Goal: Task Accomplishment & Management: Complete application form

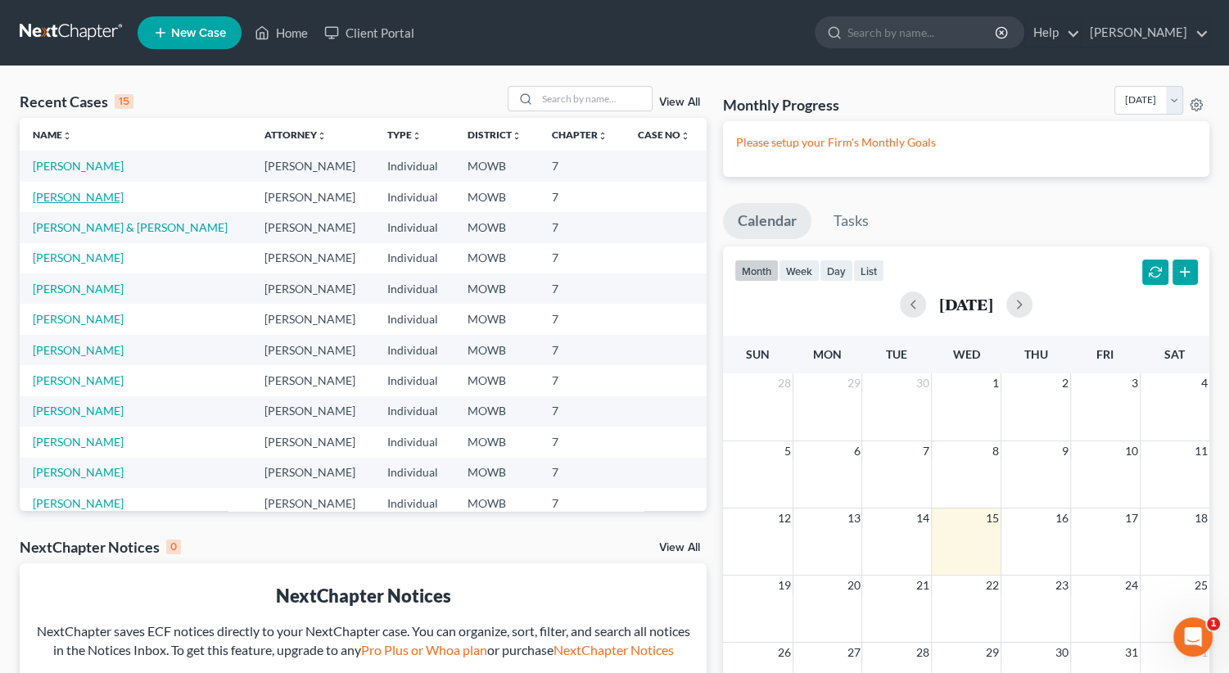
click at [103, 196] on link "[PERSON_NAME]" at bounding box center [78, 197] width 91 height 14
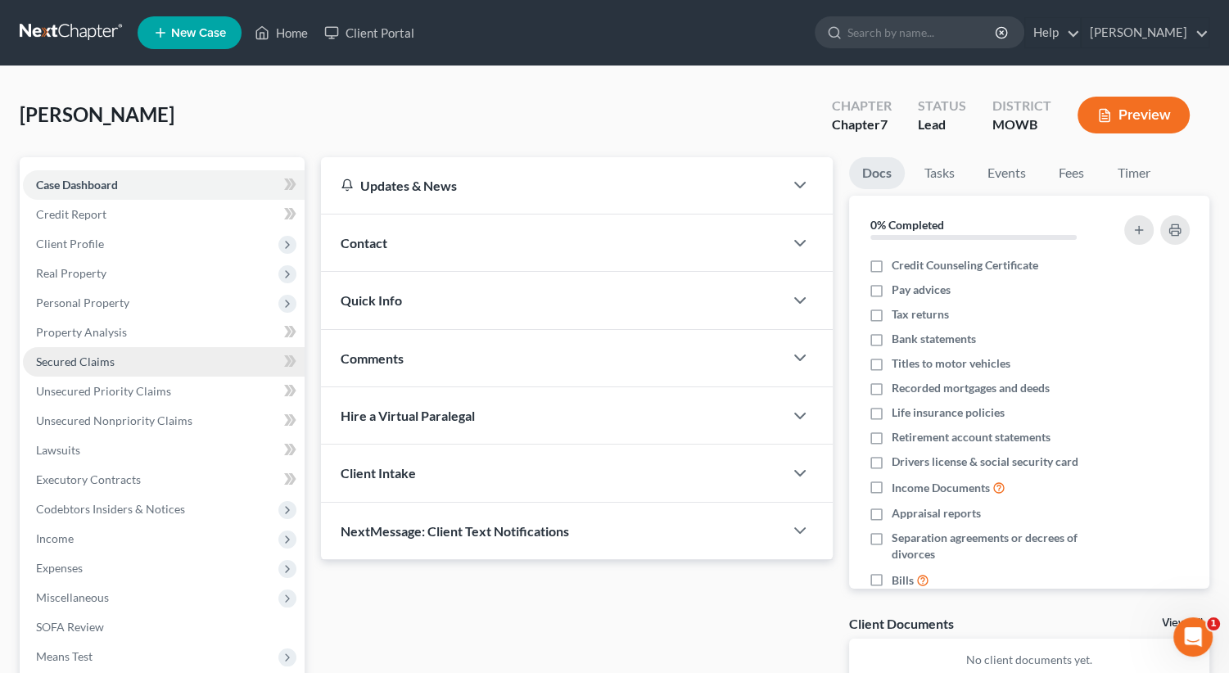
click at [98, 356] on span "Secured Claims" at bounding box center [75, 361] width 79 height 14
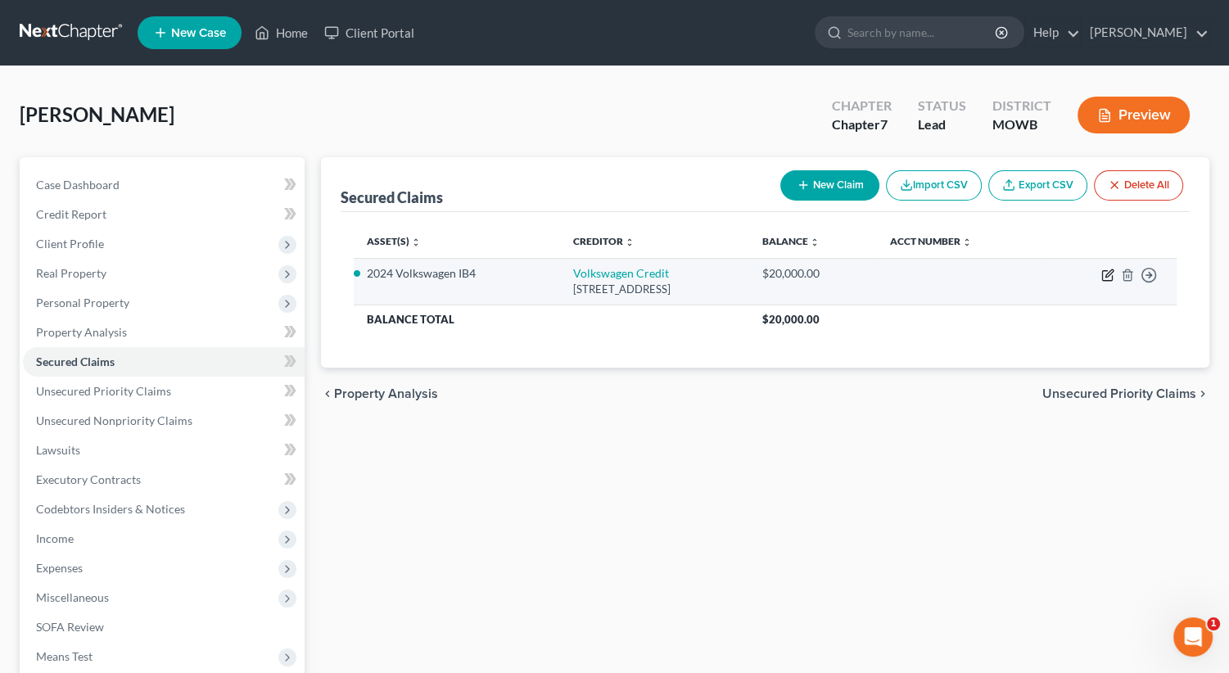
click at [1107, 276] on icon "button" at bounding box center [1108, 272] width 7 height 7
select select "14"
select select "2"
select select "0"
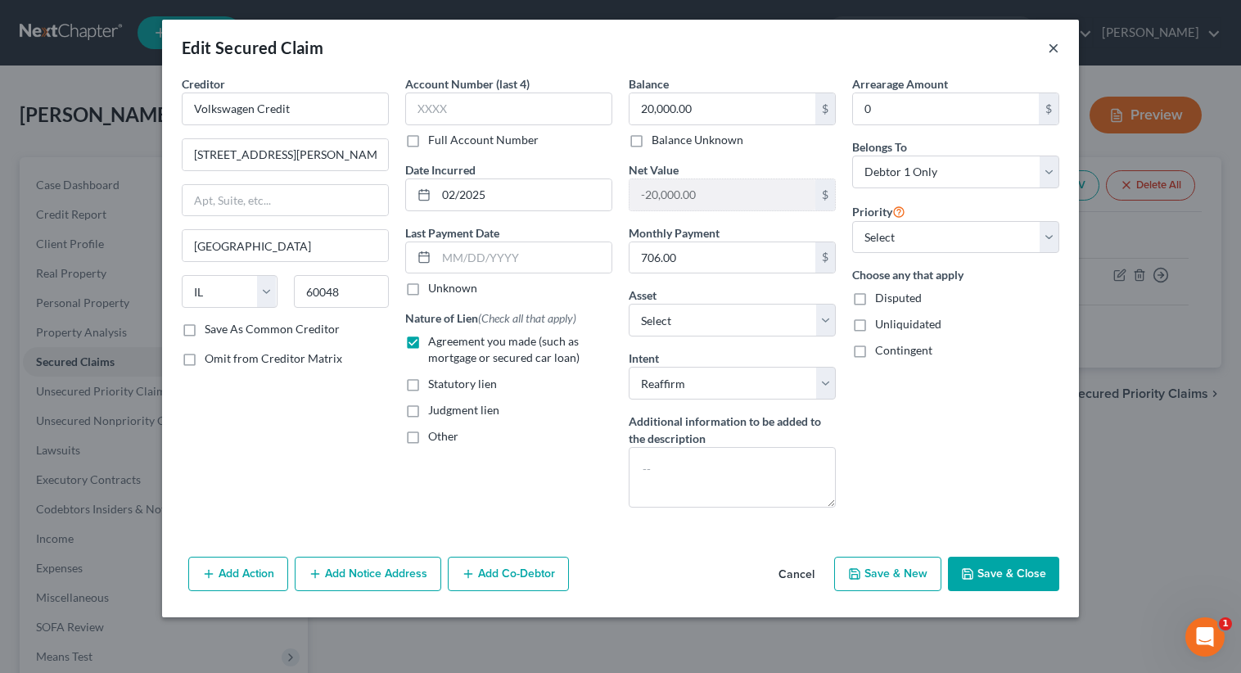
click at [1050, 46] on button "×" at bounding box center [1053, 48] width 11 height 20
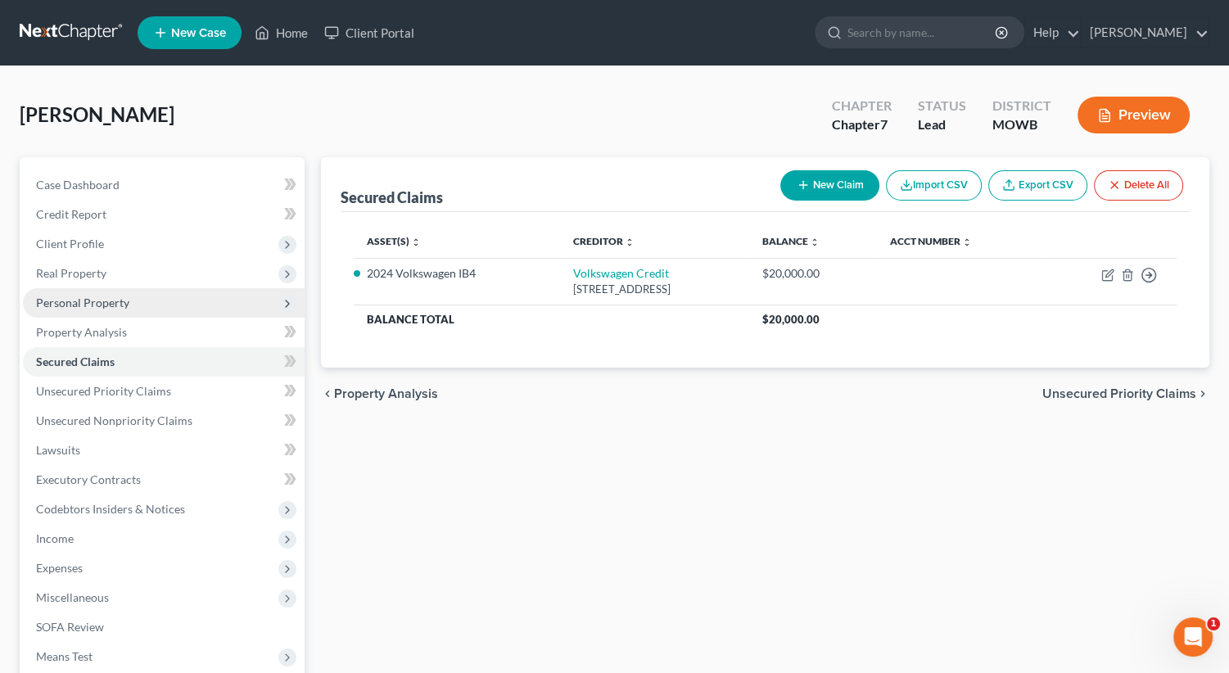
click at [118, 301] on span "Personal Property" at bounding box center [82, 303] width 93 height 14
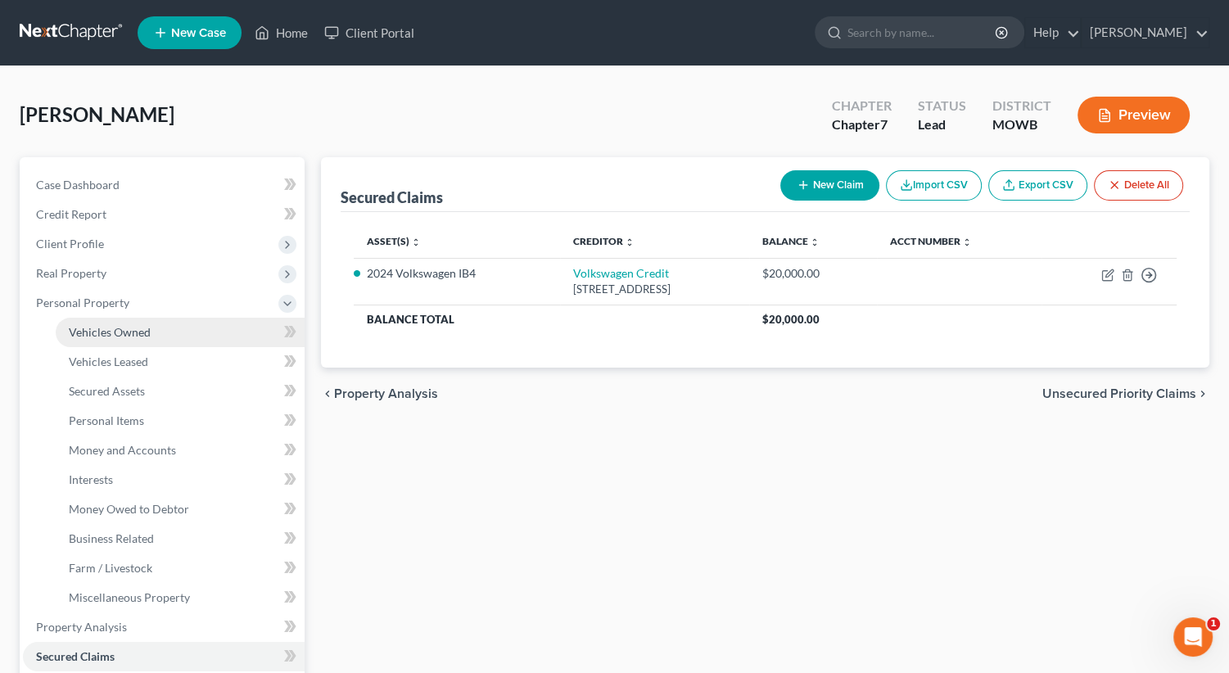
click at [151, 333] on link "Vehicles Owned" at bounding box center [180, 332] width 249 height 29
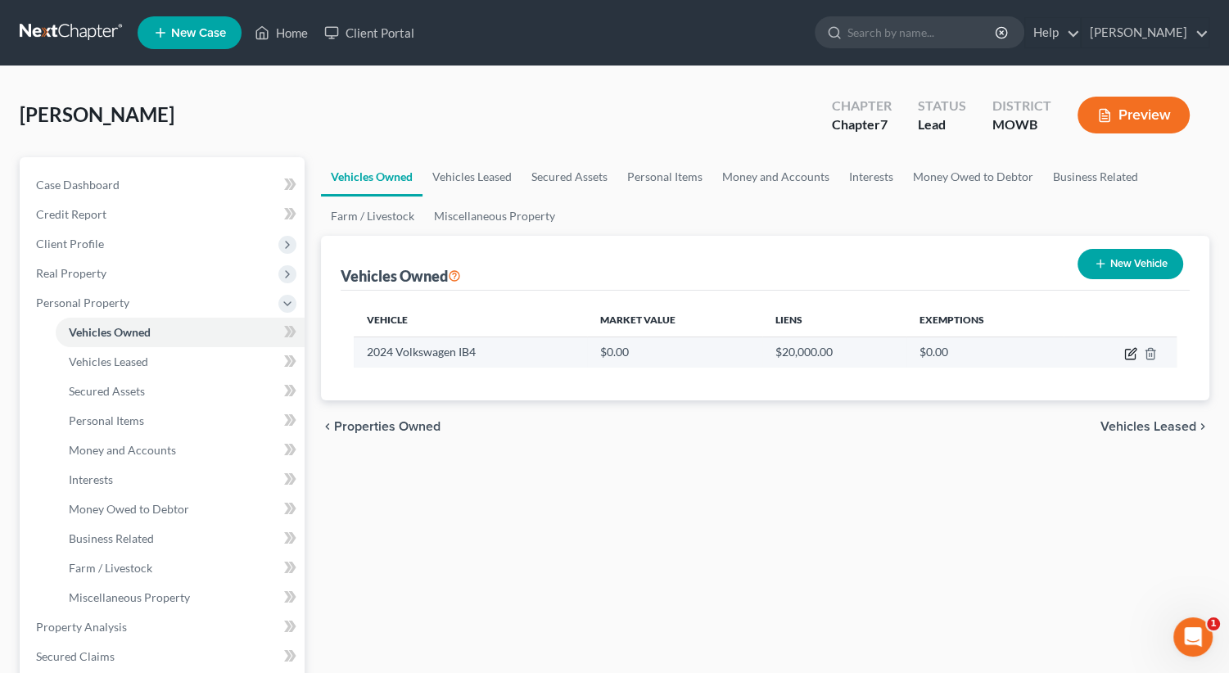
click at [1129, 359] on td at bounding box center [1119, 351] width 113 height 31
click at [1128, 353] on icon "button" at bounding box center [1131, 351] width 7 height 7
select select "0"
select select "2"
select select "1"
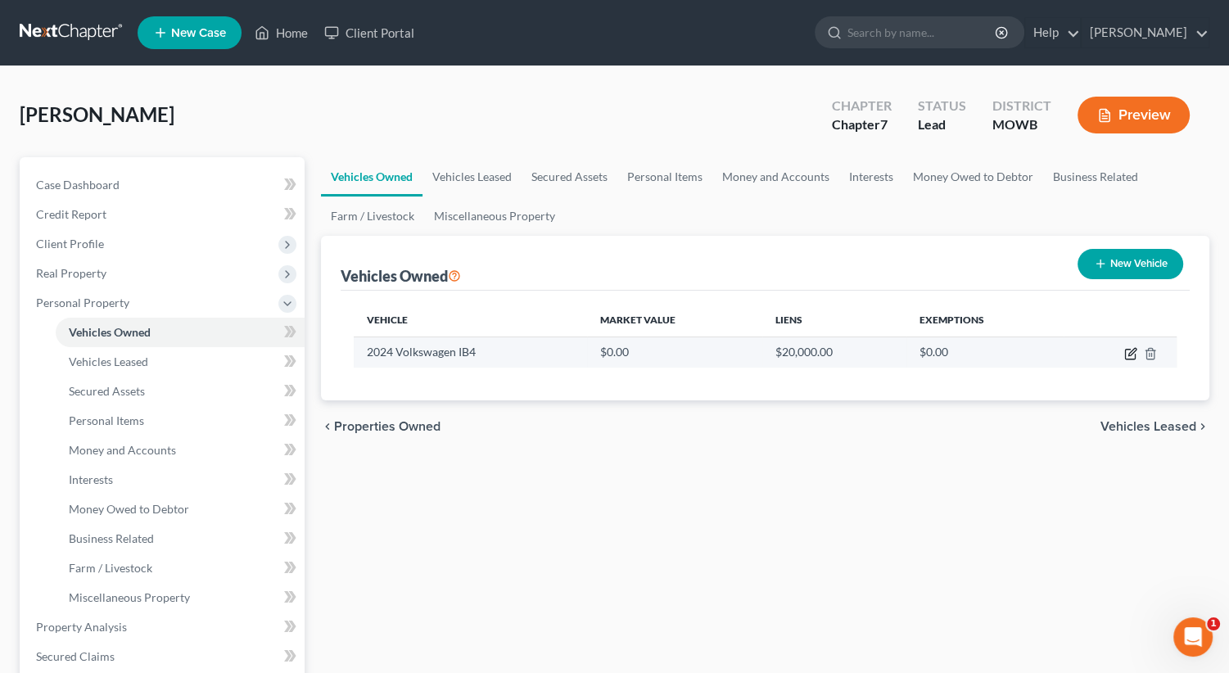
select select "0"
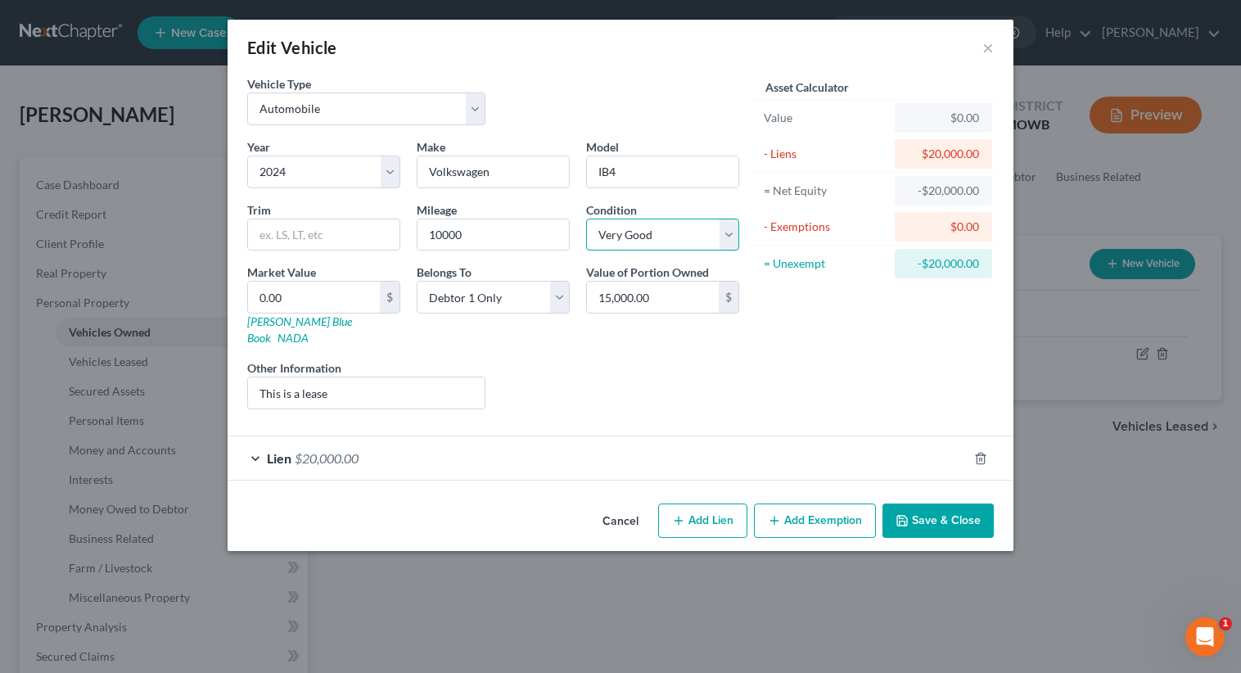
click at [730, 237] on select "Select Excellent Very Good Good Fair Poor" at bounding box center [662, 235] width 153 height 33
select select "2"
click at [586, 219] on select "Select Excellent Very Good Good Fair Poor" at bounding box center [662, 235] width 153 height 33
click at [914, 509] on button "Save & Close" at bounding box center [937, 520] width 111 height 34
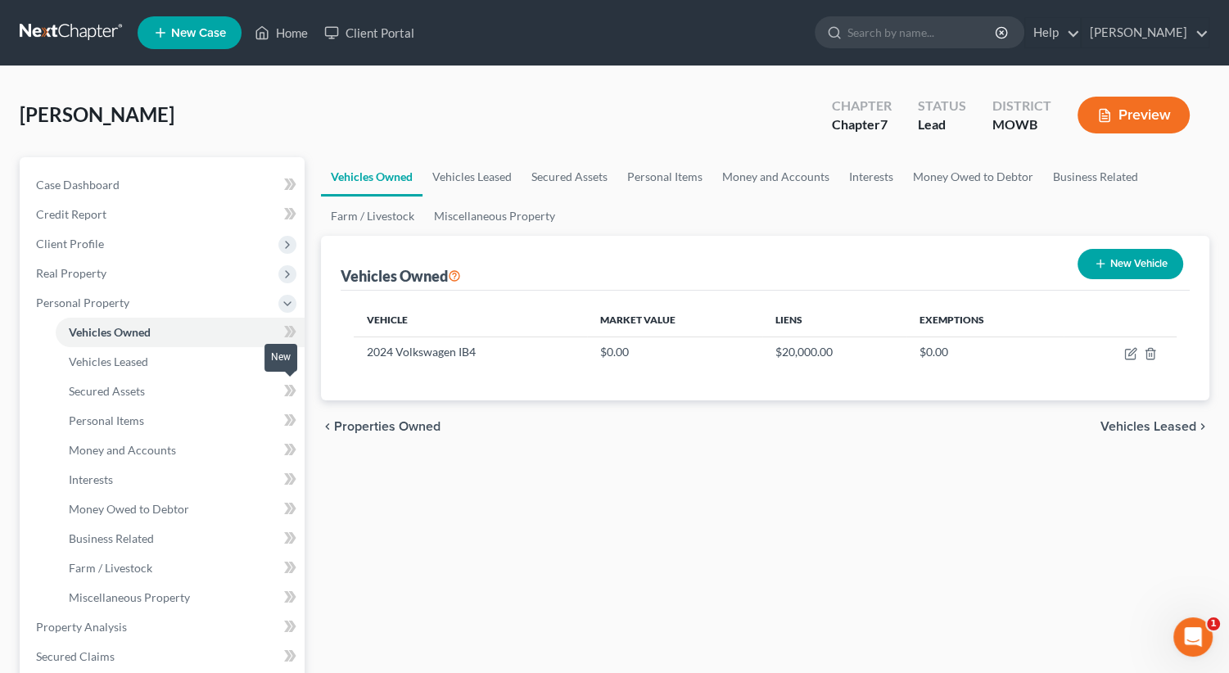
drag, startPoint x: 291, startPoint y: 390, endPoint x: 314, endPoint y: 390, distance: 22.9
click at [314, 390] on div "Petition Navigation Case Dashboard Payments Invoices Payments Payments Credit R…" at bounding box center [614, 630] width 1206 height 946
drag, startPoint x: 372, startPoint y: 476, endPoint x: 380, endPoint y: 477, distance: 8.2
click at [380, 477] on div "Vehicles Owned Vehicles Leased Secured Assets Personal Items Money and Accounts…" at bounding box center [765, 630] width 905 height 946
click at [290, 390] on icon at bounding box center [287, 390] width 7 height 11
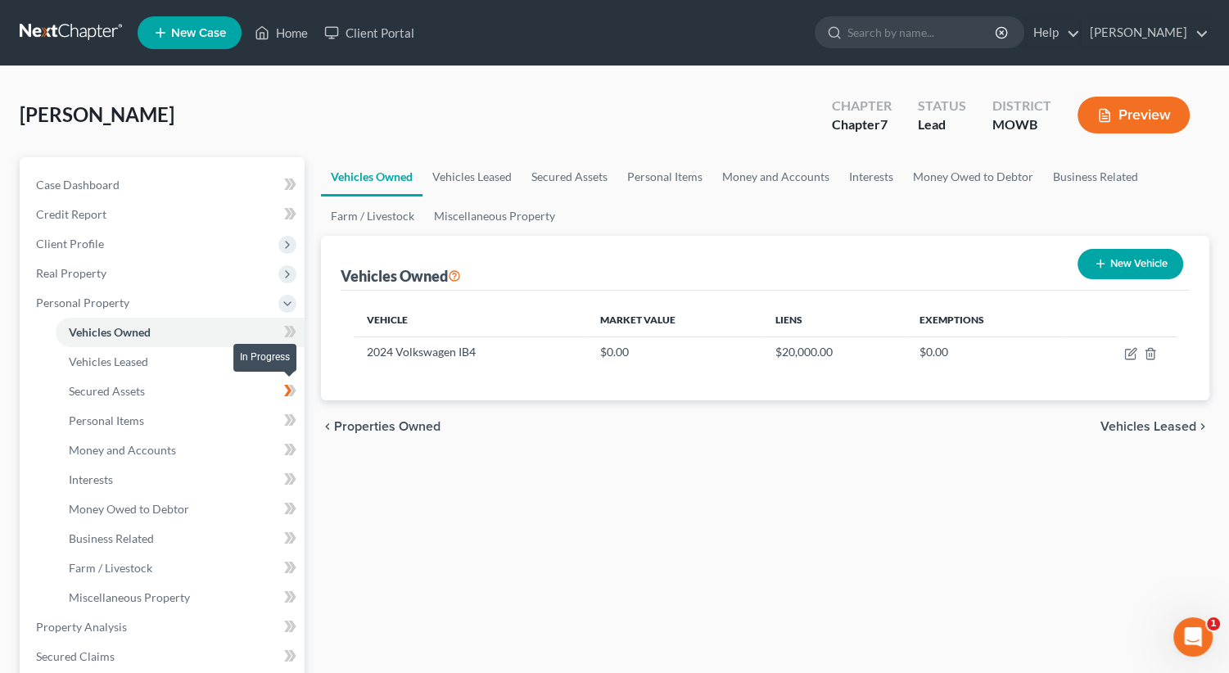
click at [291, 388] on icon at bounding box center [292, 390] width 7 height 11
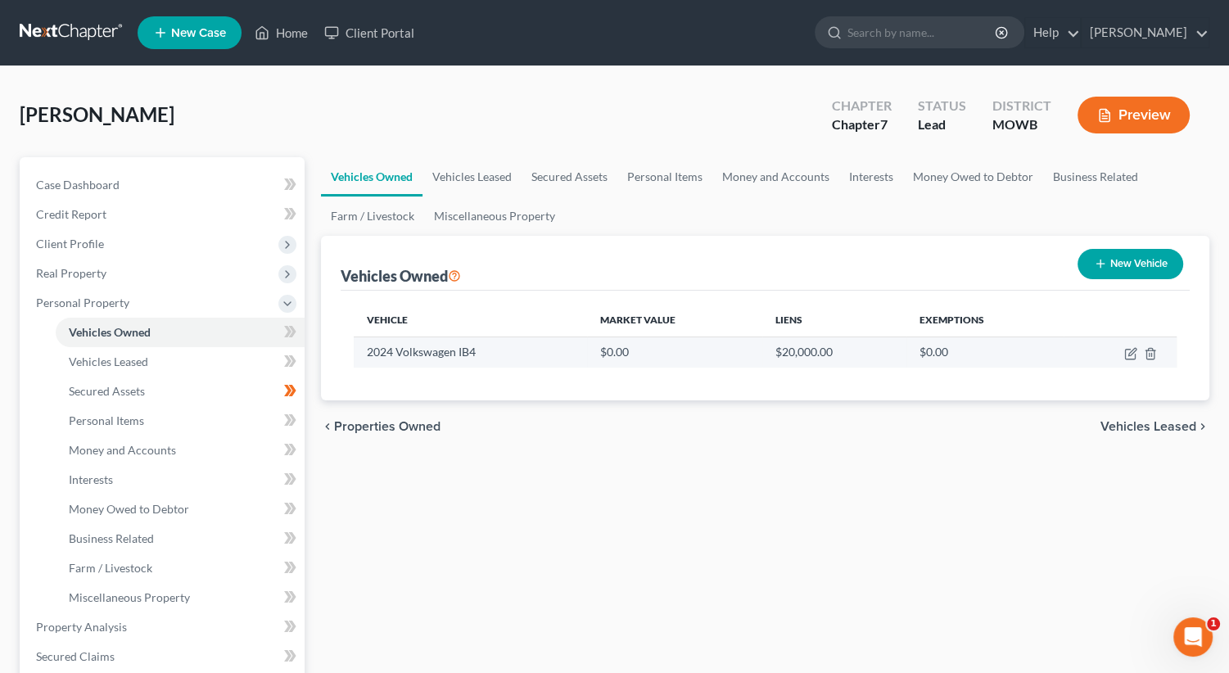
click at [1127, 359] on td at bounding box center [1119, 351] width 113 height 31
click at [1130, 353] on icon "button" at bounding box center [1130, 353] width 13 height 13
select select "0"
select select "2"
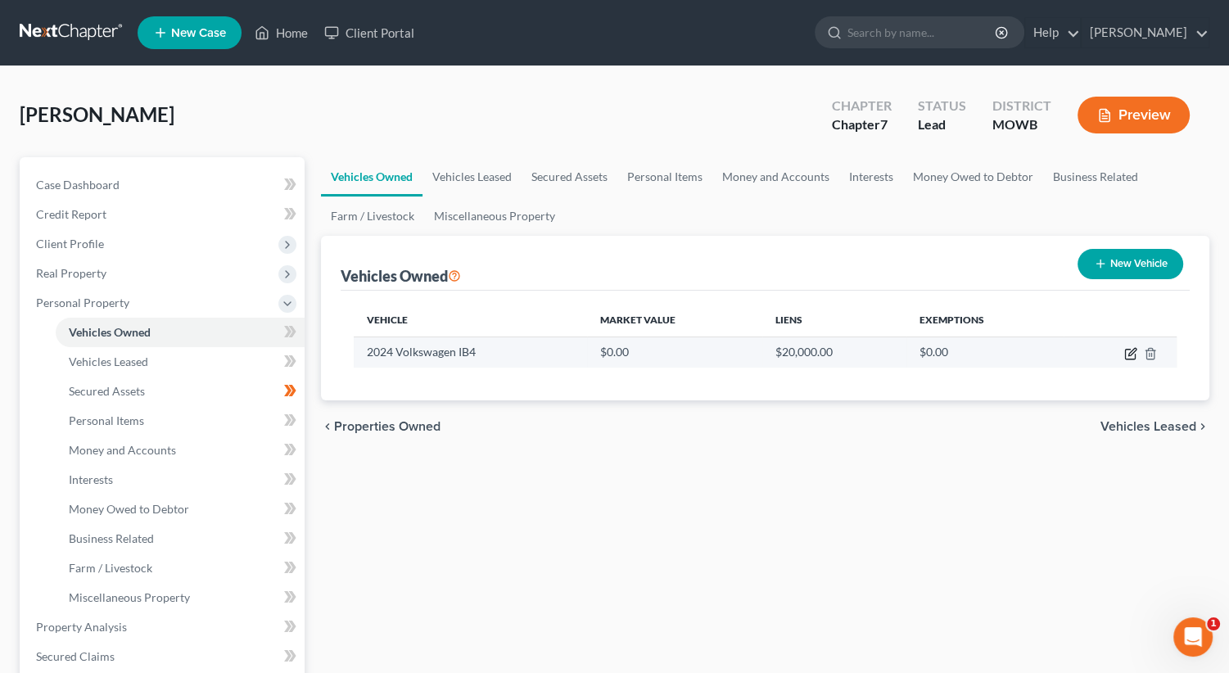
select select "0"
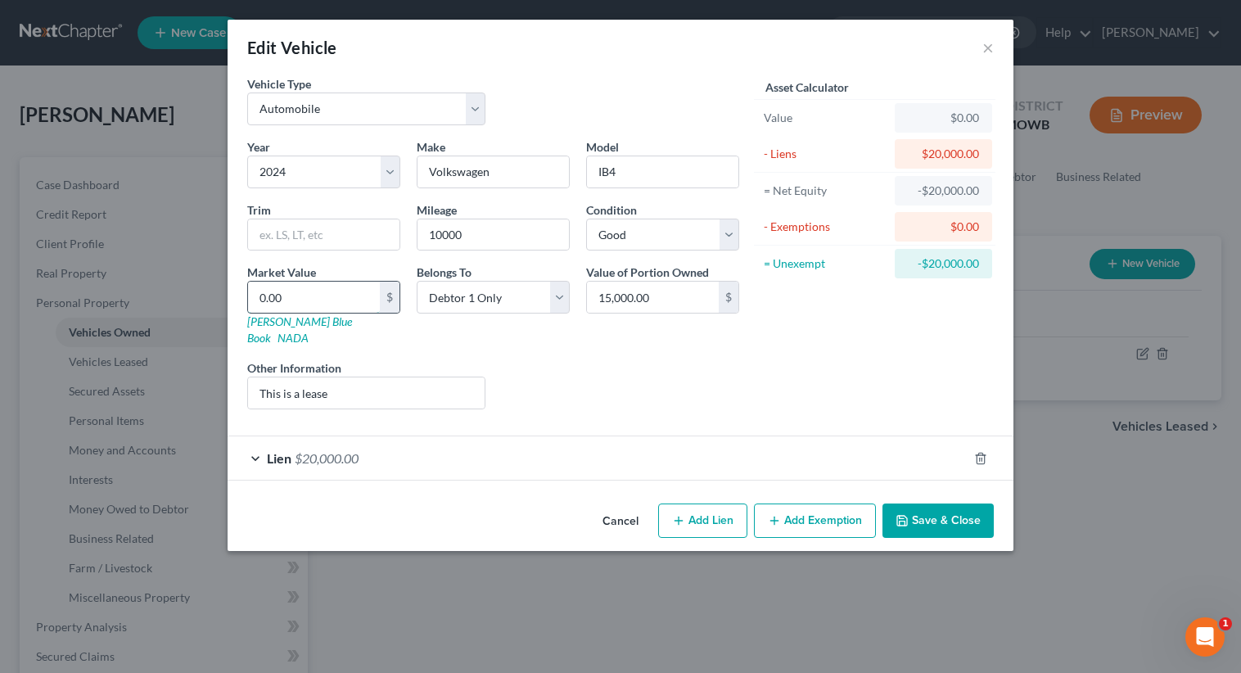
click at [309, 291] on input "0.00" at bounding box center [314, 297] width 132 height 31
type input "0"
type input "0.00"
type input "01"
type input "01.00"
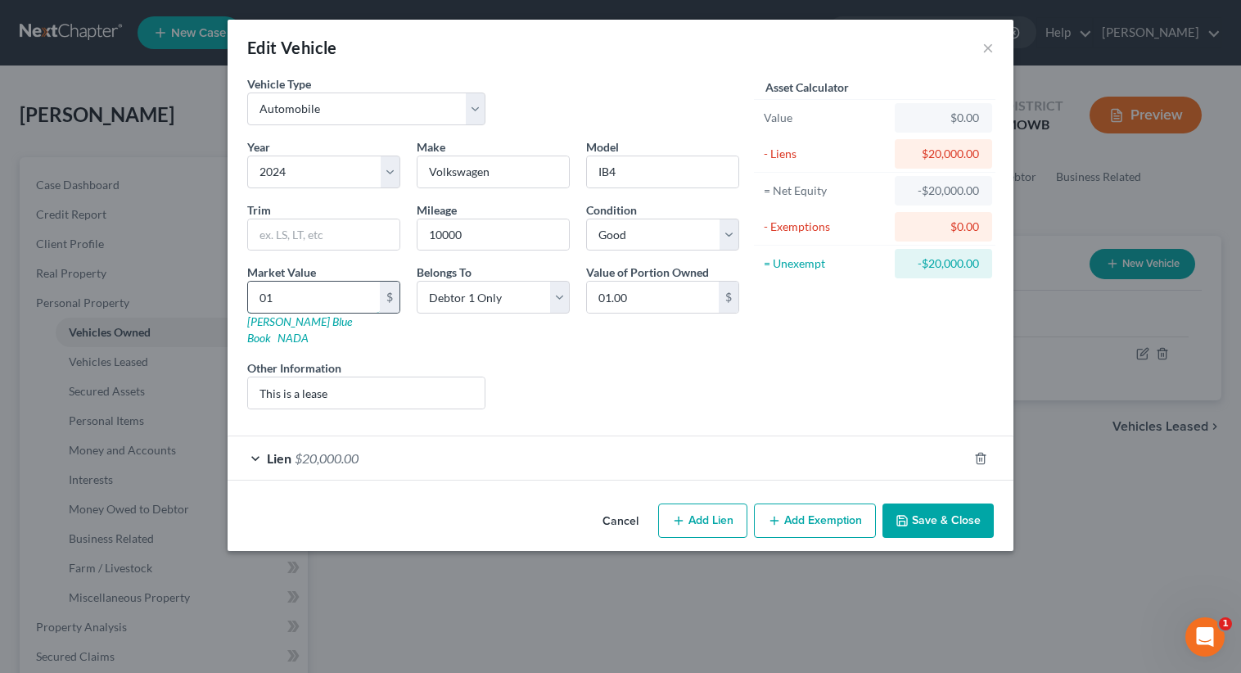
type input "015"
type input "015.00"
type input "0150"
type input "0,150.00"
type input "0,15"
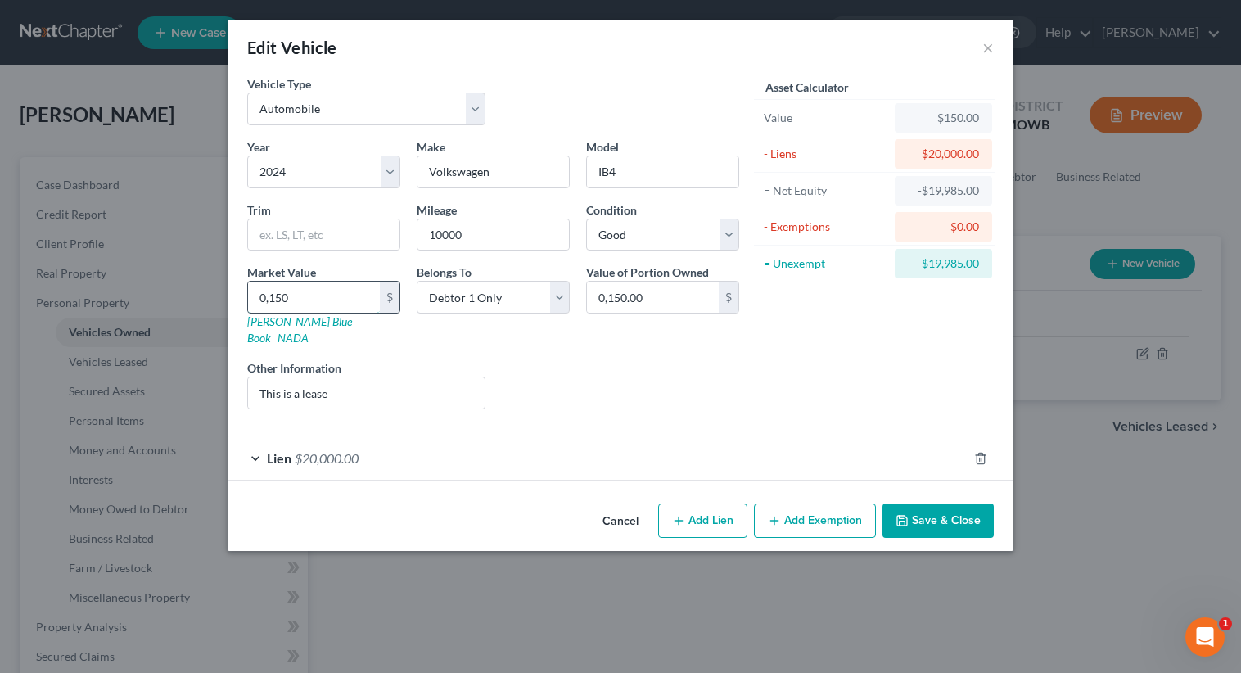
type input "015.00"
type input "01"
type input "01.00"
type input "0"
type input "0.00"
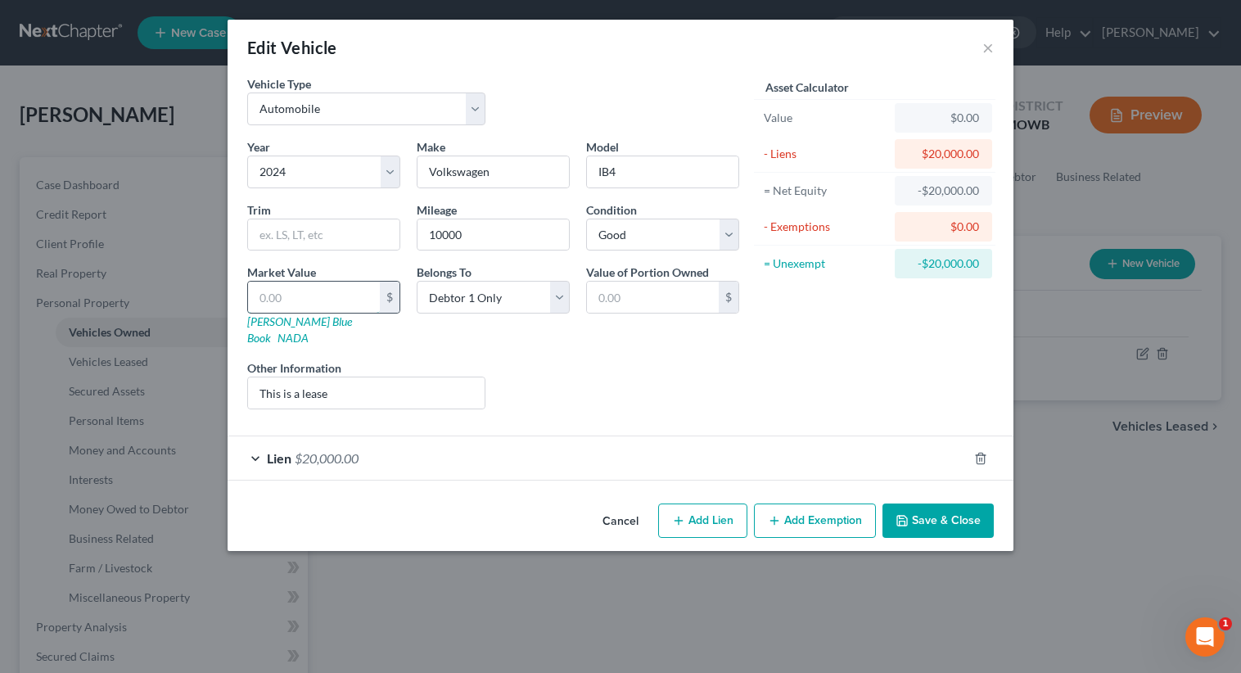
type input "1"
type input "1.00"
type input "15"
type input "15.00"
type input "150"
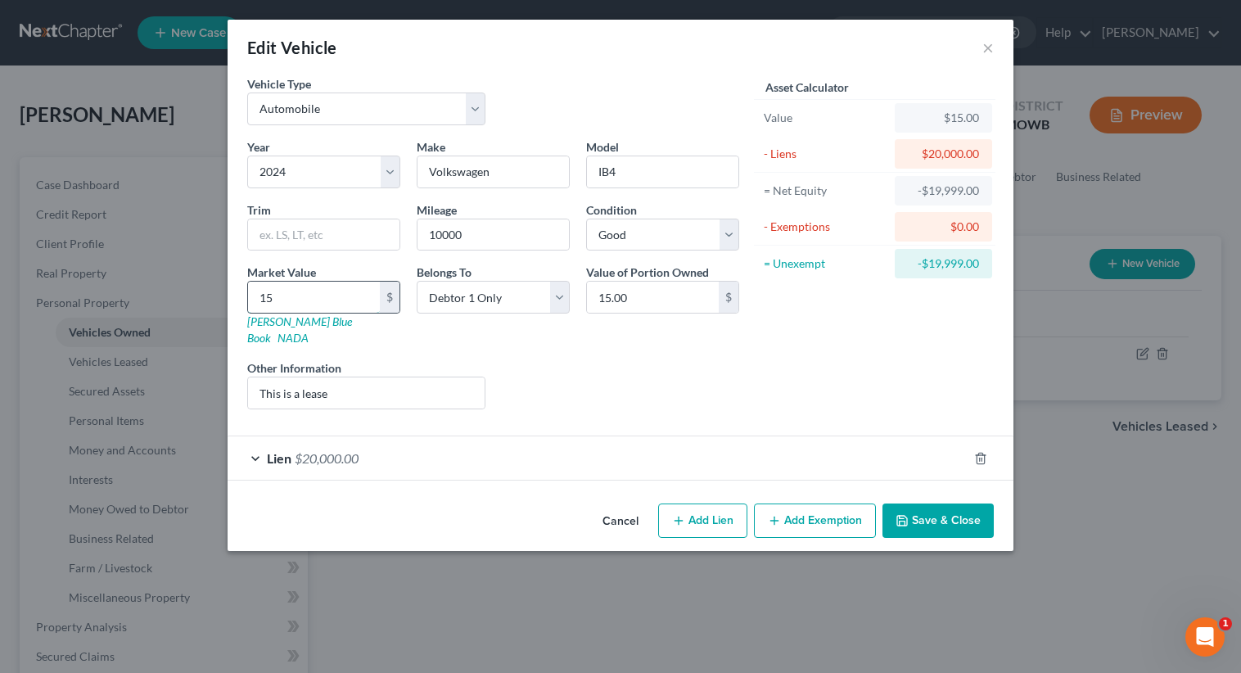
type input "150.00"
type input "1500"
type input "1,500.00"
type input "1,5000"
type input "15,000.00"
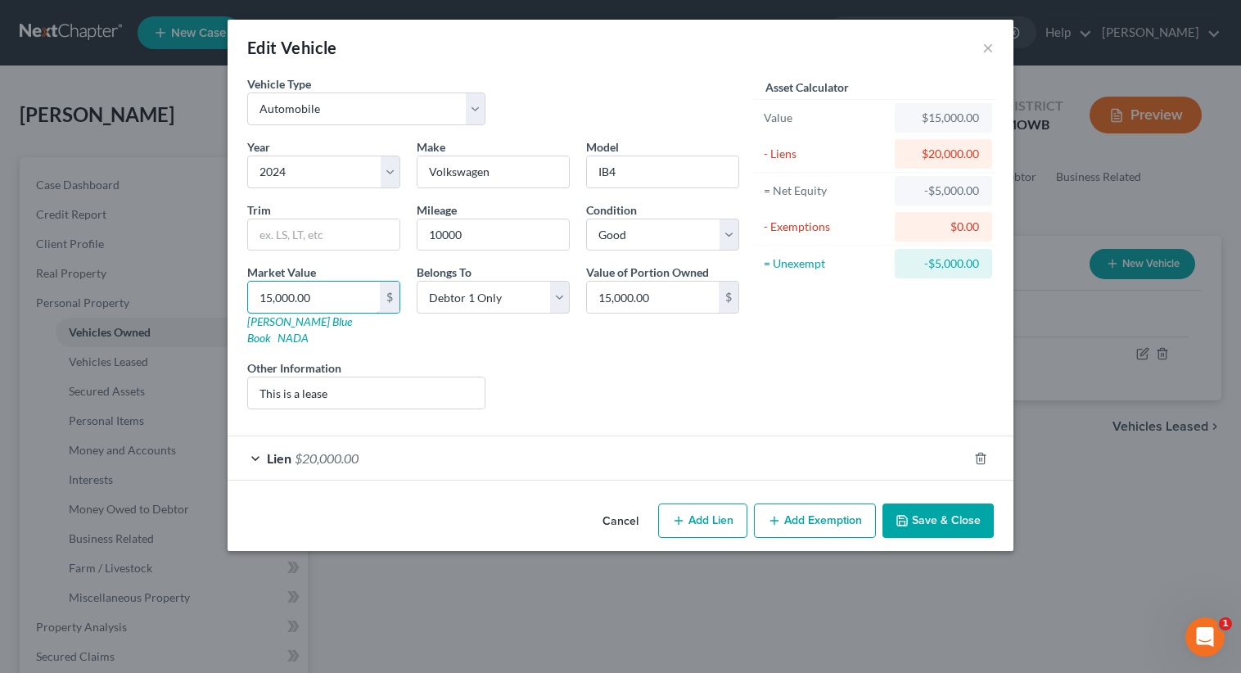
type input "15,000.00"
click at [937, 503] on button "Save & Close" at bounding box center [937, 520] width 111 height 34
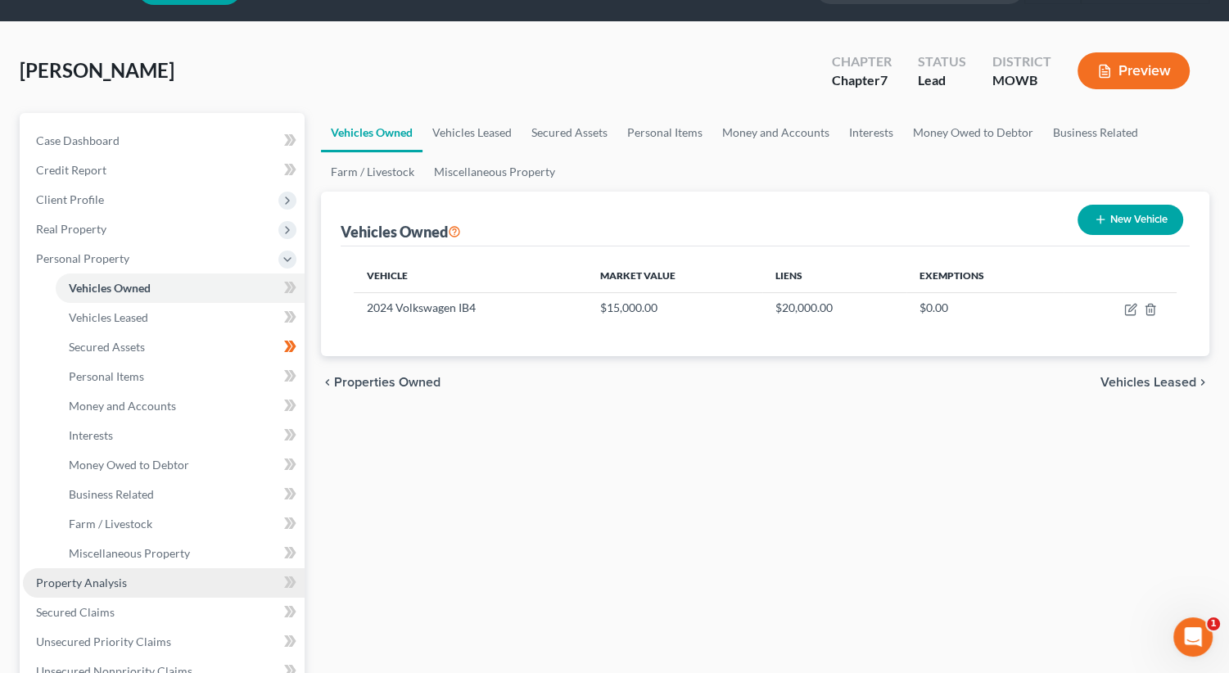
scroll to position [82, 0]
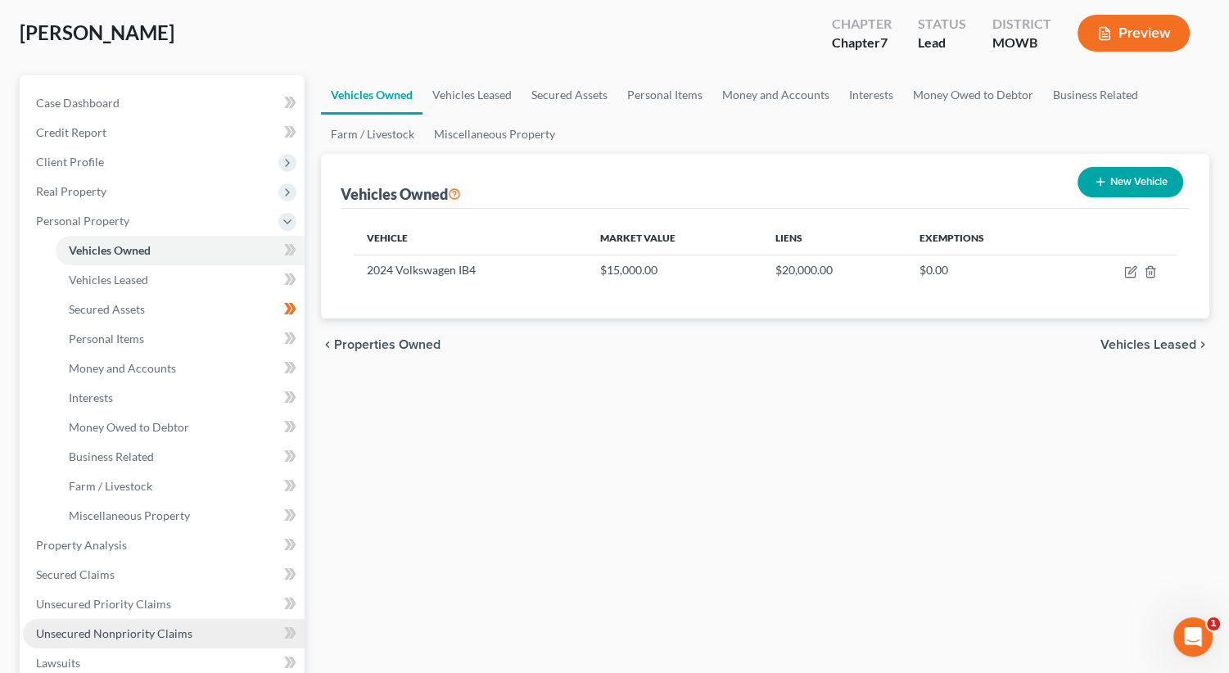
click at [206, 638] on link "Unsecured Nonpriority Claims" at bounding box center [164, 633] width 282 height 29
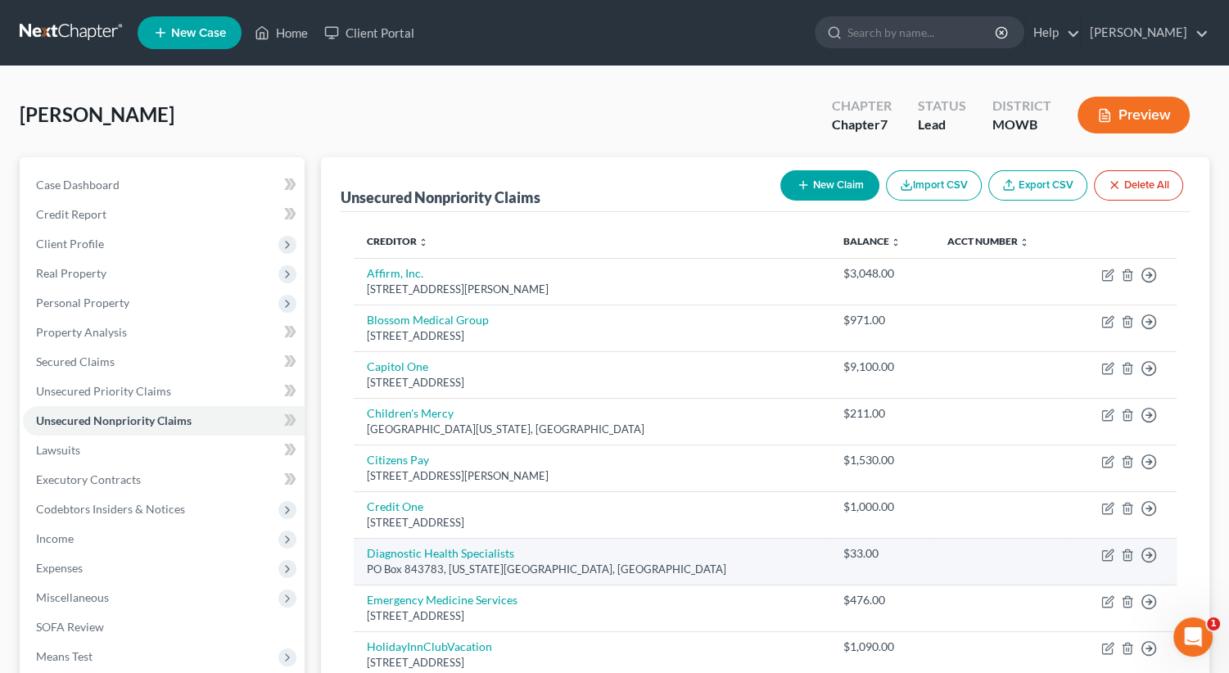
drag, startPoint x: 703, startPoint y: 593, endPoint x: 729, endPoint y: 579, distance: 29.7
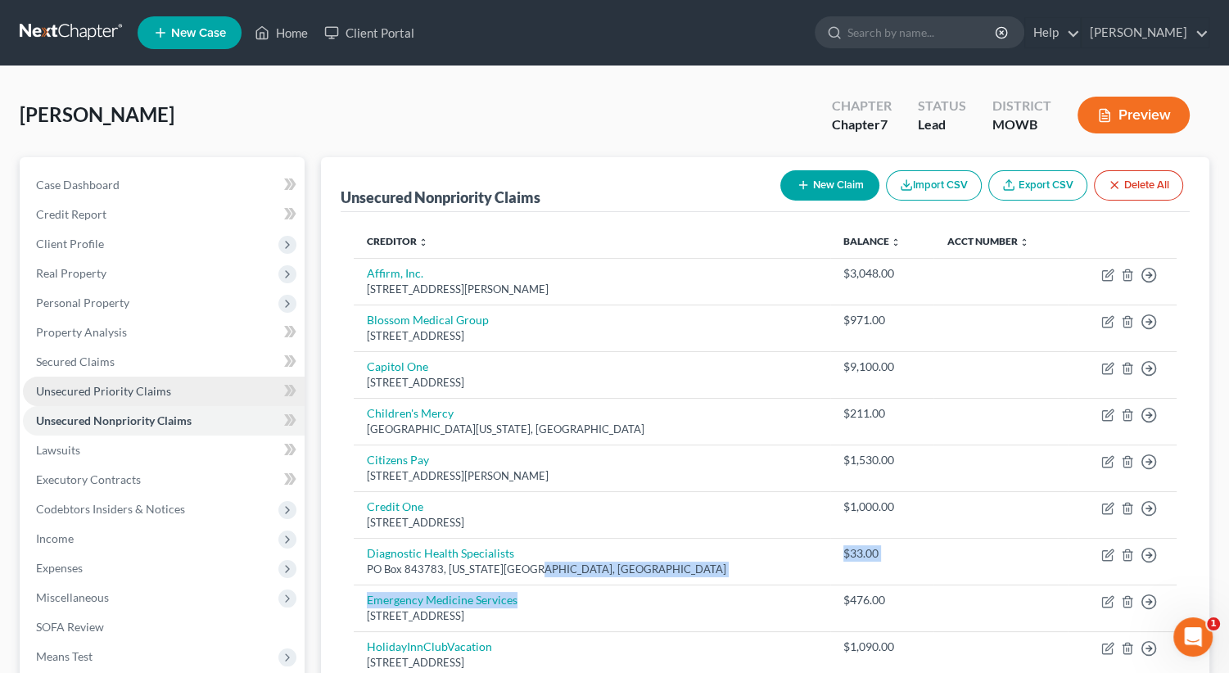
click at [246, 391] on link "Unsecured Priority Claims" at bounding box center [164, 391] width 282 height 29
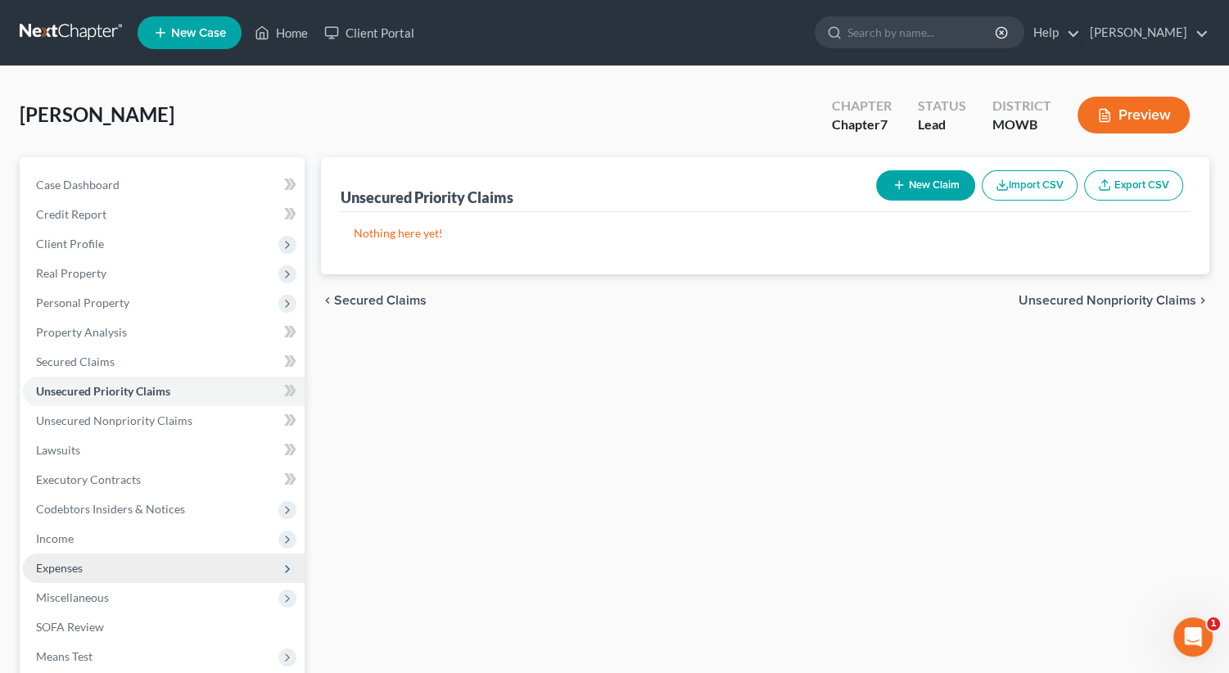
click at [142, 565] on span "Expenses" at bounding box center [164, 567] width 282 height 29
click at [167, 566] on span "Expenses" at bounding box center [164, 567] width 282 height 29
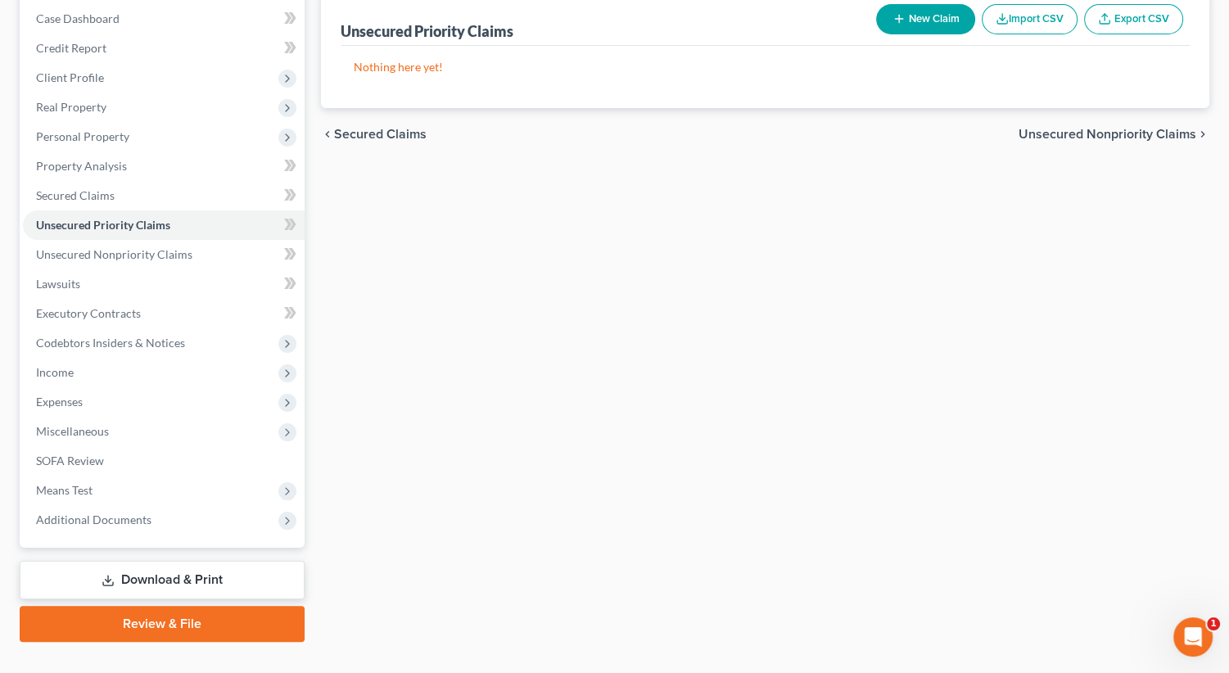
scroll to position [196, 0]
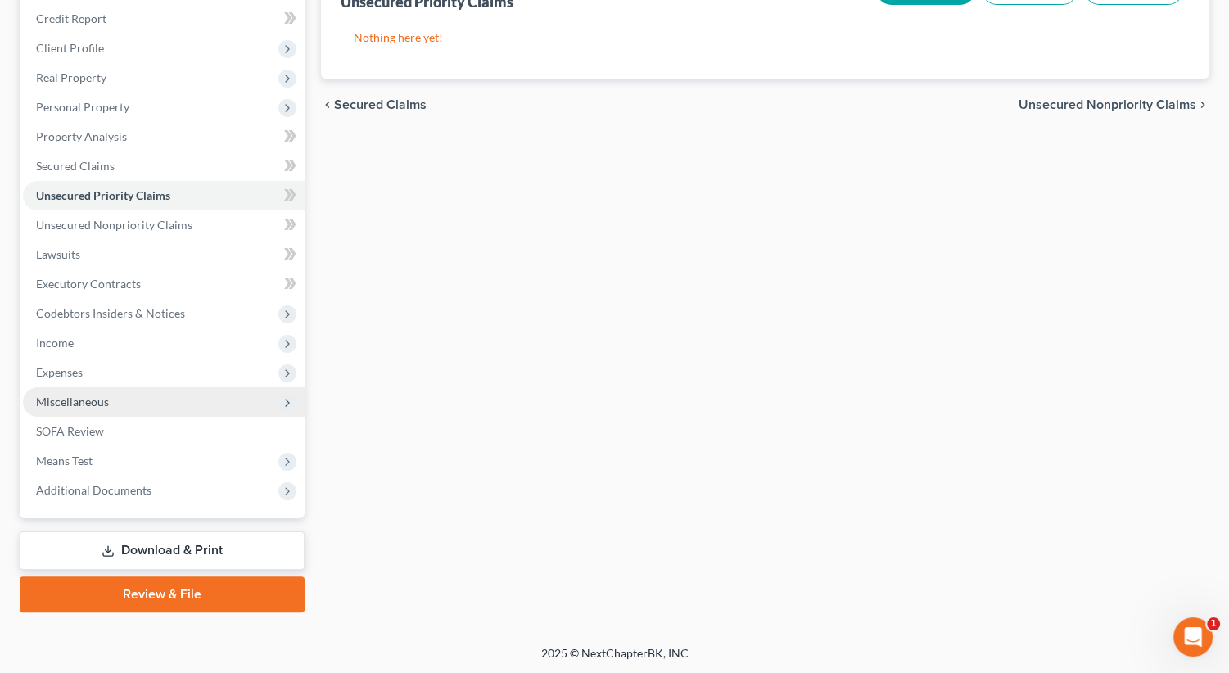
click at [213, 406] on span "Miscellaneous" at bounding box center [164, 401] width 282 height 29
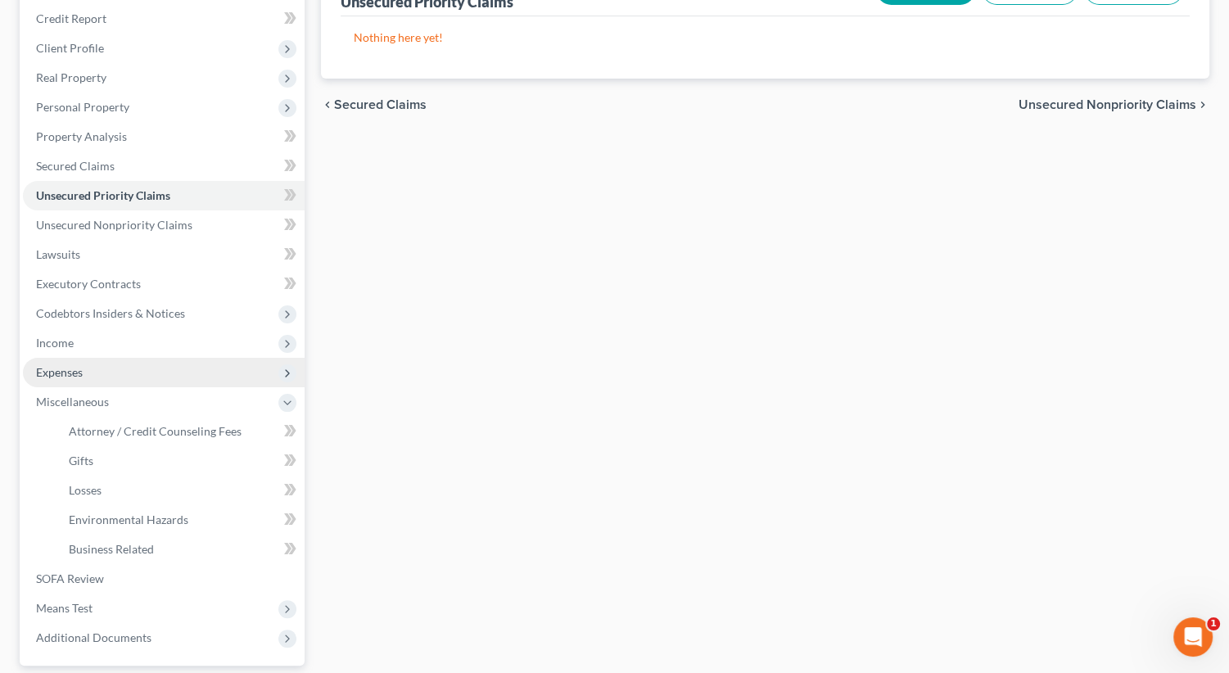
click at [218, 369] on span "Expenses" at bounding box center [164, 372] width 282 height 29
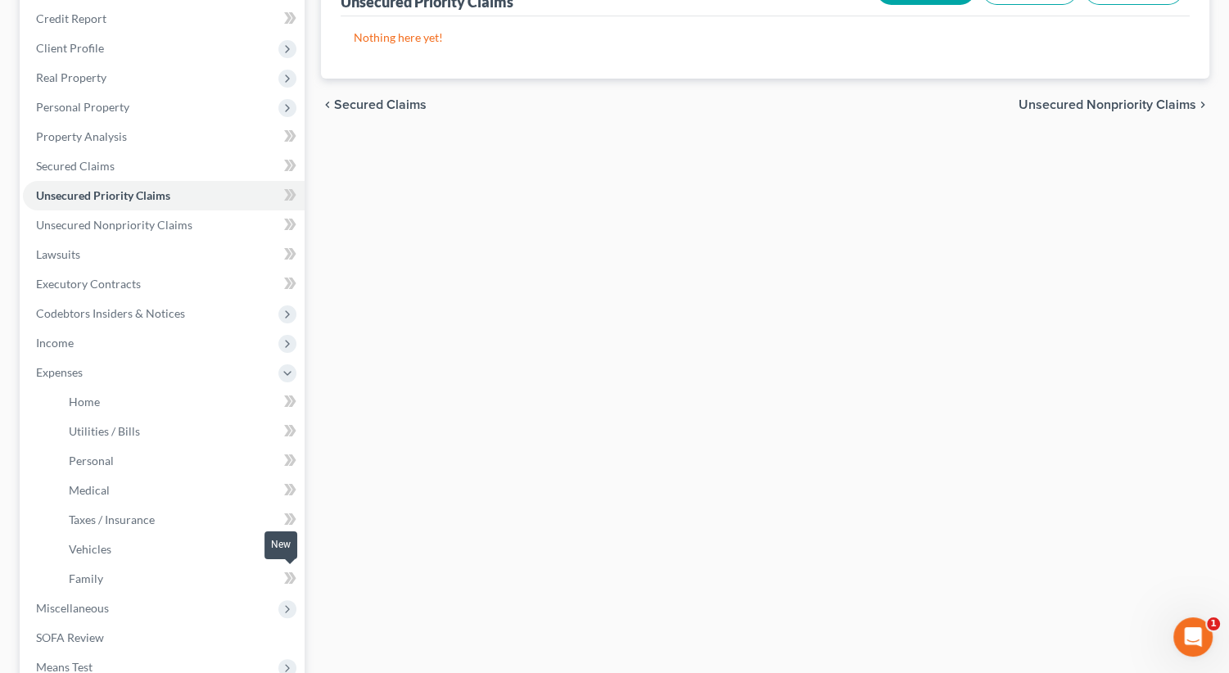
click at [292, 569] on icon at bounding box center [290, 578] width 12 height 20
click at [289, 574] on icon at bounding box center [287, 577] width 7 height 11
drag, startPoint x: 289, startPoint y: 574, endPoint x: 451, endPoint y: 631, distance: 171.9
click at [451, 631] on div "Unsecured Priority Claims New Claim Import CSV Export CSV Nothing here yet! Pre…" at bounding box center [765, 390] width 905 height 857
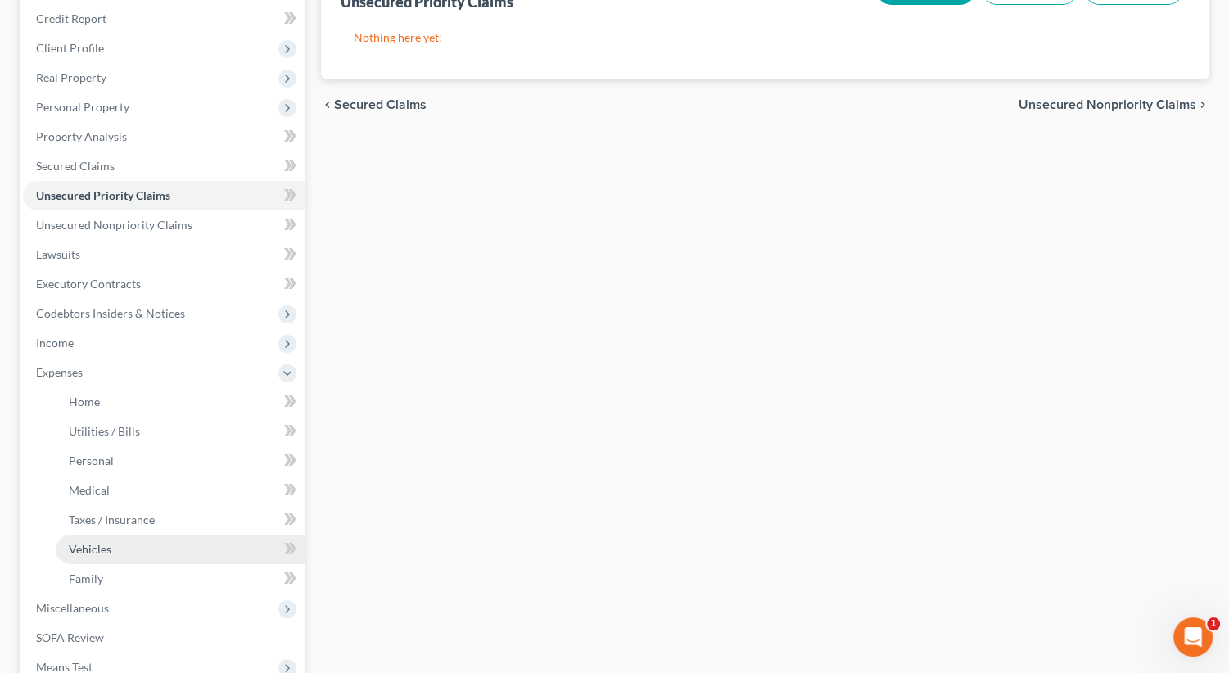
click at [161, 544] on link "Vehicles" at bounding box center [180, 549] width 249 height 29
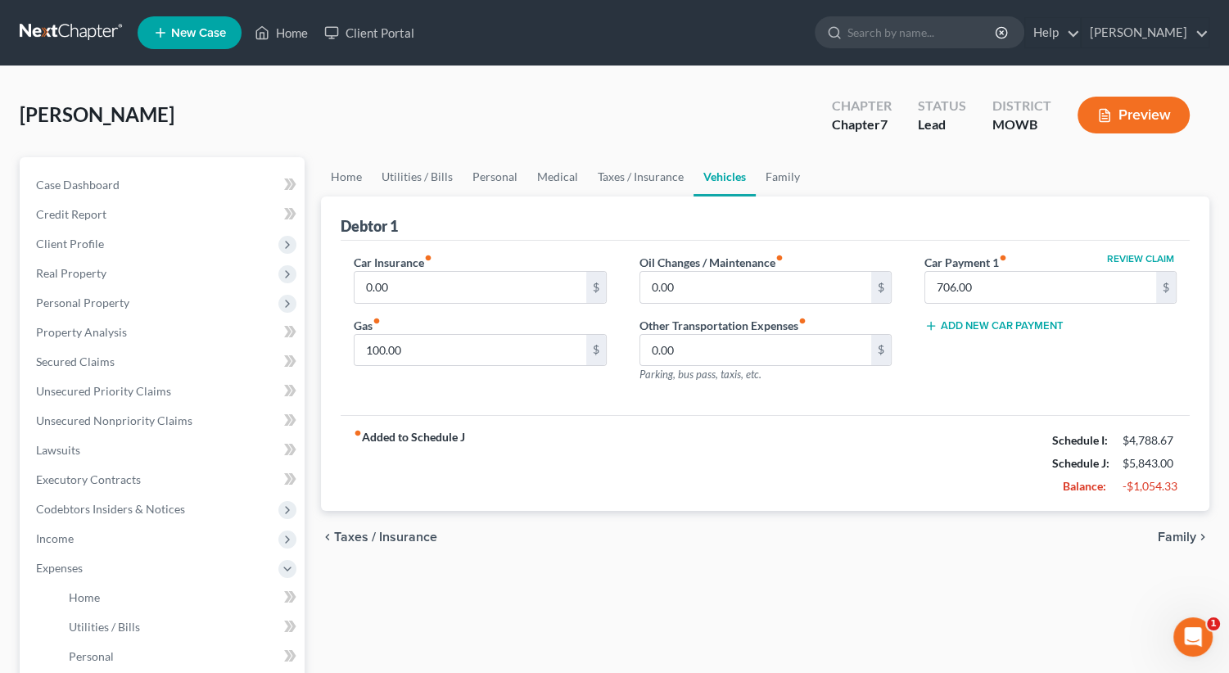
click at [1191, 539] on span "Family" at bounding box center [1177, 536] width 38 height 13
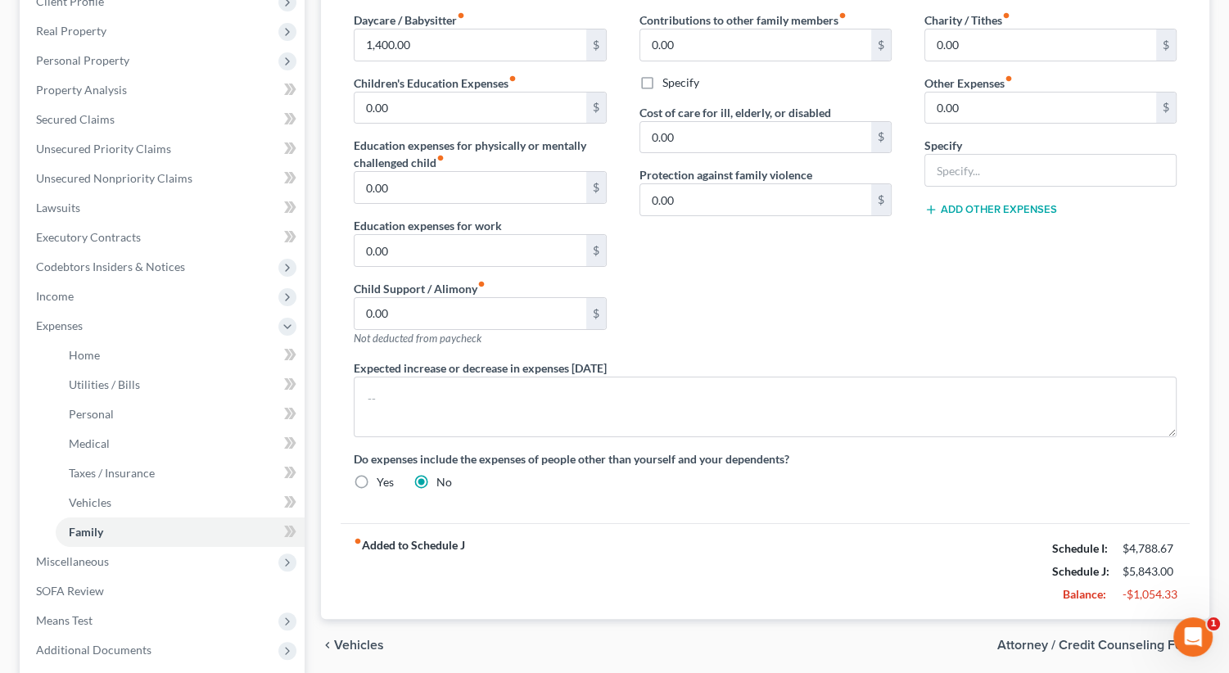
scroll to position [327, 0]
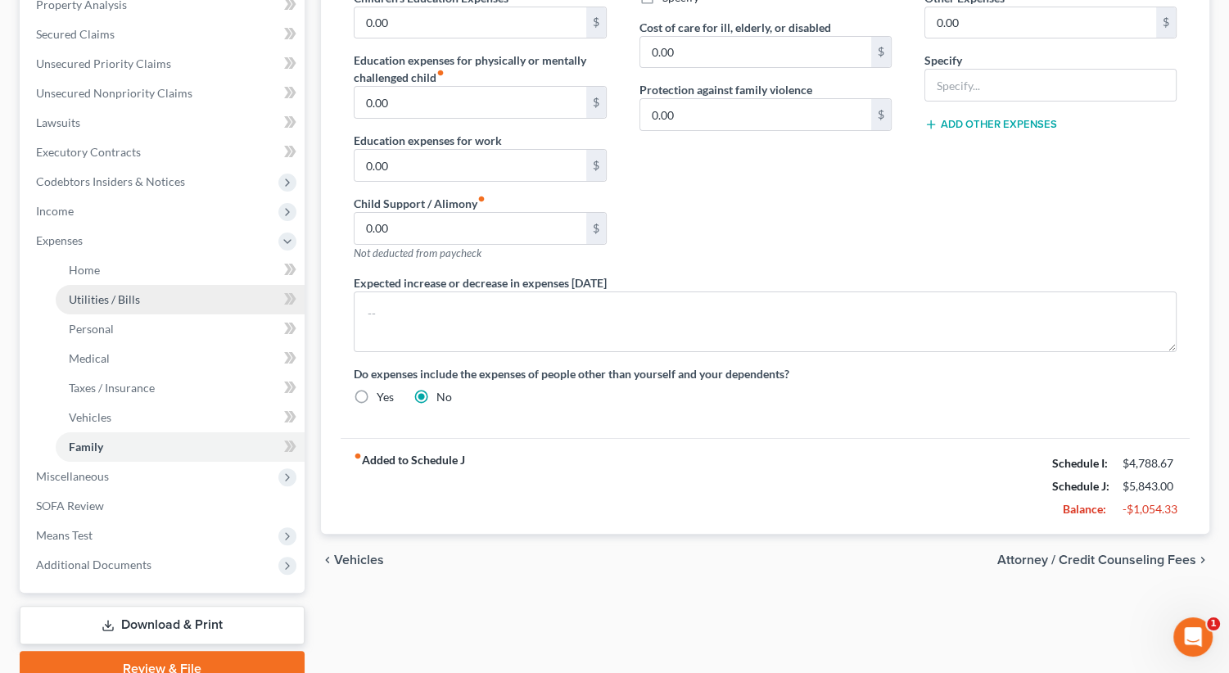
click at [199, 304] on link "Utilities / Bills" at bounding box center [180, 299] width 249 height 29
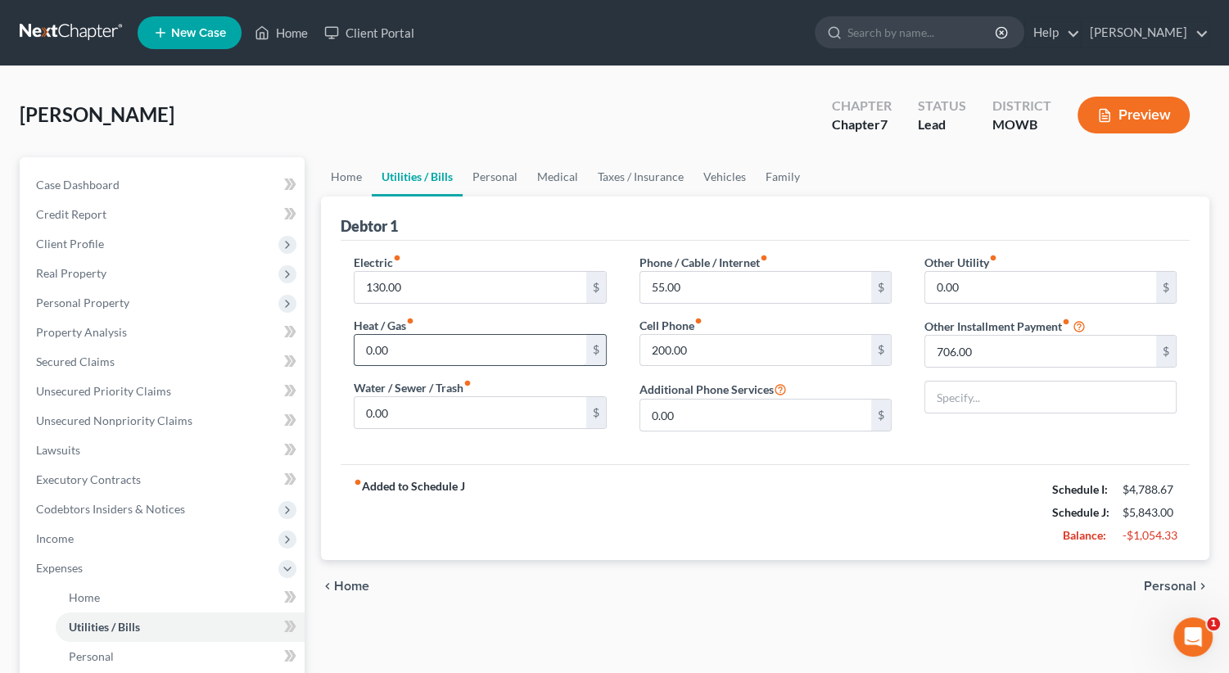
click at [458, 350] on input "0.00" at bounding box center [469, 350] width 231 height 31
type input "0"
type input "75.00"
type input "25"
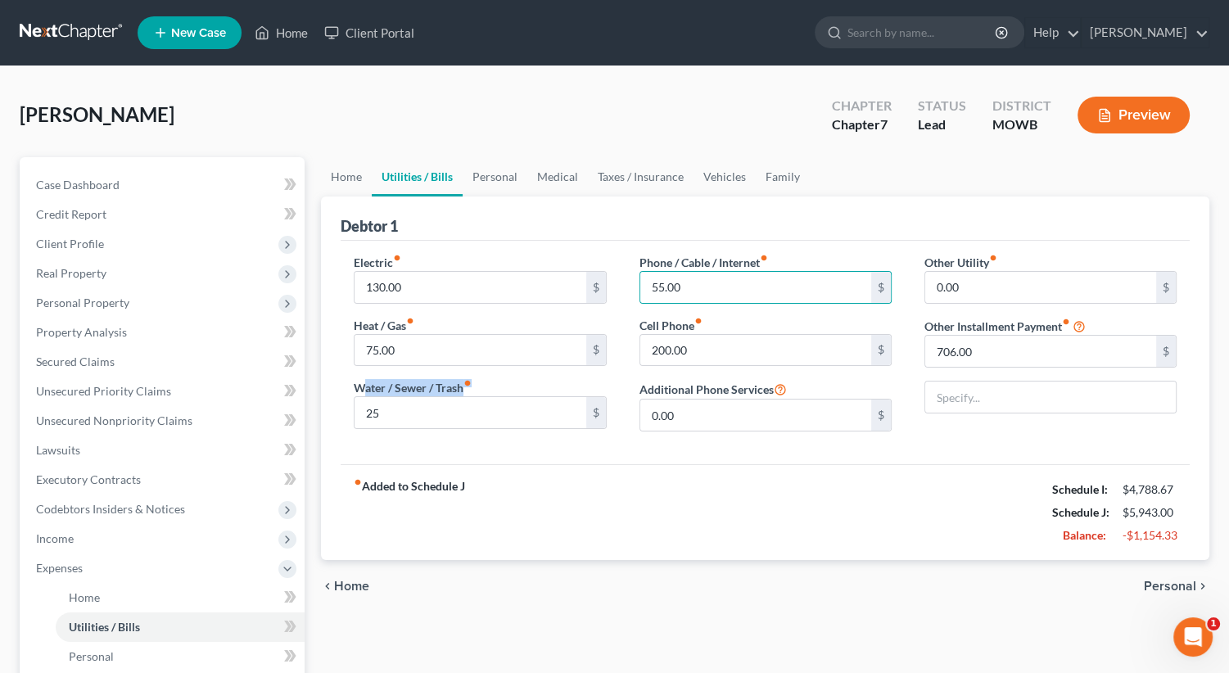
drag, startPoint x: 459, startPoint y: 370, endPoint x: 652, endPoint y: 472, distance: 218.6
click at [616, 454] on div "Electric fiber_manual_record 130.00 $ Heat / Gas fiber_manual_record 75.00 $ Wa…" at bounding box center [765, 352] width 849 height 223
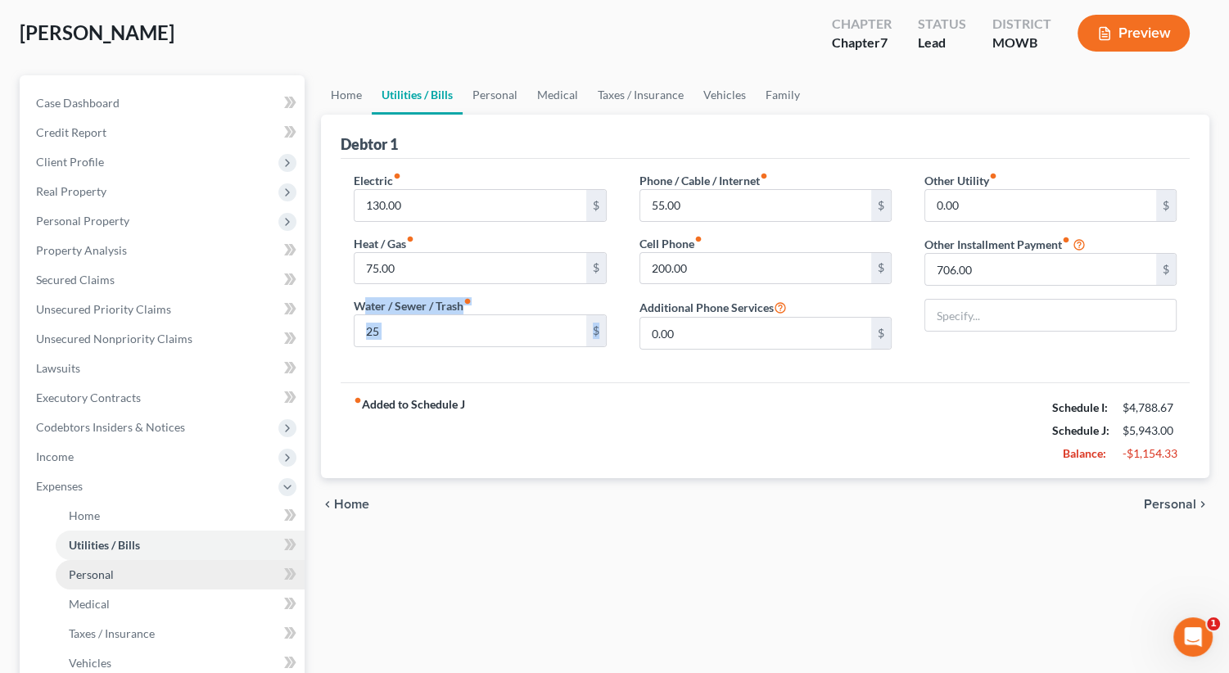
click at [151, 580] on link "Personal" at bounding box center [180, 574] width 249 height 29
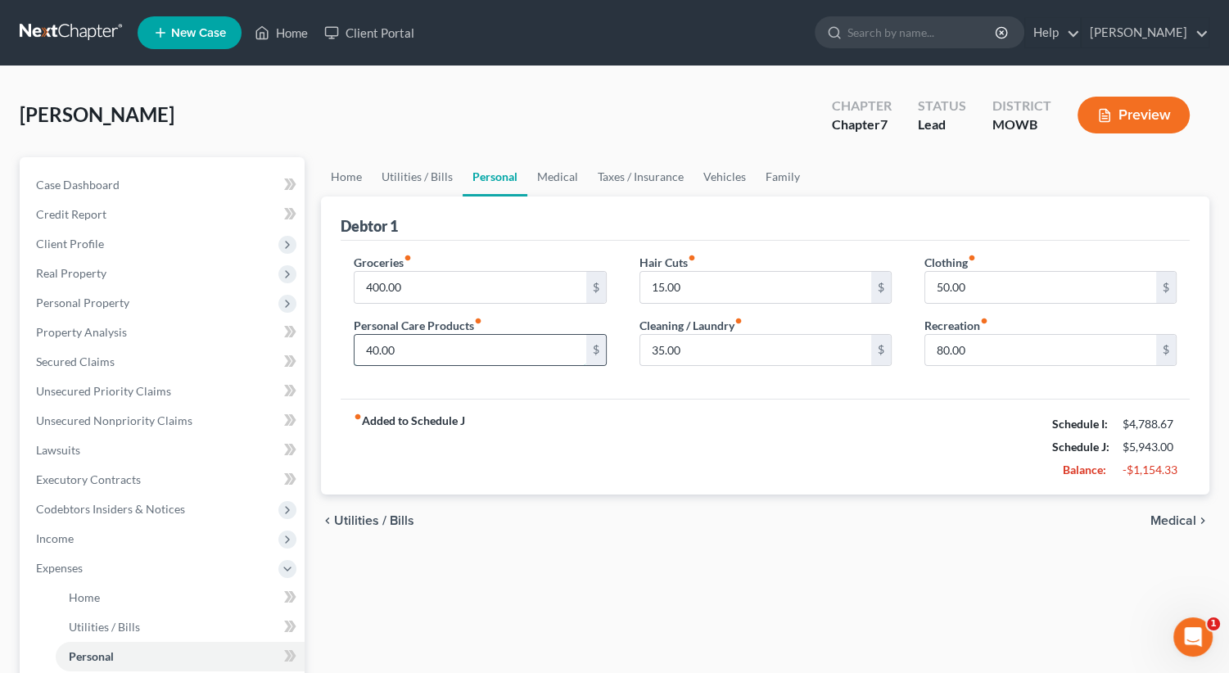
click at [440, 347] on input "40.00" at bounding box center [469, 350] width 231 height 31
type input "0"
type input "60.00"
type input "0"
type input "25.00"
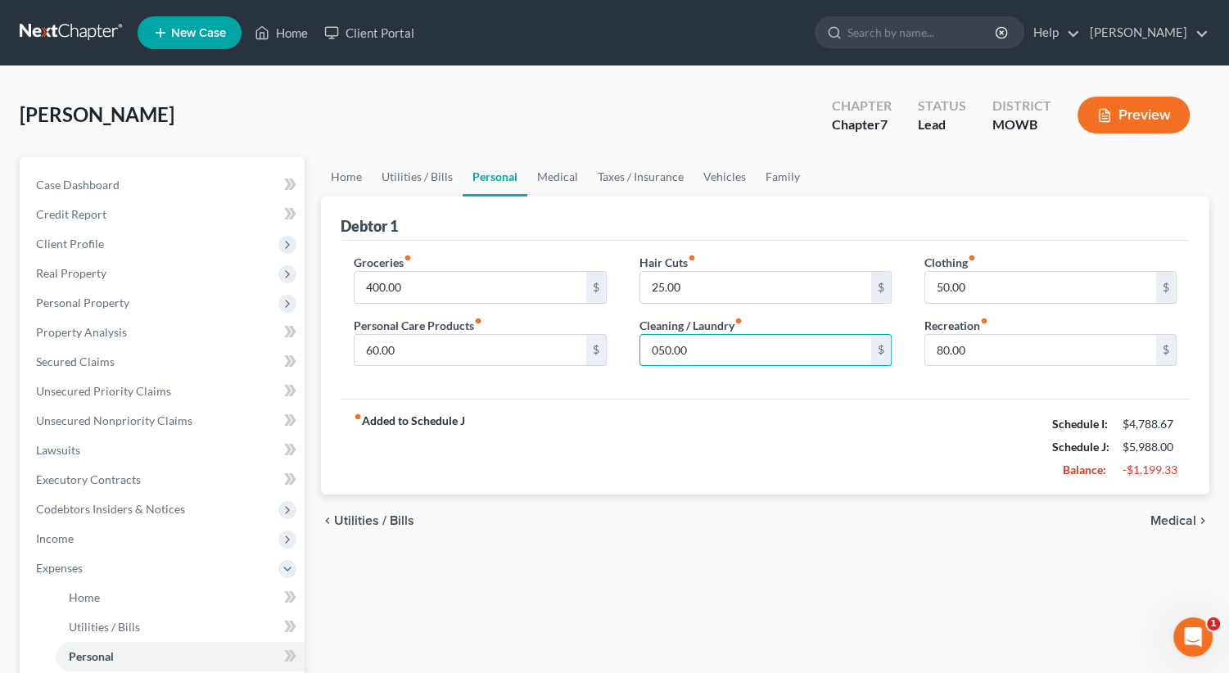
type input "050.00"
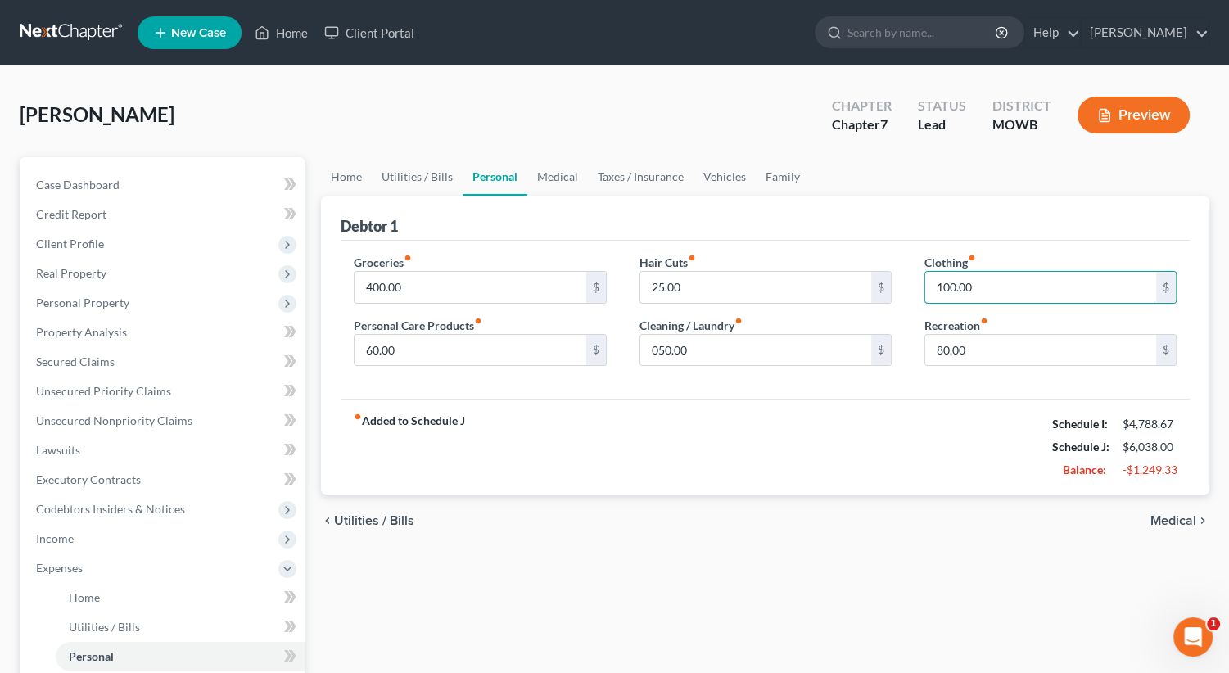
type input "100.00"
click at [1170, 522] on span "Medical" at bounding box center [1173, 520] width 46 height 13
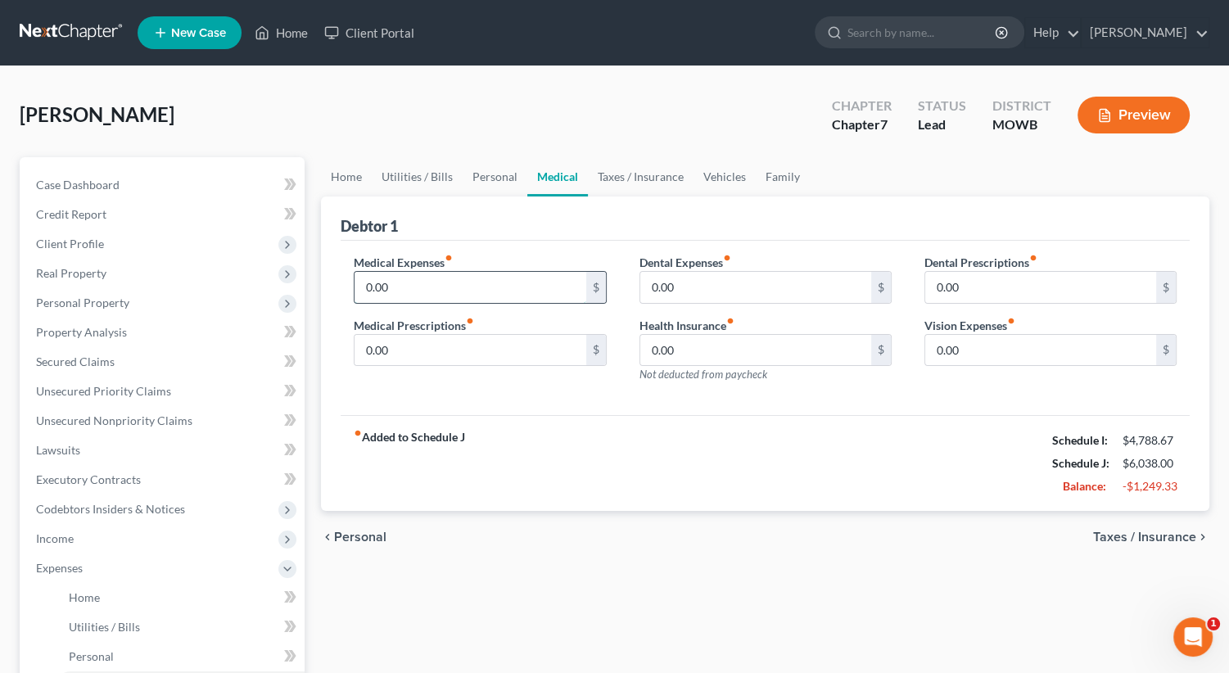
click at [445, 292] on input "0.00" at bounding box center [469, 287] width 231 height 31
click at [445, 291] on input "0.00" at bounding box center [469, 287] width 231 height 31
type input "0"
type input "7,500"
type input "75.00"
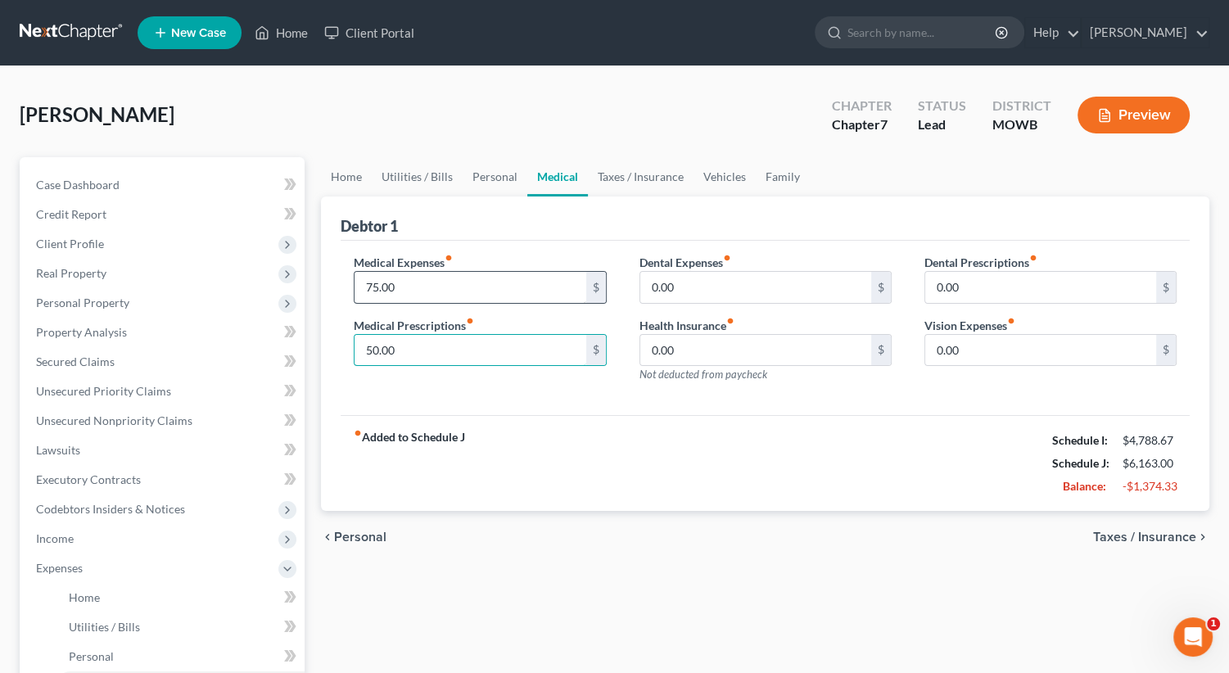
type input "50.00"
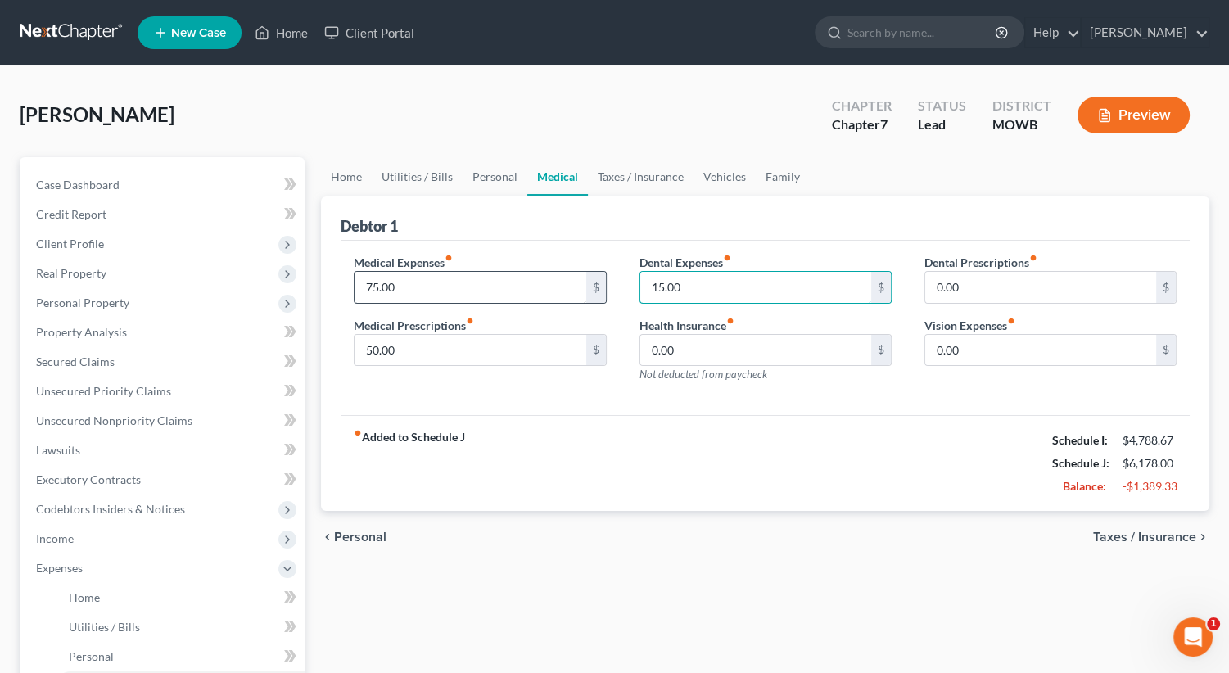
type input "15.00"
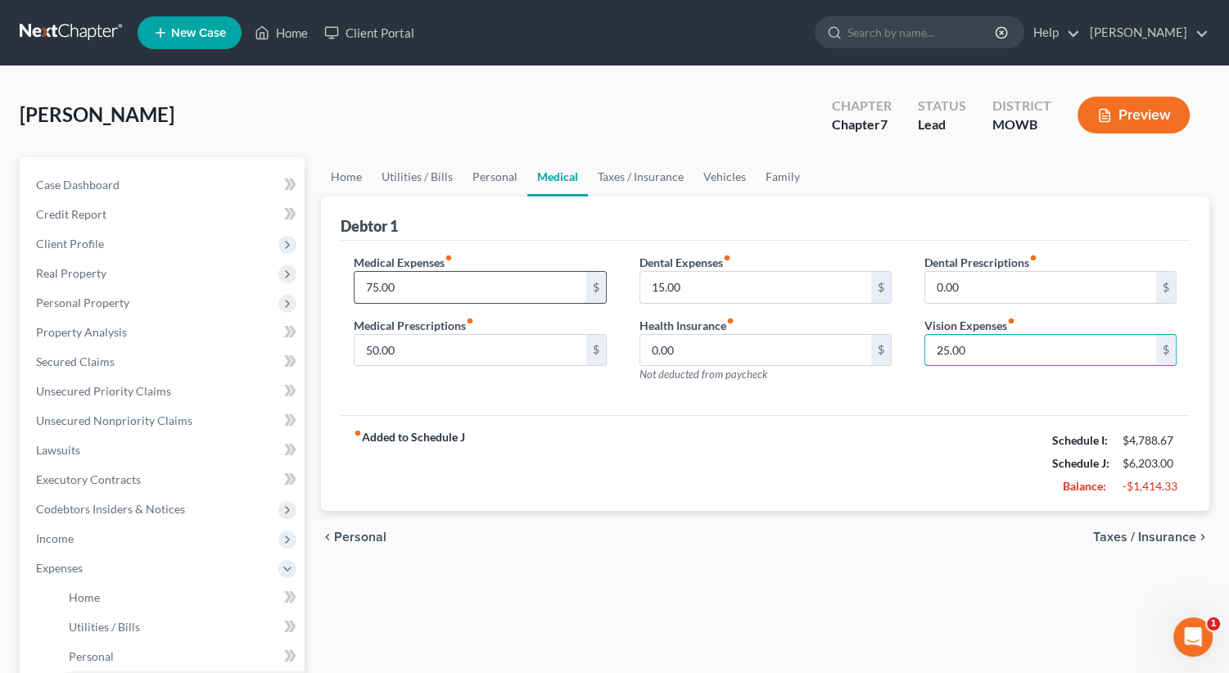
type input "25.00"
click at [1161, 538] on span "Taxes / Insurance" at bounding box center [1144, 536] width 103 height 13
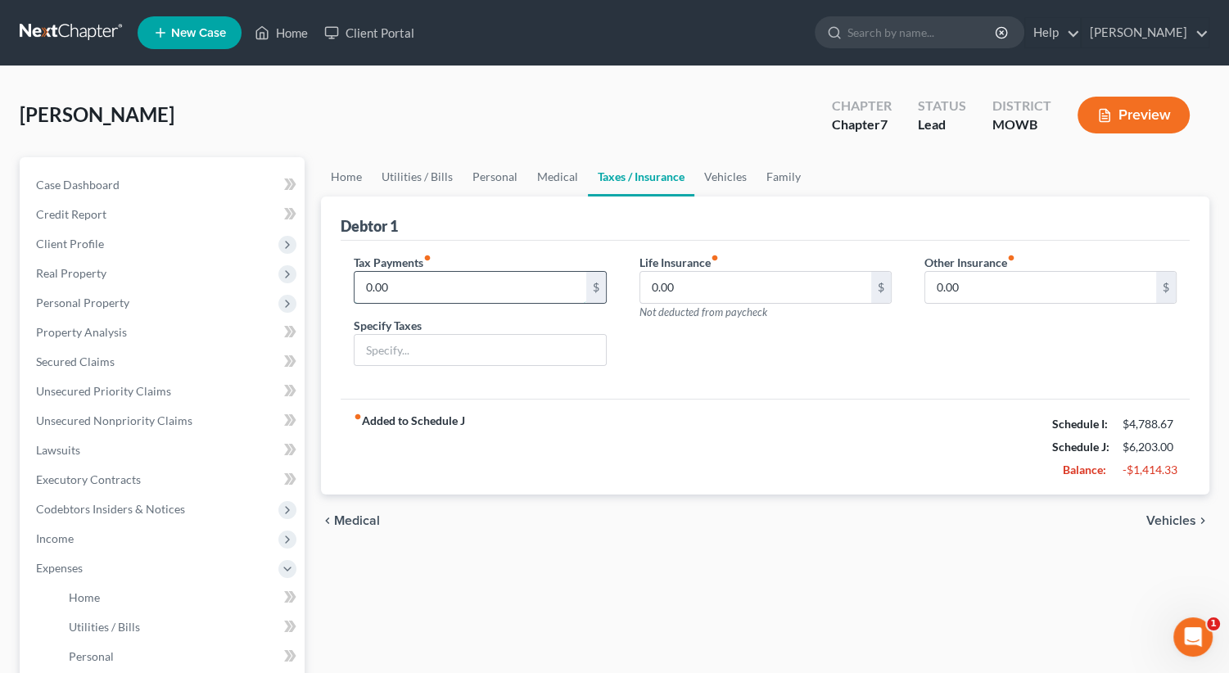
click at [520, 283] on input "0.00" at bounding box center [469, 287] width 231 height 31
type input "40.00"
type input "PERSONAL PROPERTY"
click at [1170, 515] on span "Vehicles" at bounding box center [1171, 520] width 50 height 13
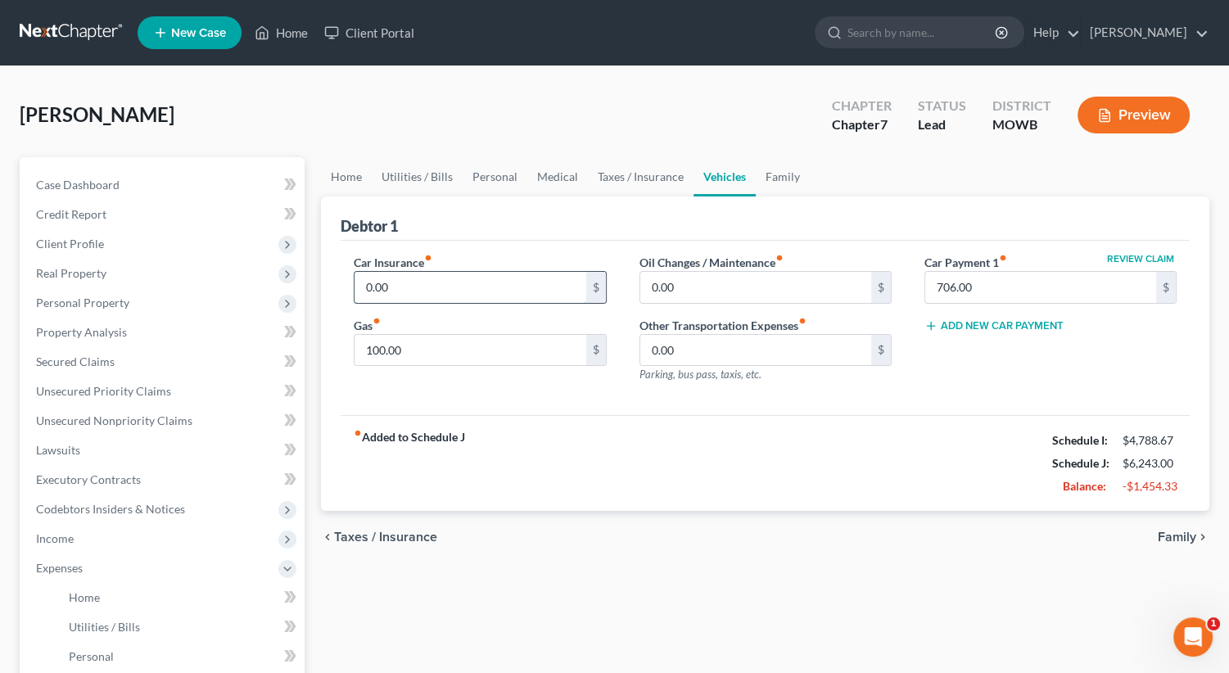
click at [472, 284] on input "0.00" at bounding box center [469, 287] width 231 height 31
type input "0"
type input "150.00"
click at [743, 284] on input "0.00" at bounding box center [755, 287] width 231 height 31
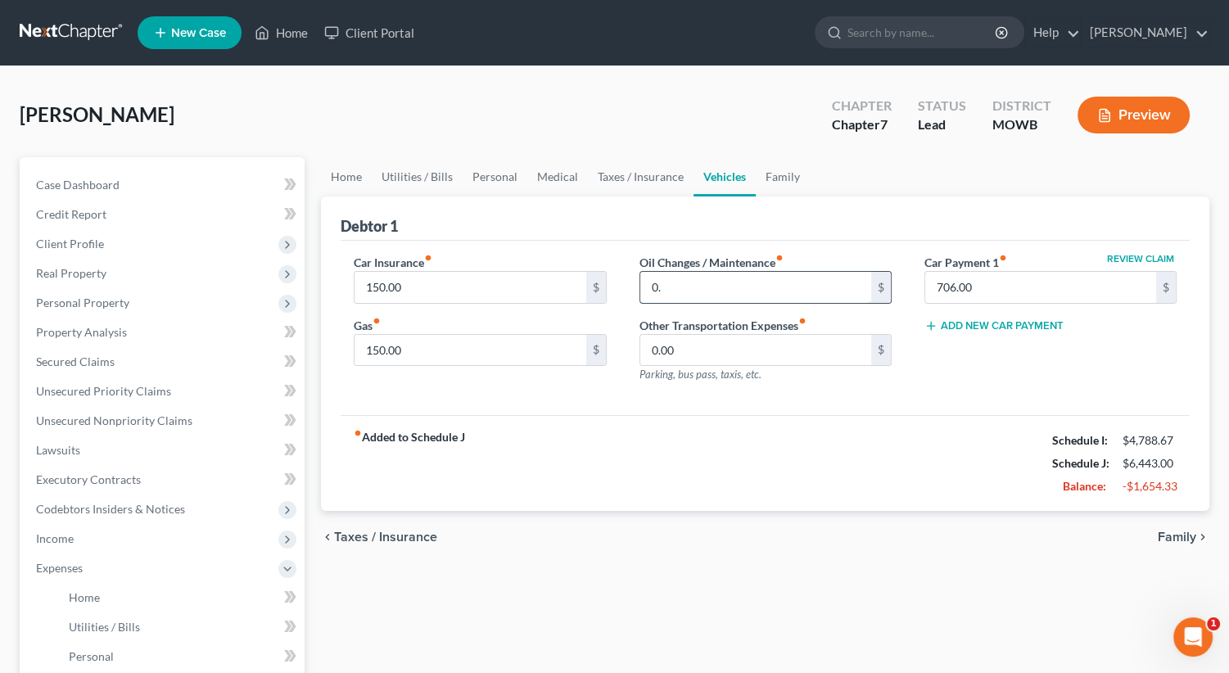
type input "0"
type input "35.00"
click at [1189, 535] on span "Family" at bounding box center [1177, 536] width 38 height 13
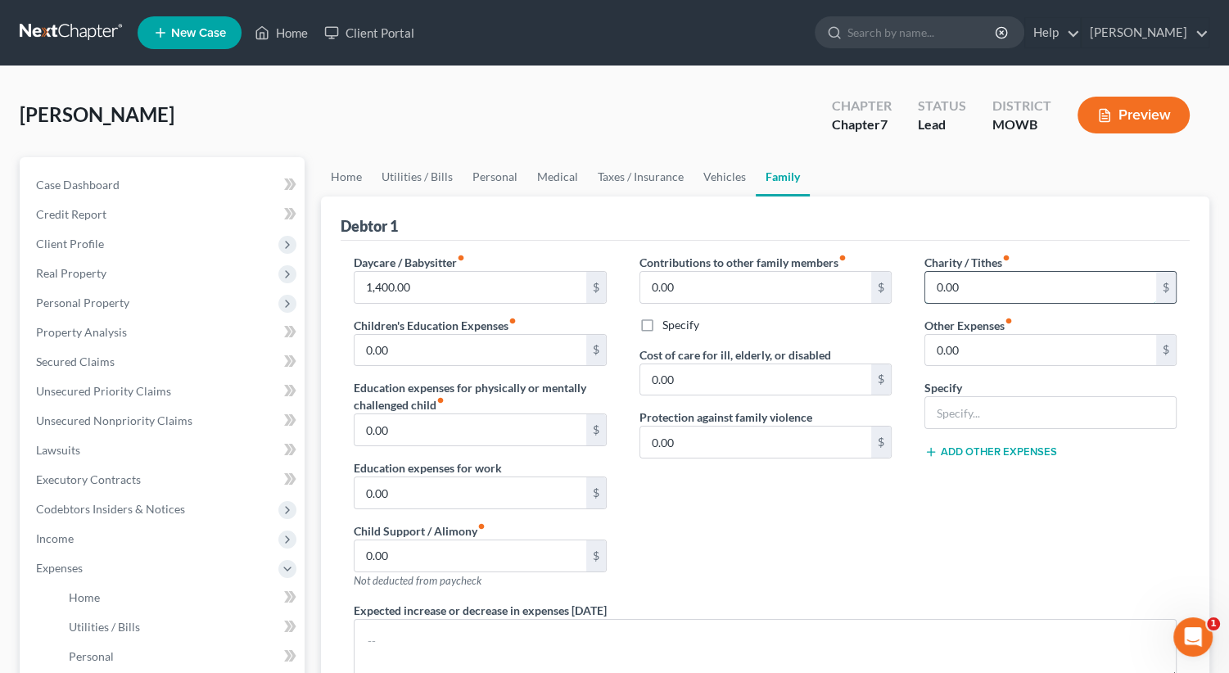
click at [965, 283] on input "0.00" at bounding box center [1040, 287] width 231 height 31
type input "0"
type input "20.00"
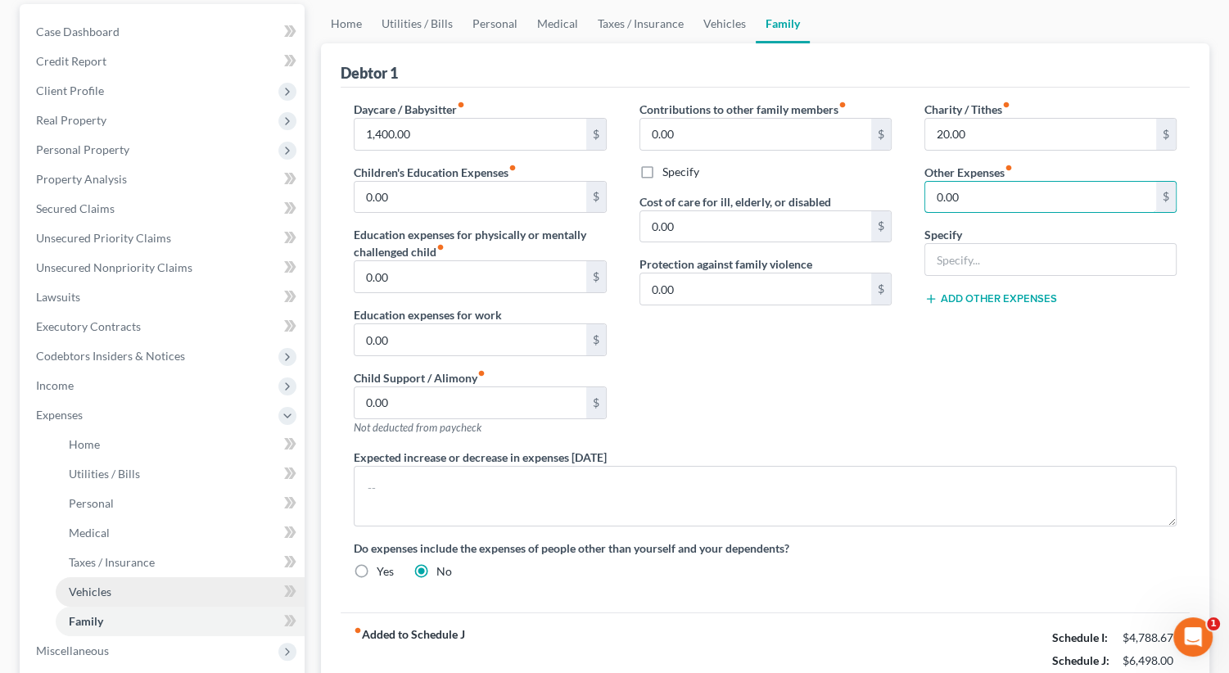
scroll to position [164, 0]
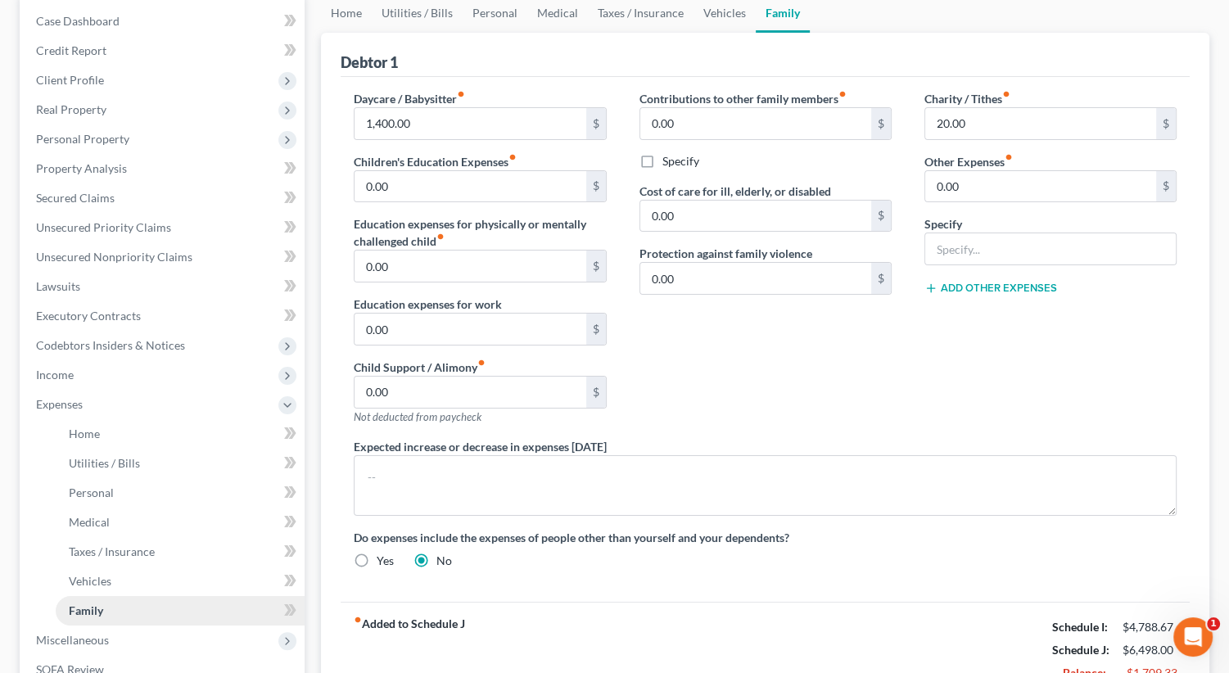
click at [273, 618] on link "Family" at bounding box center [180, 610] width 249 height 29
click at [294, 611] on icon at bounding box center [292, 609] width 7 height 11
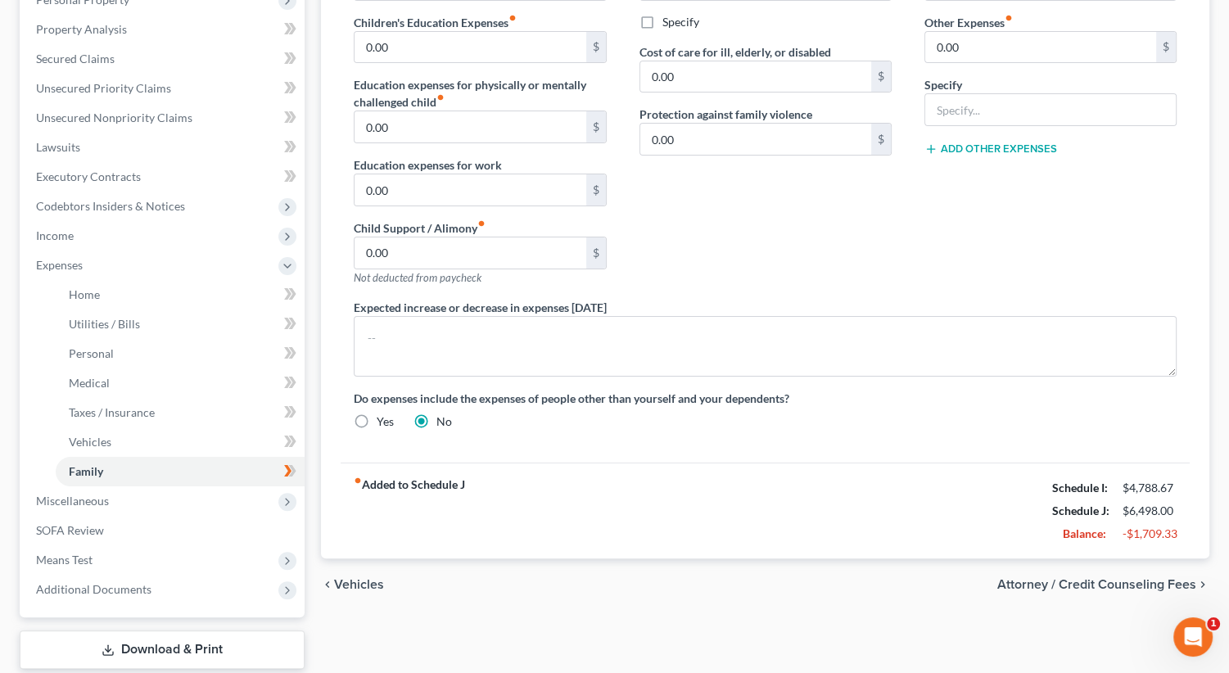
scroll to position [402, 0]
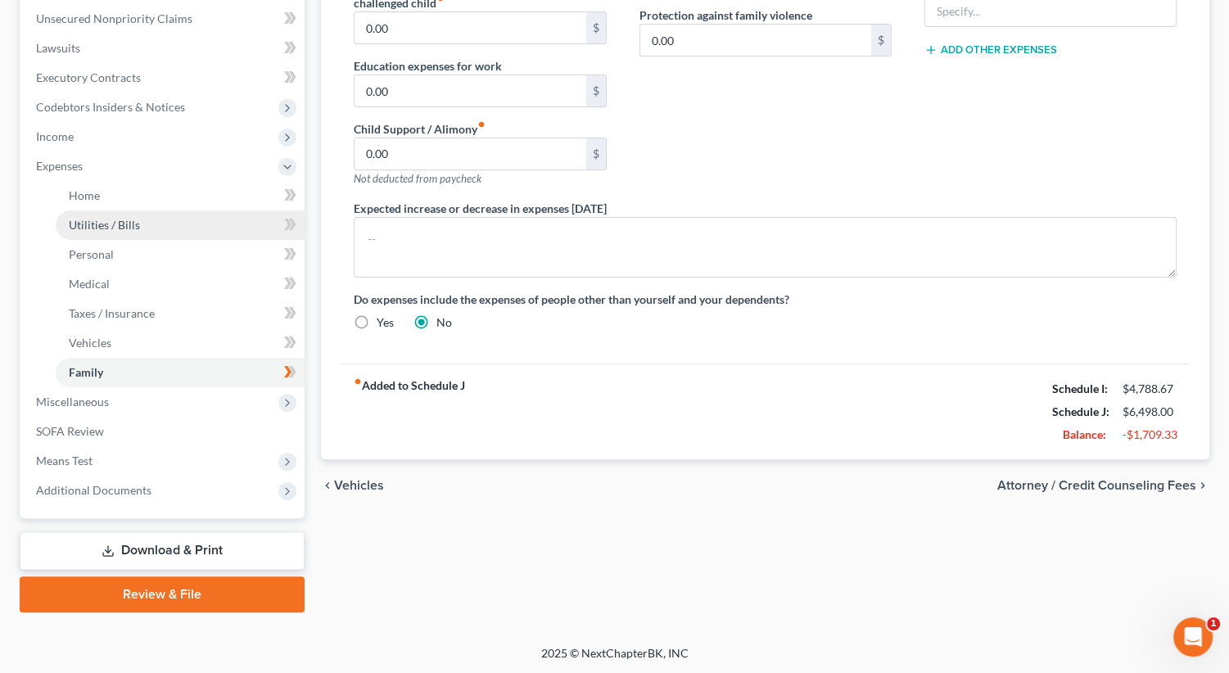
click at [129, 234] on link "Utilities / Bills" at bounding box center [180, 224] width 249 height 29
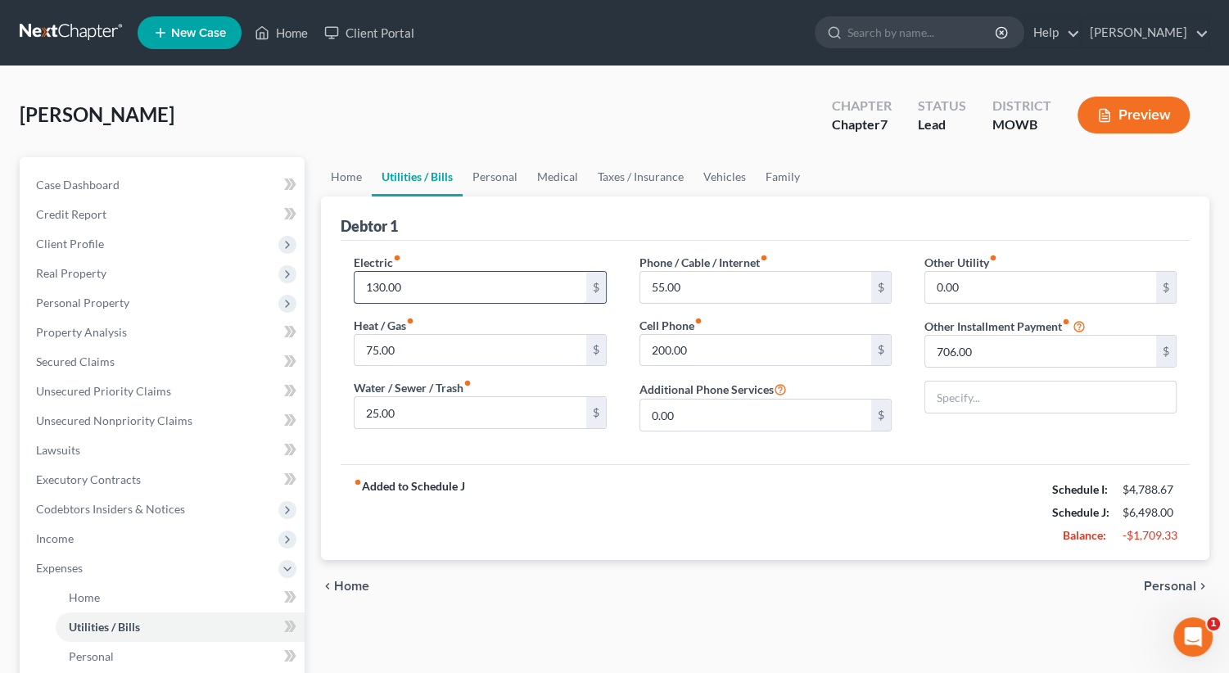
click at [436, 287] on input "130.00" at bounding box center [469, 287] width 231 height 31
type input "100.00"
type input "0"
click at [1167, 589] on span "Personal" at bounding box center [1170, 586] width 52 height 13
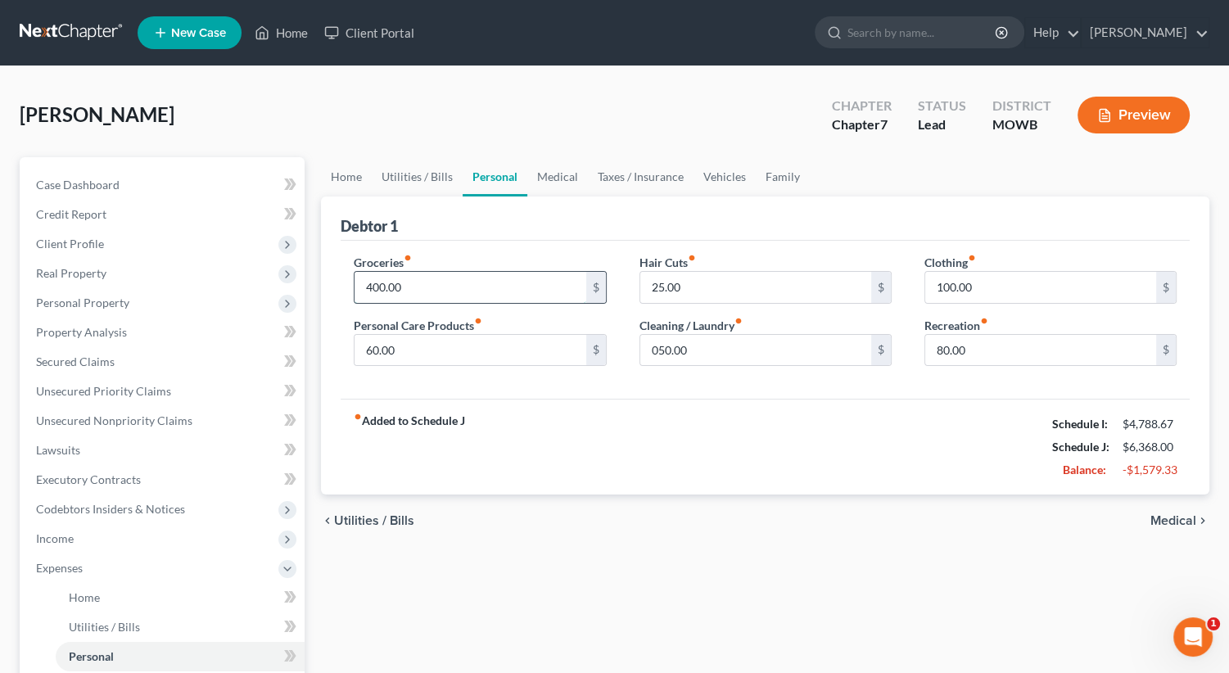
click at [445, 287] on input "400.00" at bounding box center [469, 287] width 231 height 31
type input "300.00"
click at [396, 347] on input "60.00" at bounding box center [469, 350] width 231 height 31
type input "30.00"
type input "0"
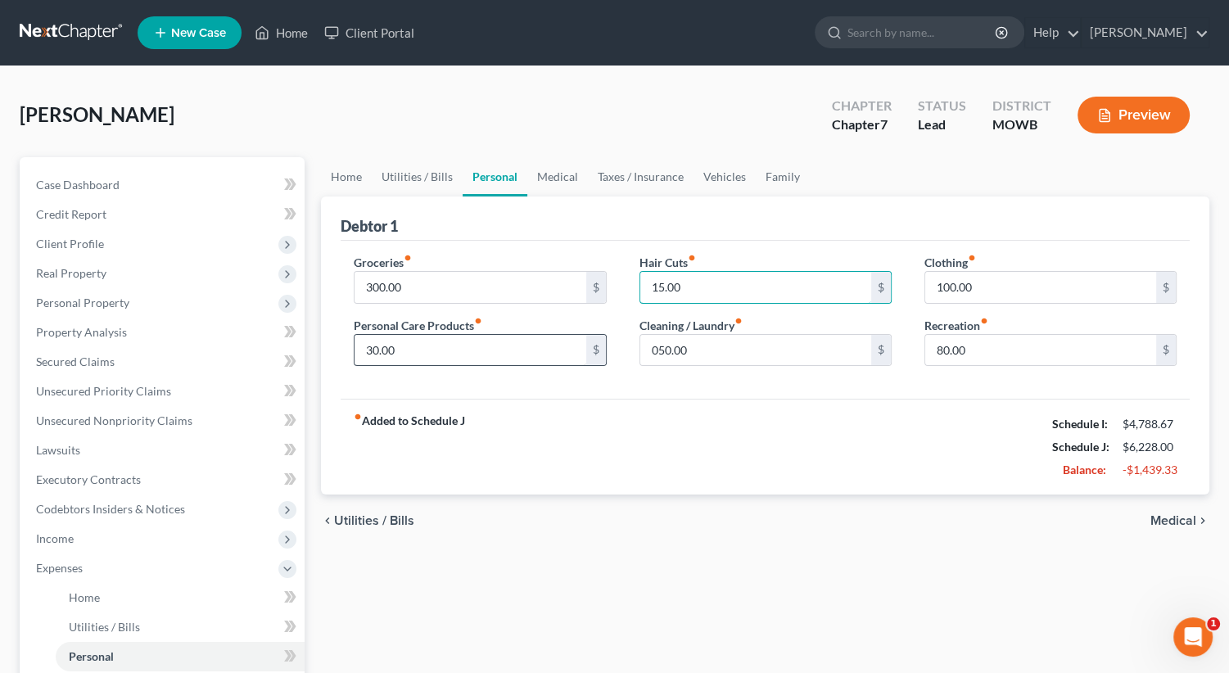
type input "15.00"
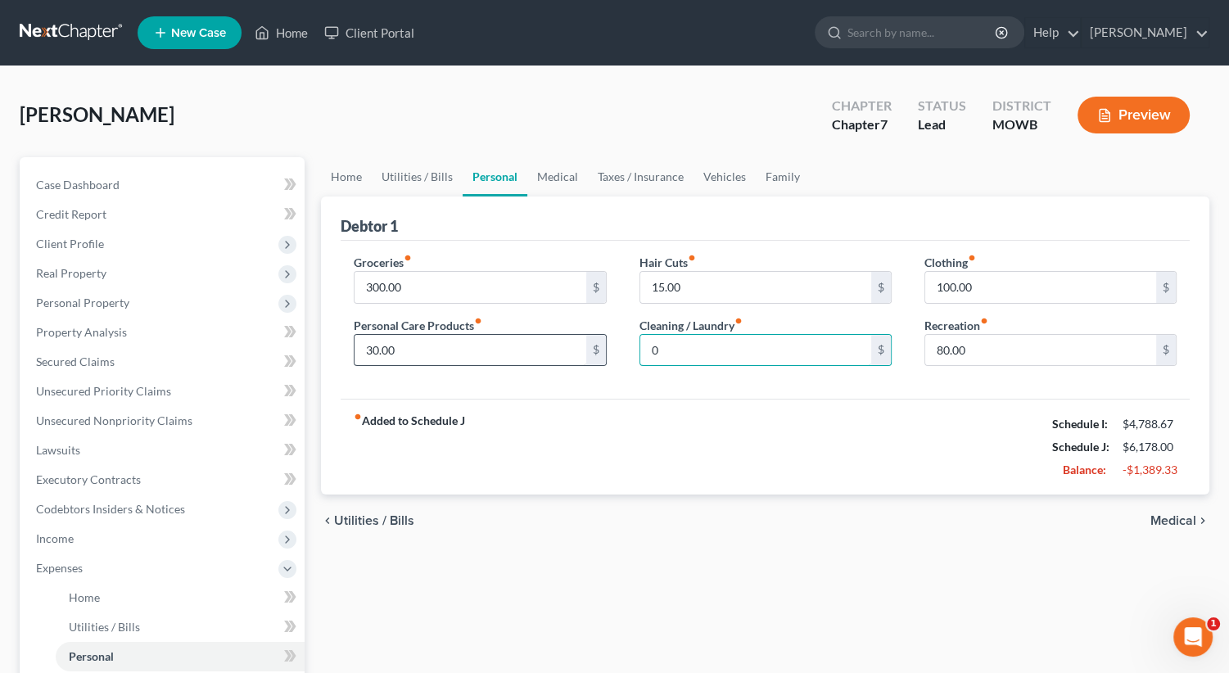
type input "0"
drag, startPoint x: 684, startPoint y: 359, endPoint x: 691, endPoint y: 354, distance: 9.3
click at [684, 359] on input "0" at bounding box center [755, 350] width 231 height 31
type input "0"
type input "15.00"
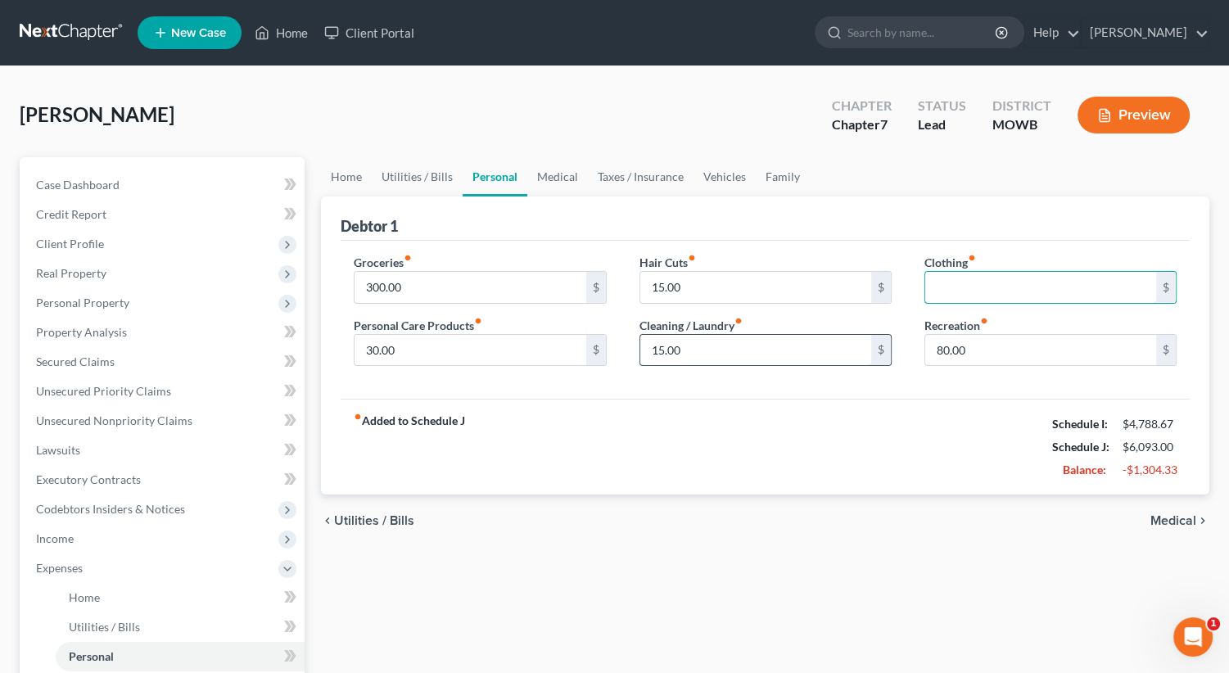
type input "0"
type input "50.00"
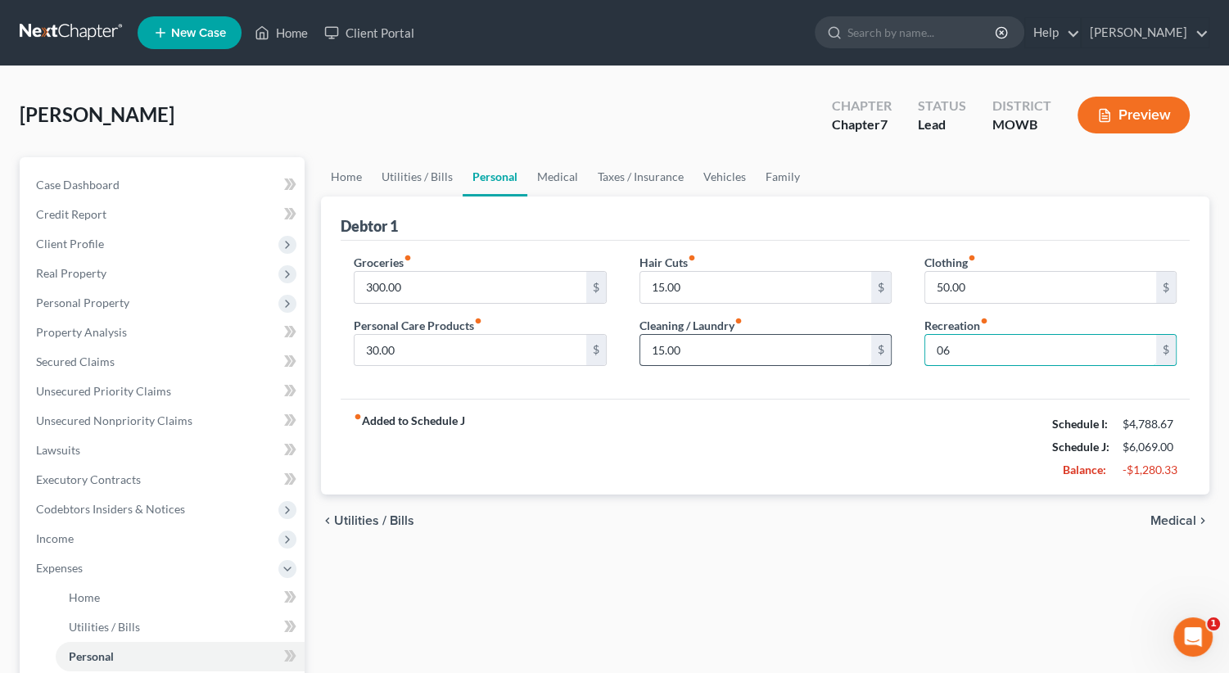
type input "0"
type input "60.00"
click at [1185, 521] on span "Medical" at bounding box center [1173, 520] width 46 height 13
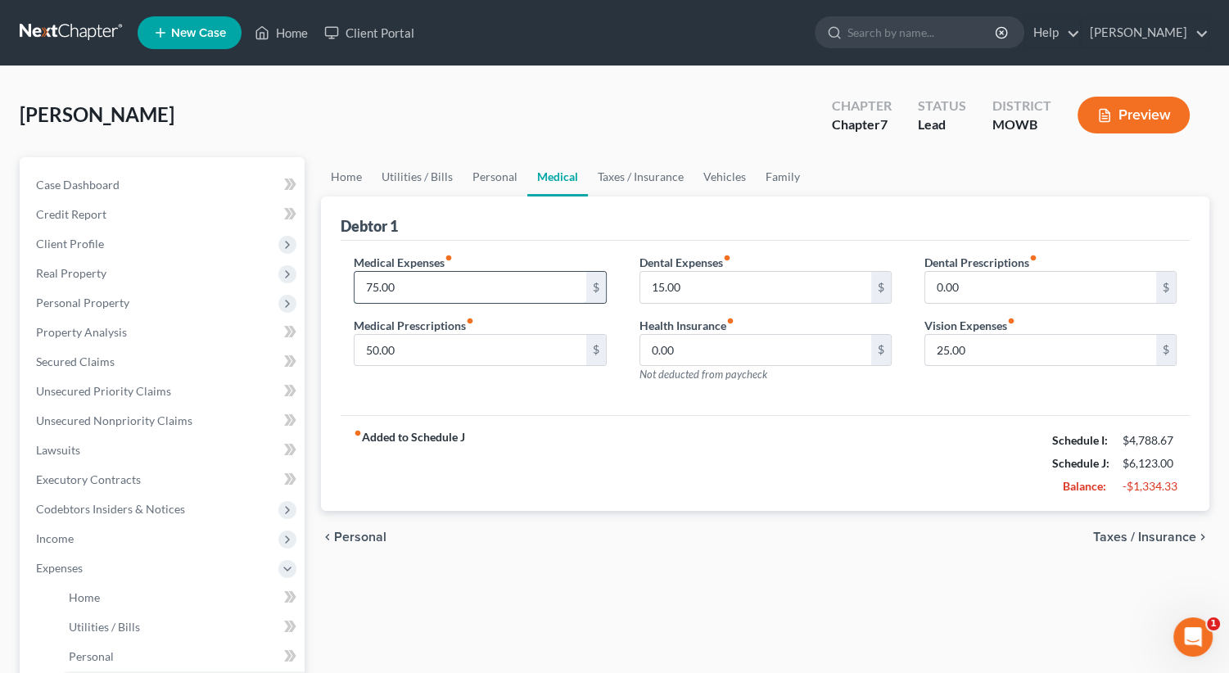
click at [426, 284] on input "75.00" at bounding box center [469, 287] width 231 height 31
type input "10.00"
type input "0"
type input "15.00"
type input "0"
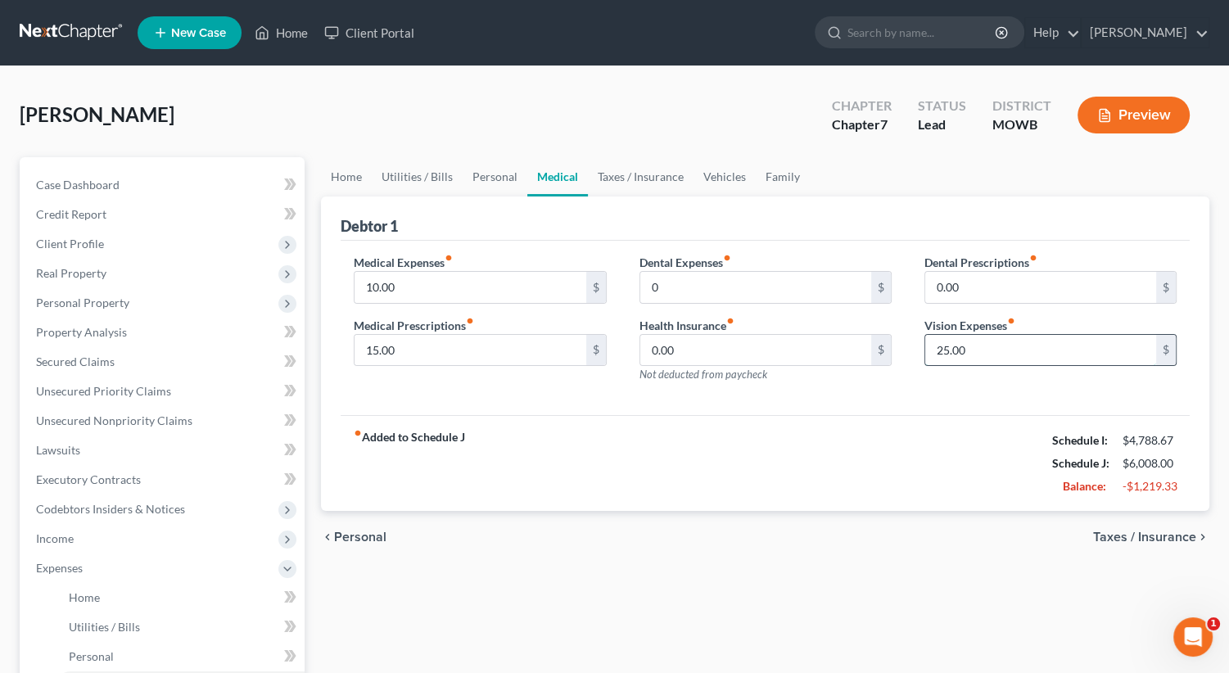
click at [972, 345] on input "25.00" at bounding box center [1040, 350] width 231 height 31
click at [1185, 537] on span "Taxes / Insurance" at bounding box center [1144, 536] width 103 height 13
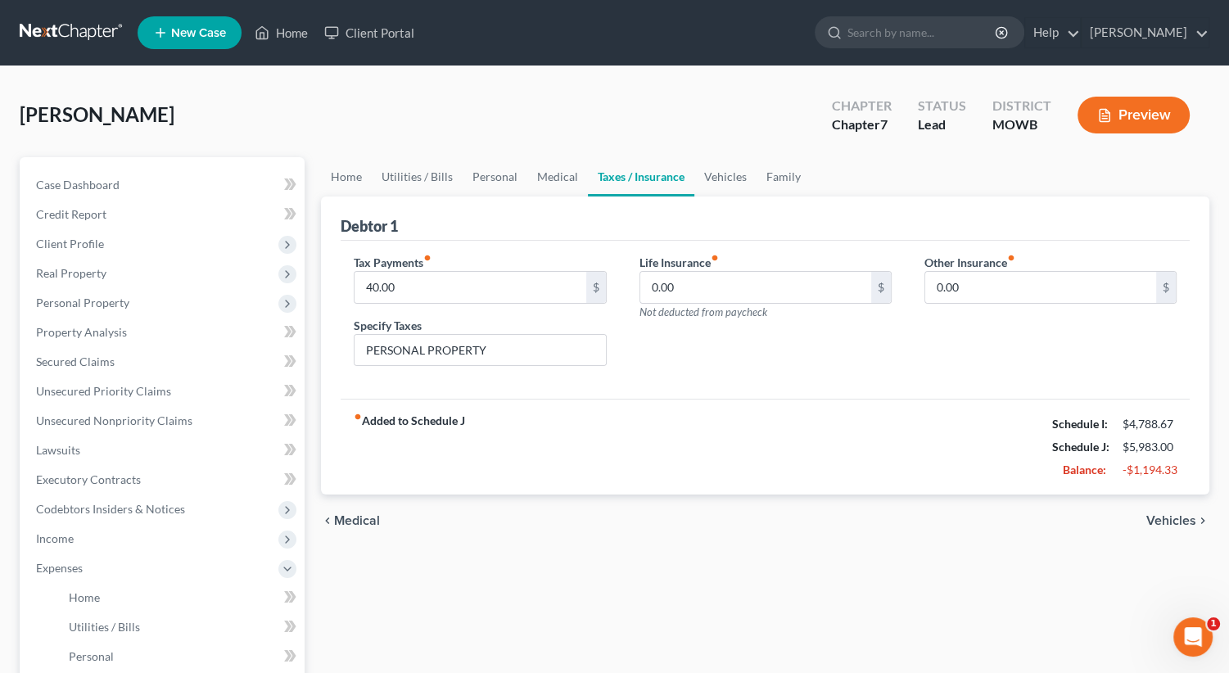
click at [1178, 516] on span "Vehicles" at bounding box center [1171, 520] width 50 height 13
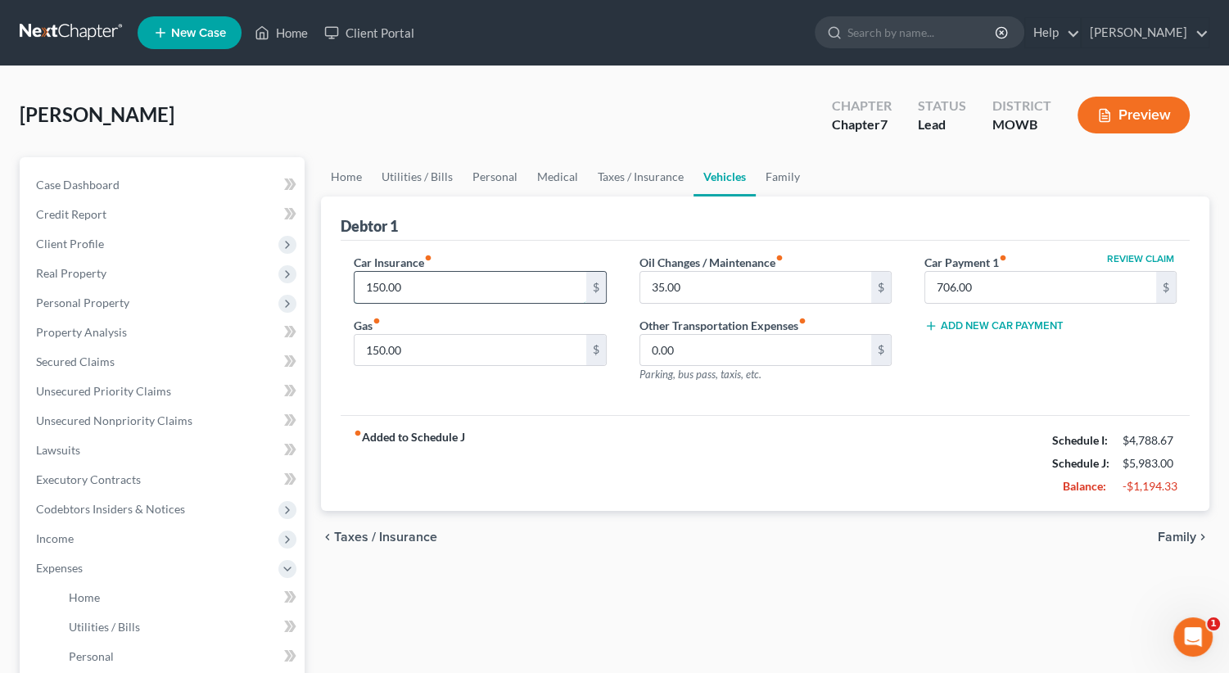
click at [453, 297] on input "150.00" at bounding box center [469, 287] width 231 height 31
type input "100.00"
click at [429, 341] on input "150.00" at bounding box center [469, 350] width 231 height 31
type input "100.00"
type input "15.00"
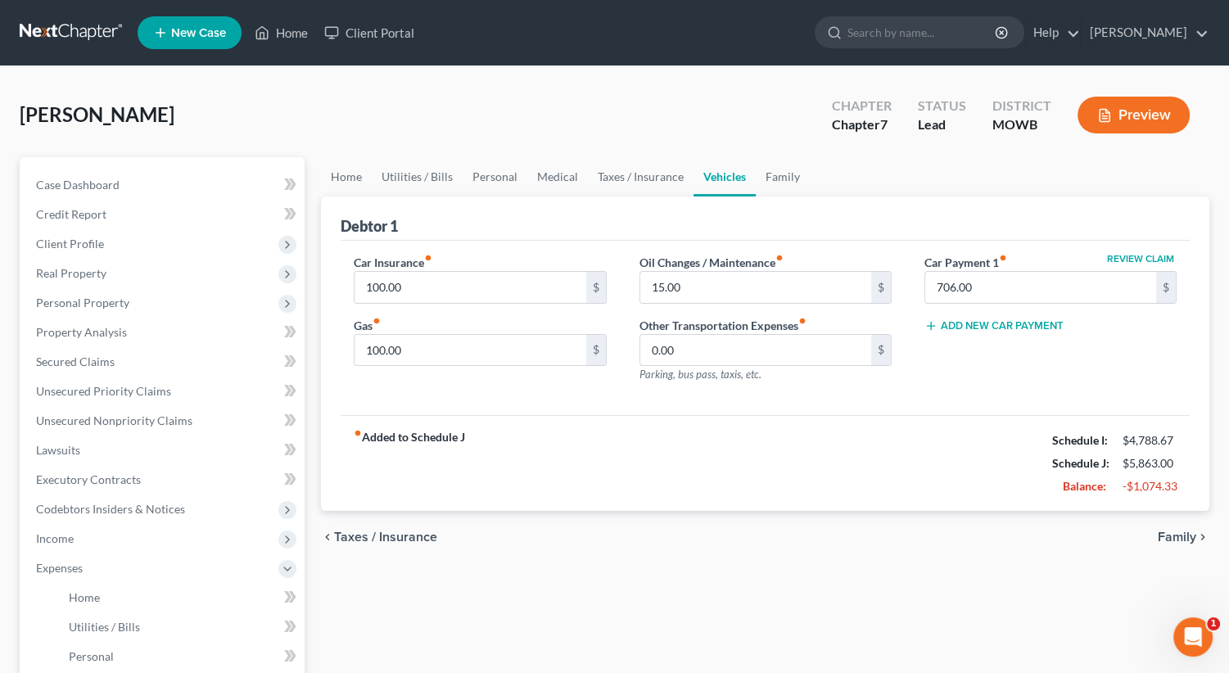
click at [1166, 535] on span "Family" at bounding box center [1177, 536] width 38 height 13
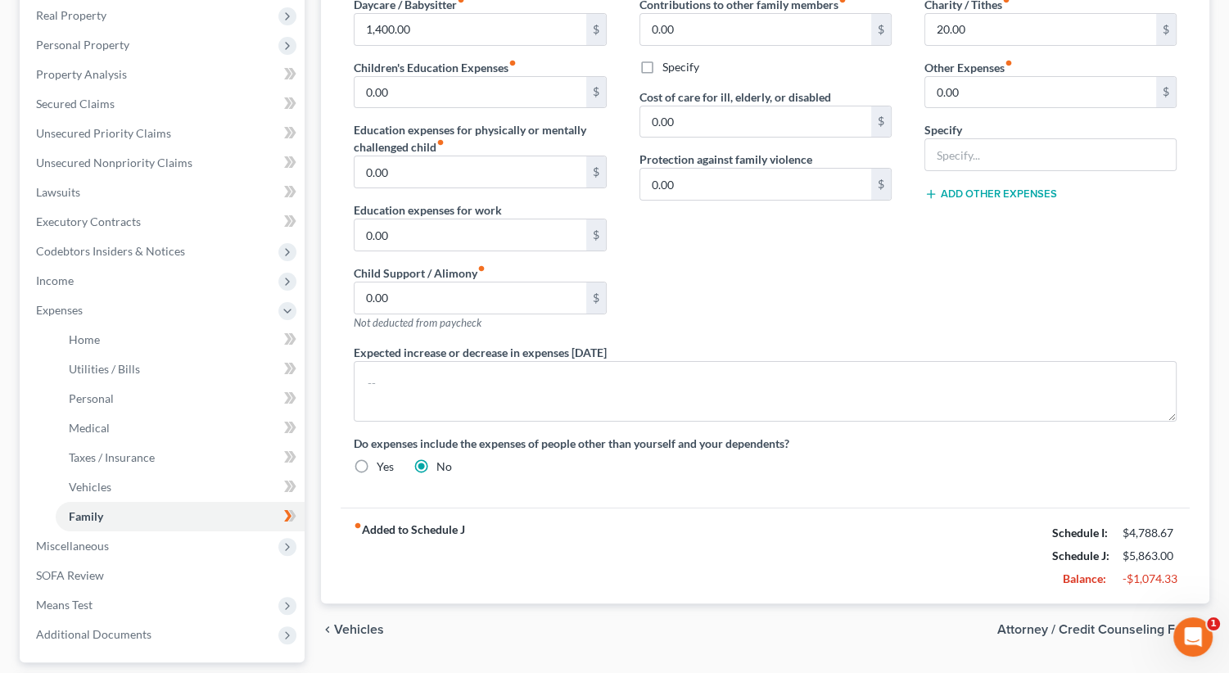
scroll to position [402, 0]
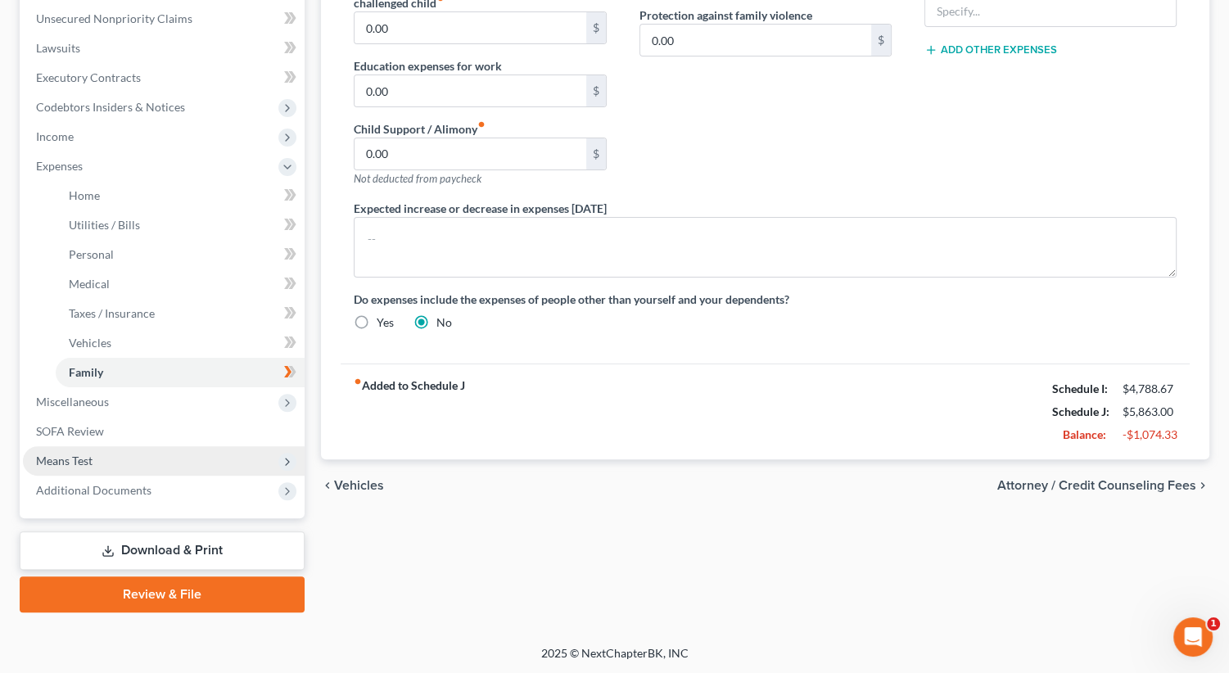
click at [269, 454] on span "Means Test" at bounding box center [164, 460] width 282 height 29
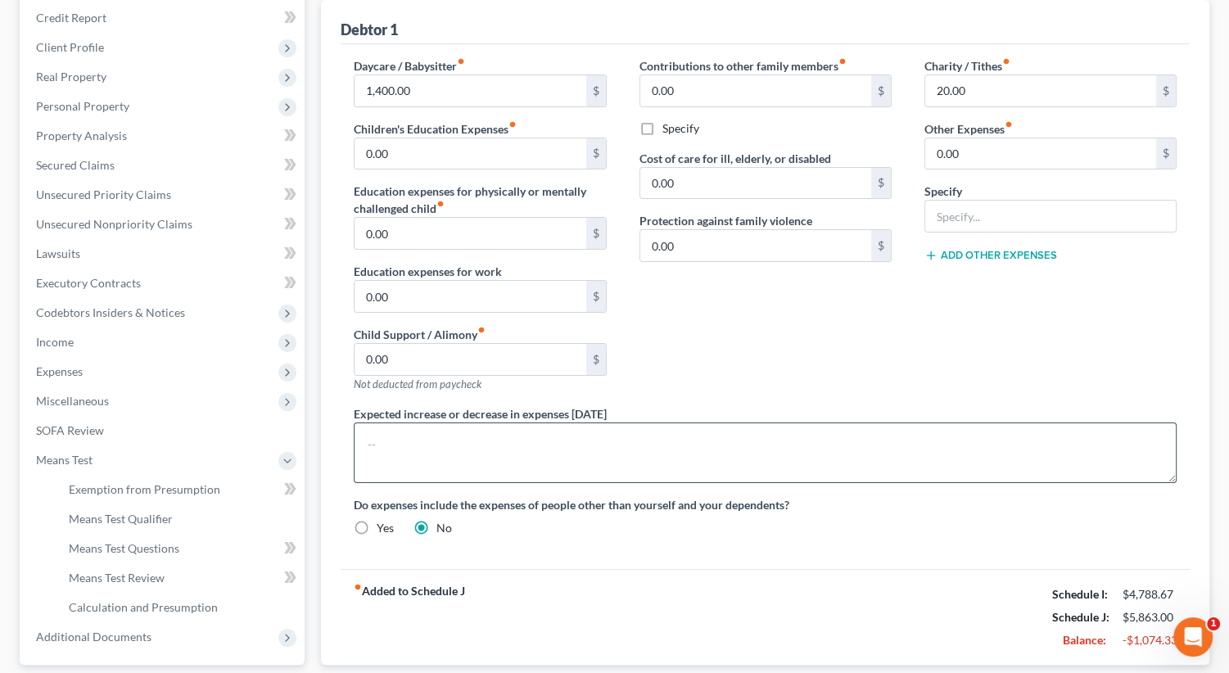
scroll to position [343, 0]
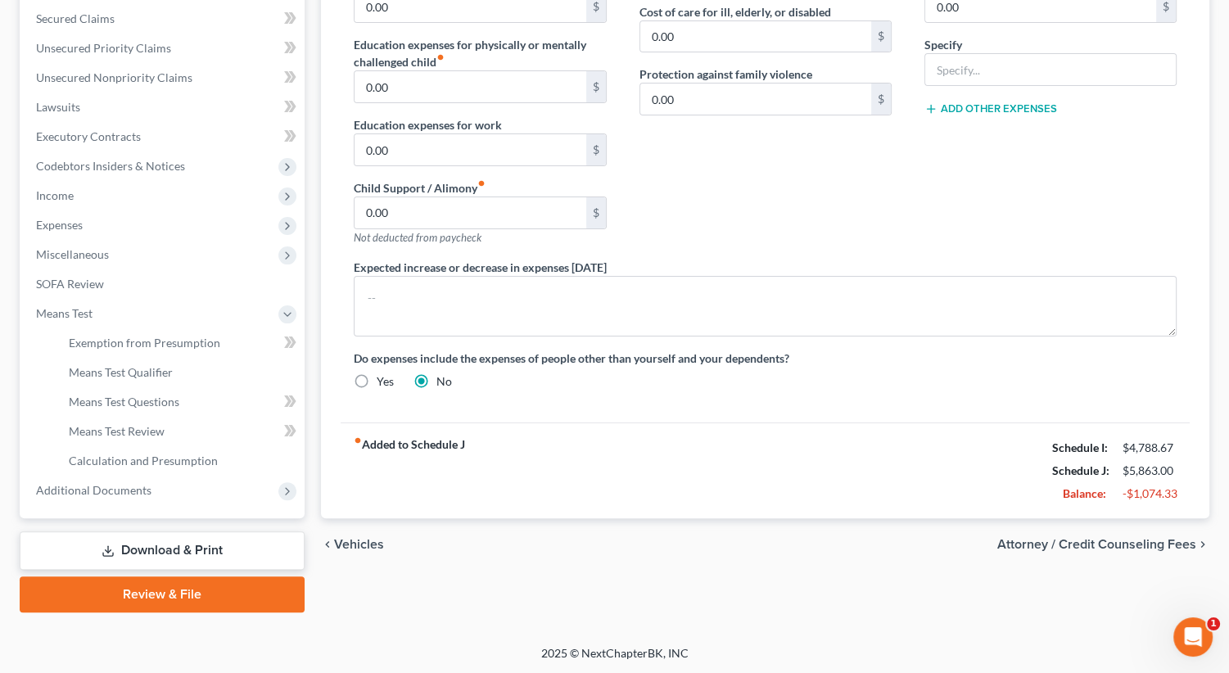
click at [1192, 539] on span "Attorney / Credit Counseling Fees" at bounding box center [1096, 544] width 199 height 13
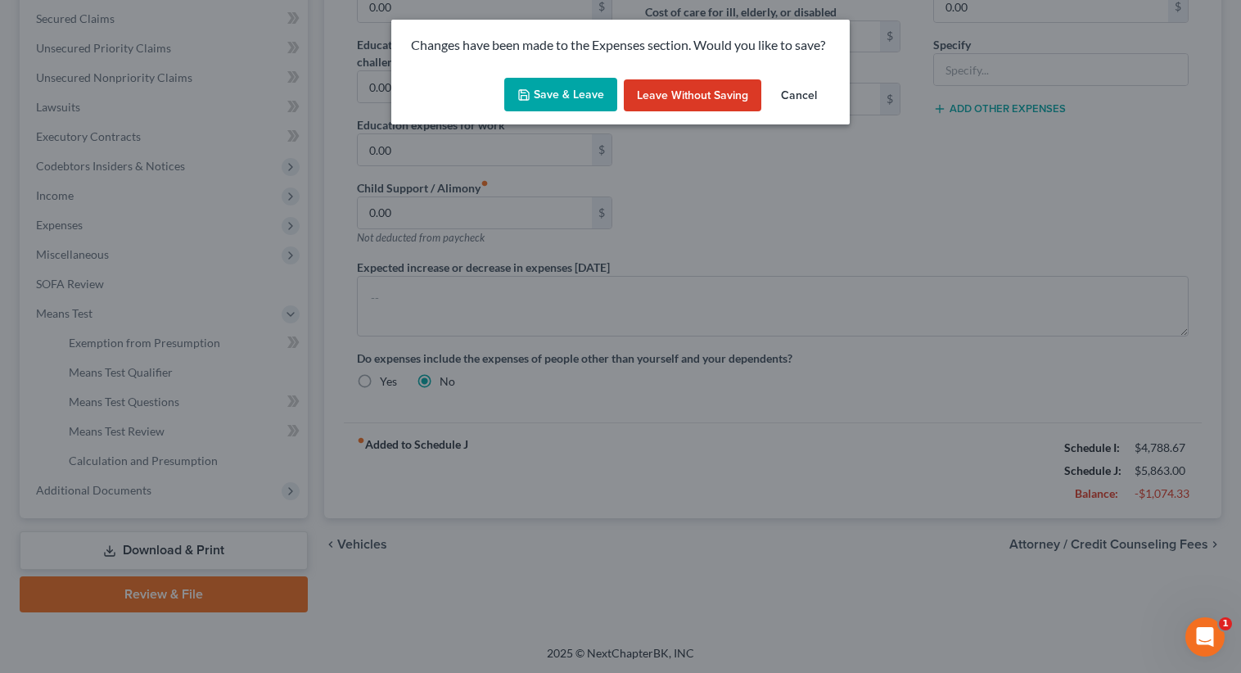
click at [556, 93] on button "Save & Leave" at bounding box center [560, 95] width 113 height 34
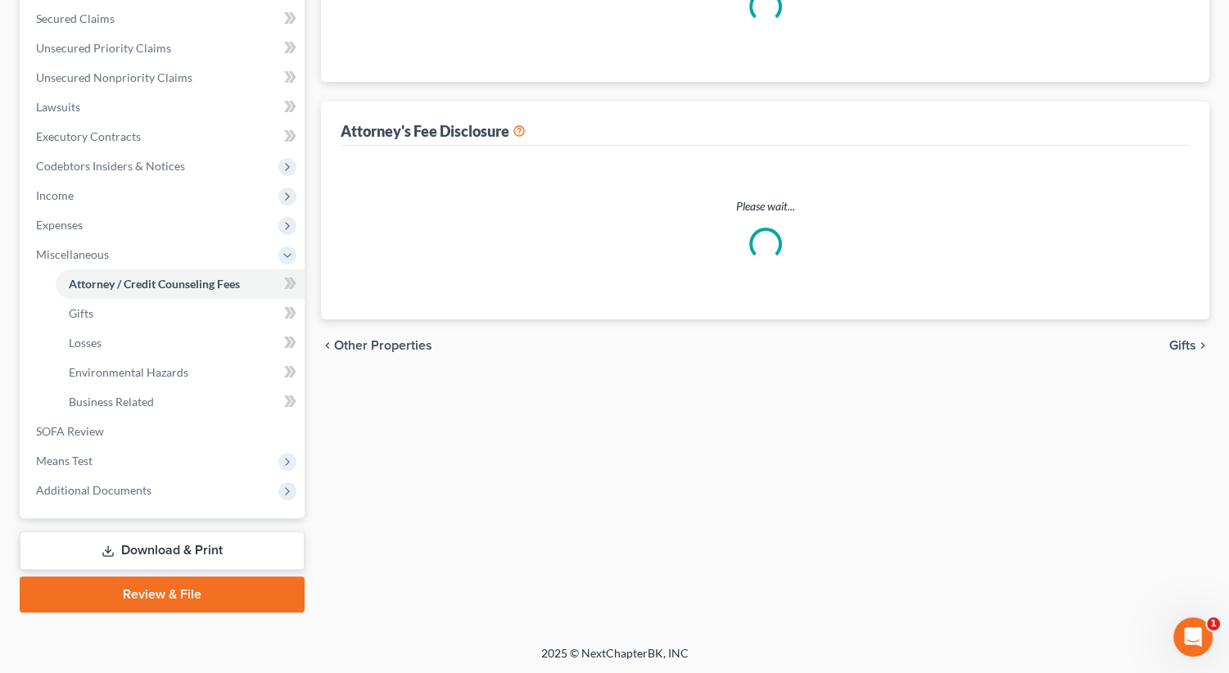
scroll to position [232, 0]
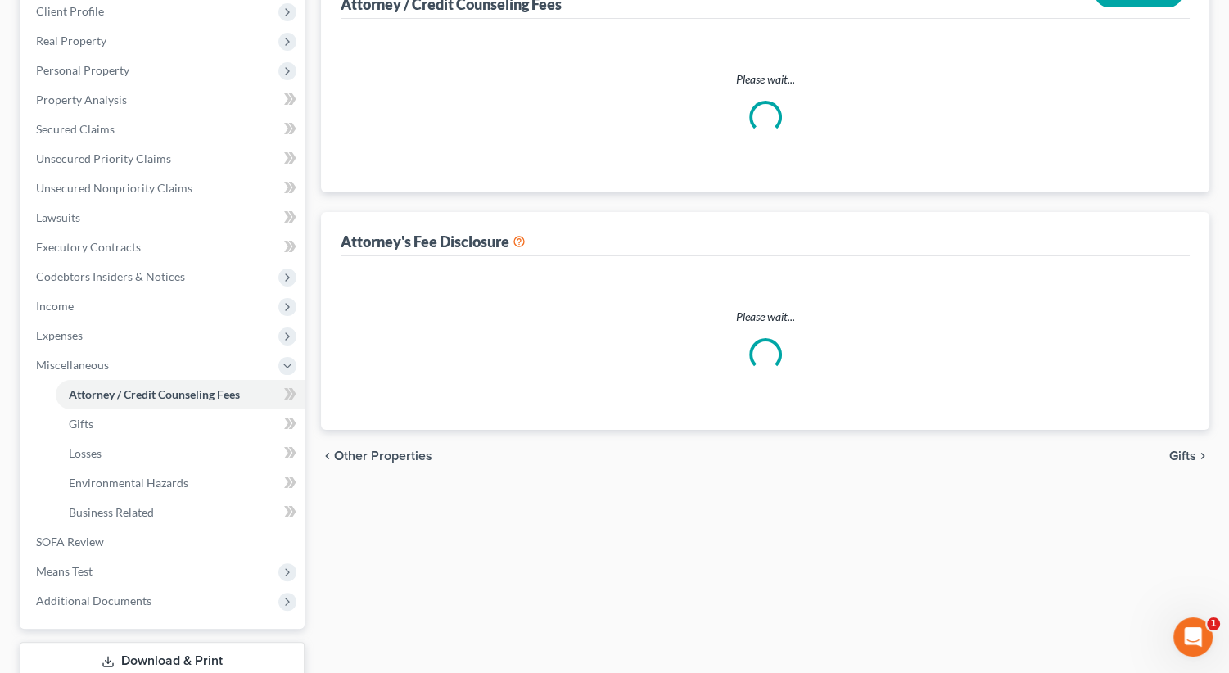
select select "0"
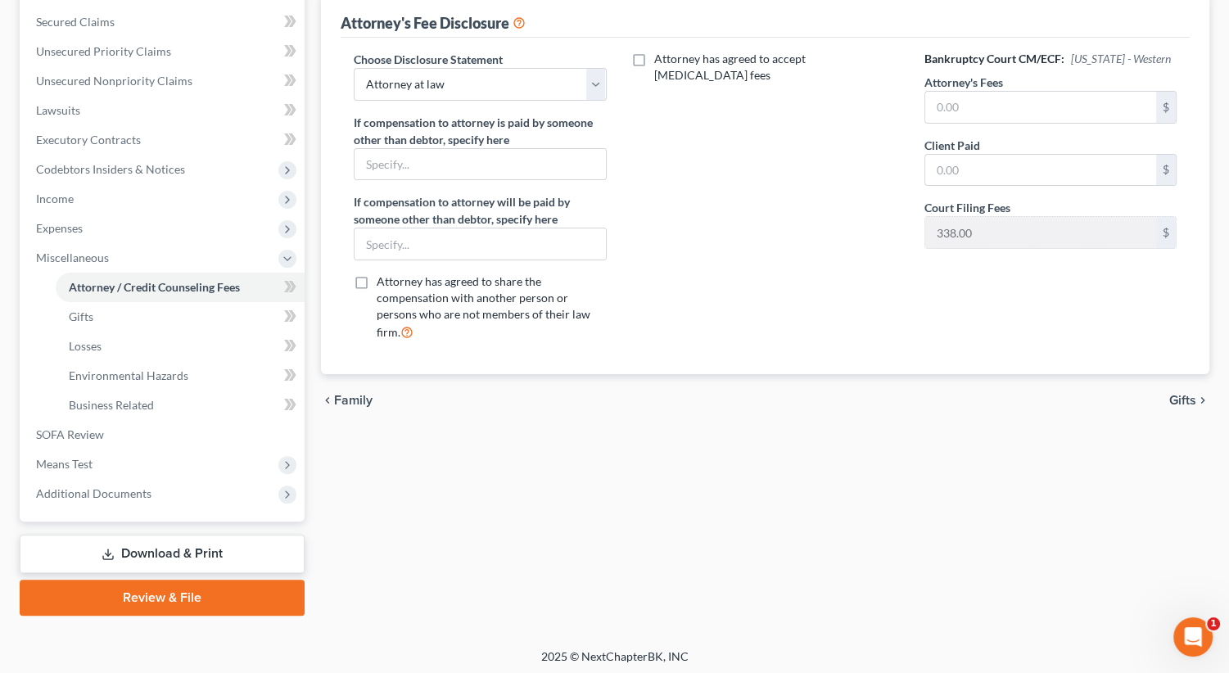
scroll to position [343, 0]
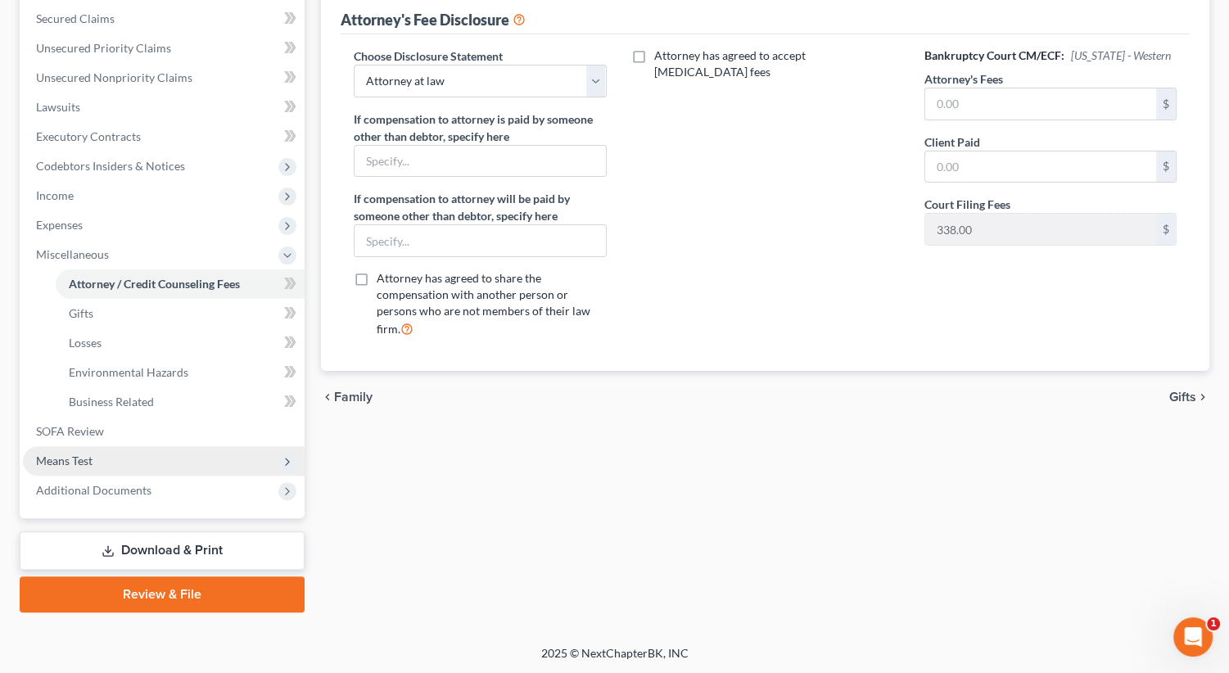
click at [291, 466] on icon at bounding box center [287, 461] width 13 height 13
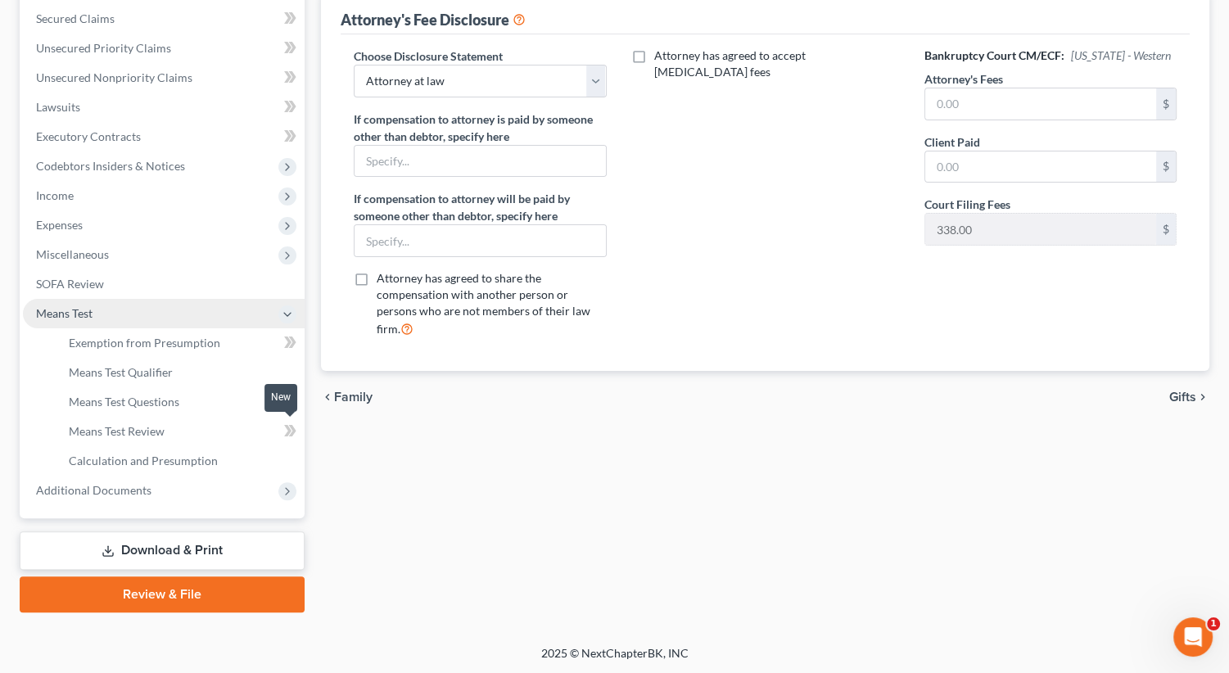
click at [280, 427] on span at bounding box center [290, 433] width 29 height 25
click at [285, 435] on icon at bounding box center [290, 431] width 12 height 20
drag, startPoint x: 285, startPoint y: 435, endPoint x: 229, endPoint y: 432, distance: 55.7
click at [229, 432] on link "Means Test Review" at bounding box center [180, 431] width 249 height 29
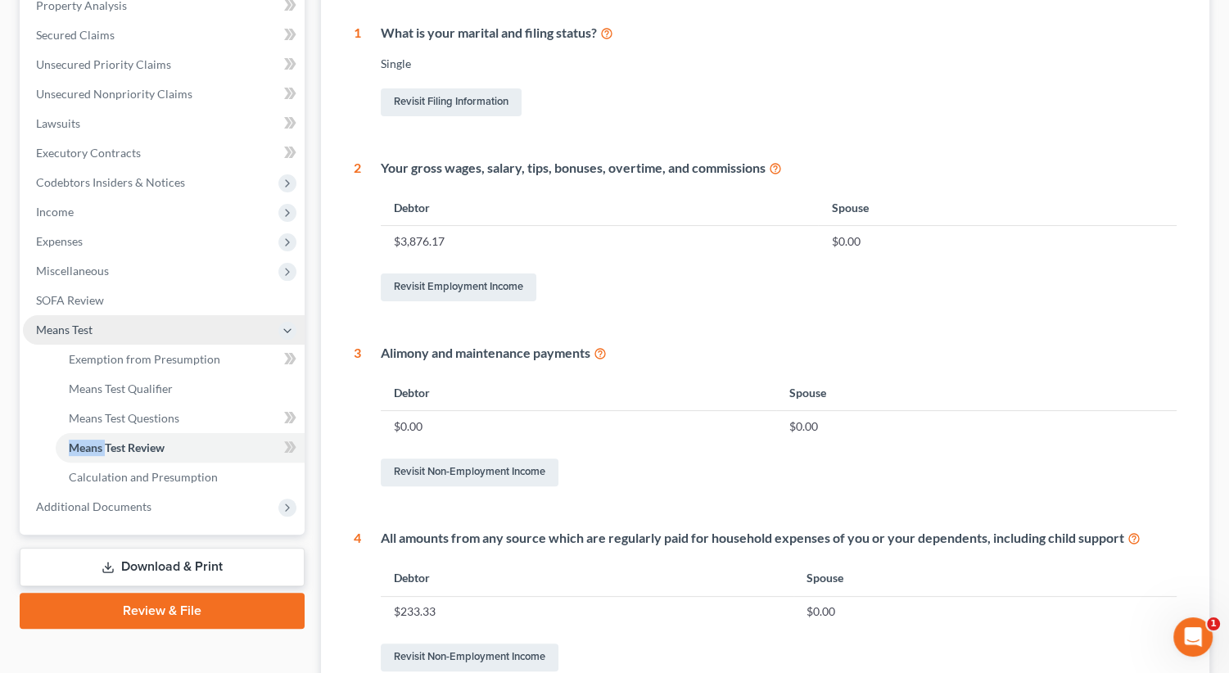
scroll to position [327, 0]
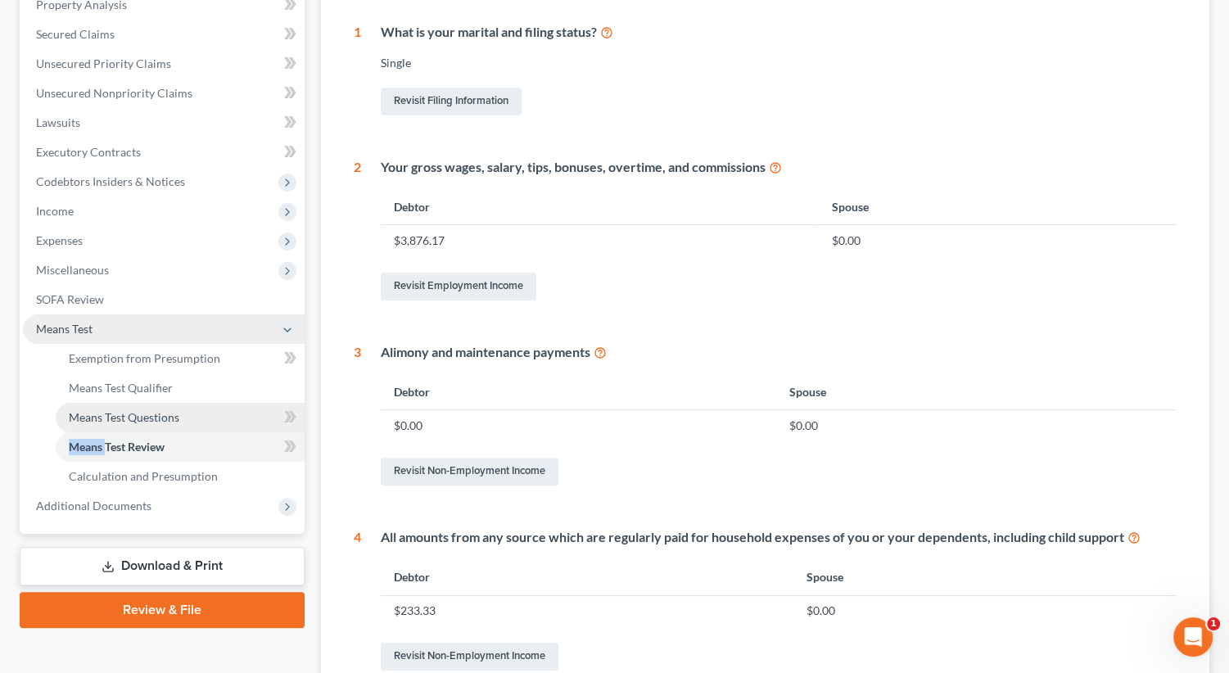
click at [170, 428] on link "Means Test Questions" at bounding box center [180, 417] width 249 height 29
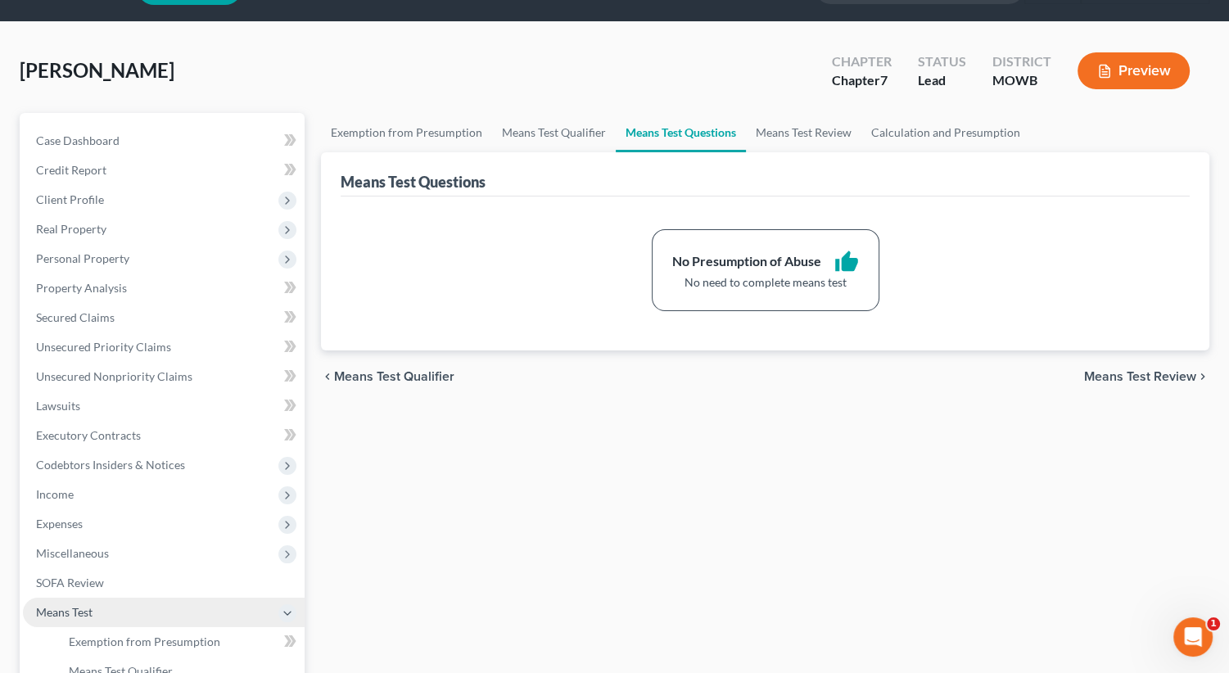
scroll to position [82, 0]
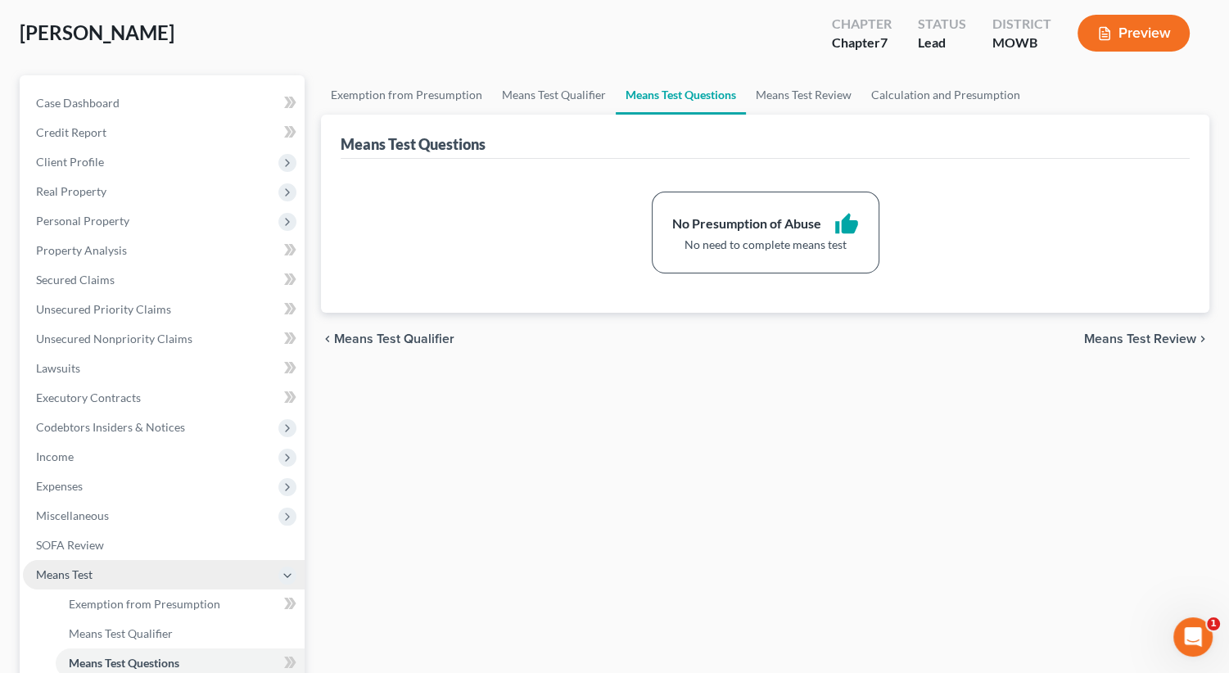
click at [350, 336] on span "Means Test Qualifier" at bounding box center [394, 338] width 120 height 13
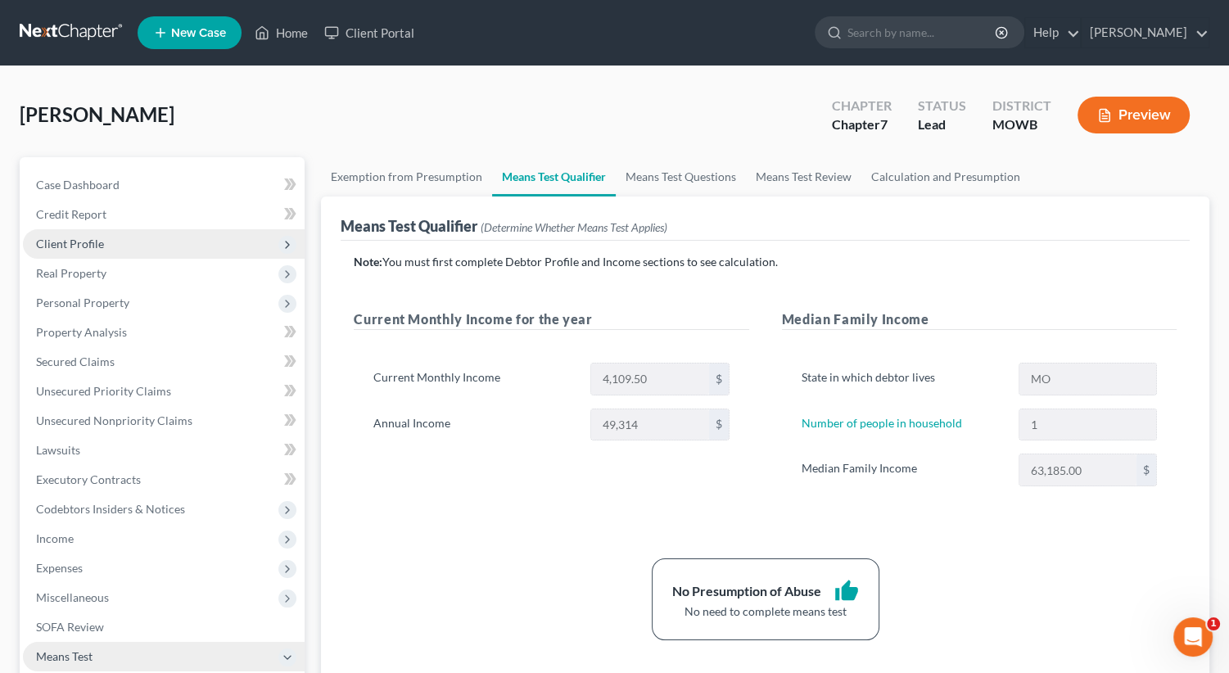
click at [87, 243] on span "Client Profile" at bounding box center [70, 244] width 68 height 14
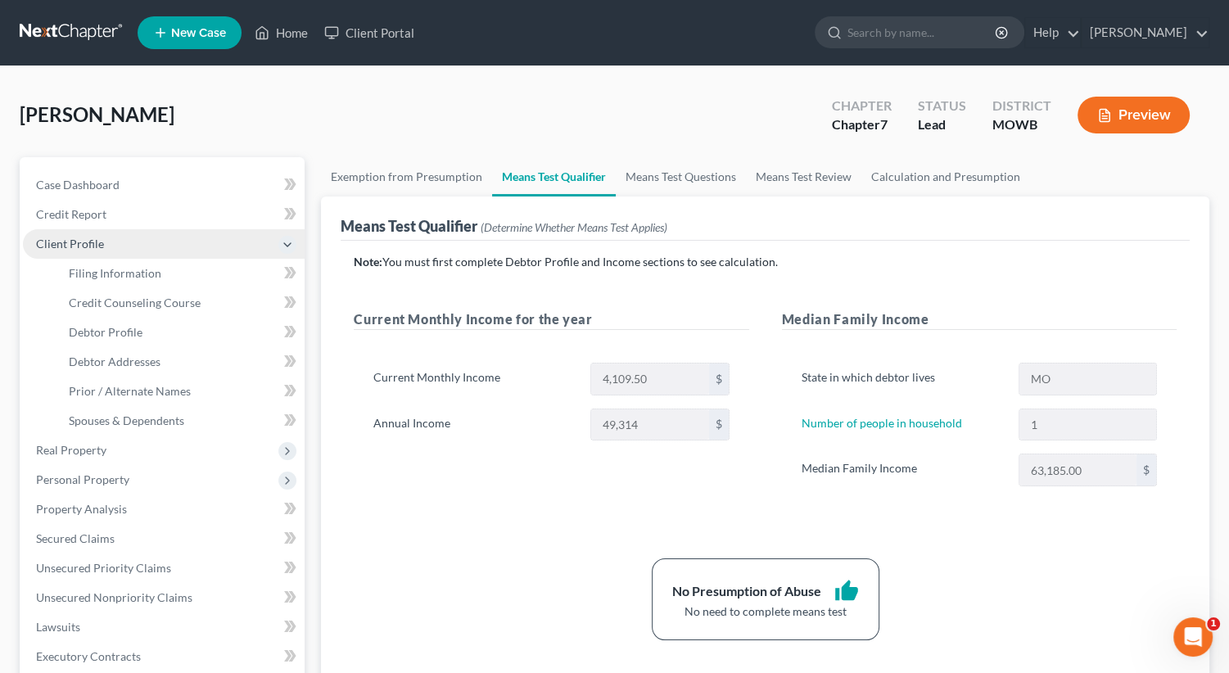
click at [91, 241] on span "Client Profile" at bounding box center [70, 244] width 68 height 14
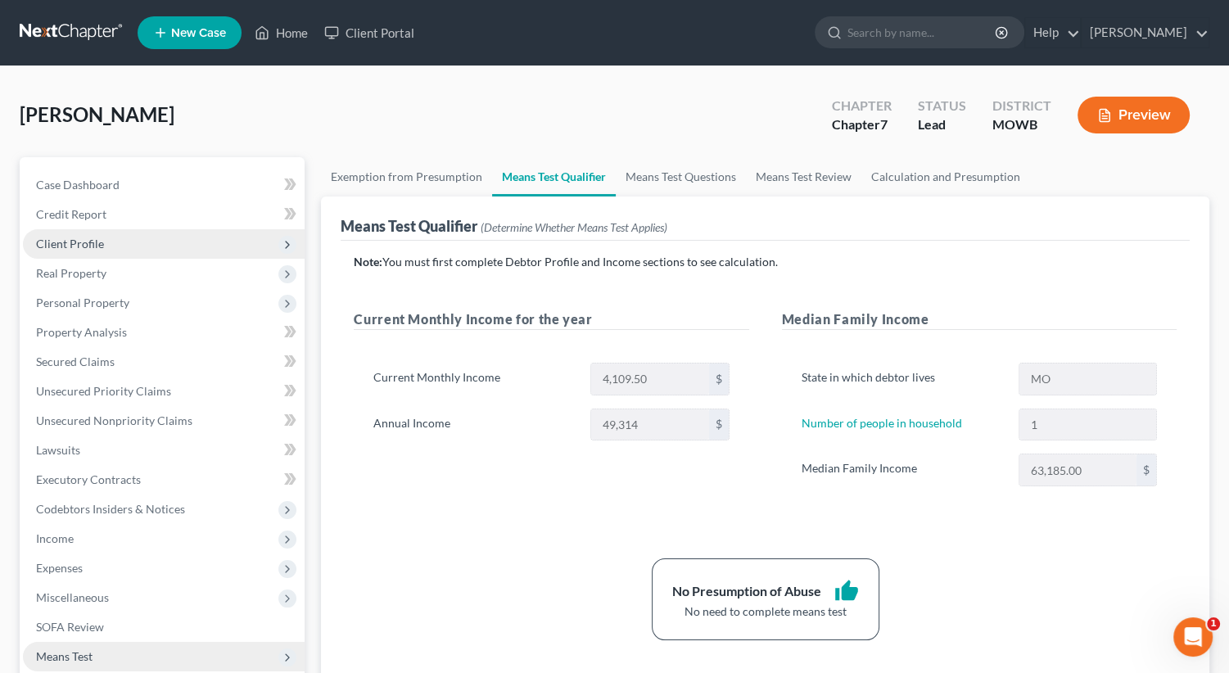
click at [95, 246] on span "Client Profile" at bounding box center [70, 244] width 68 height 14
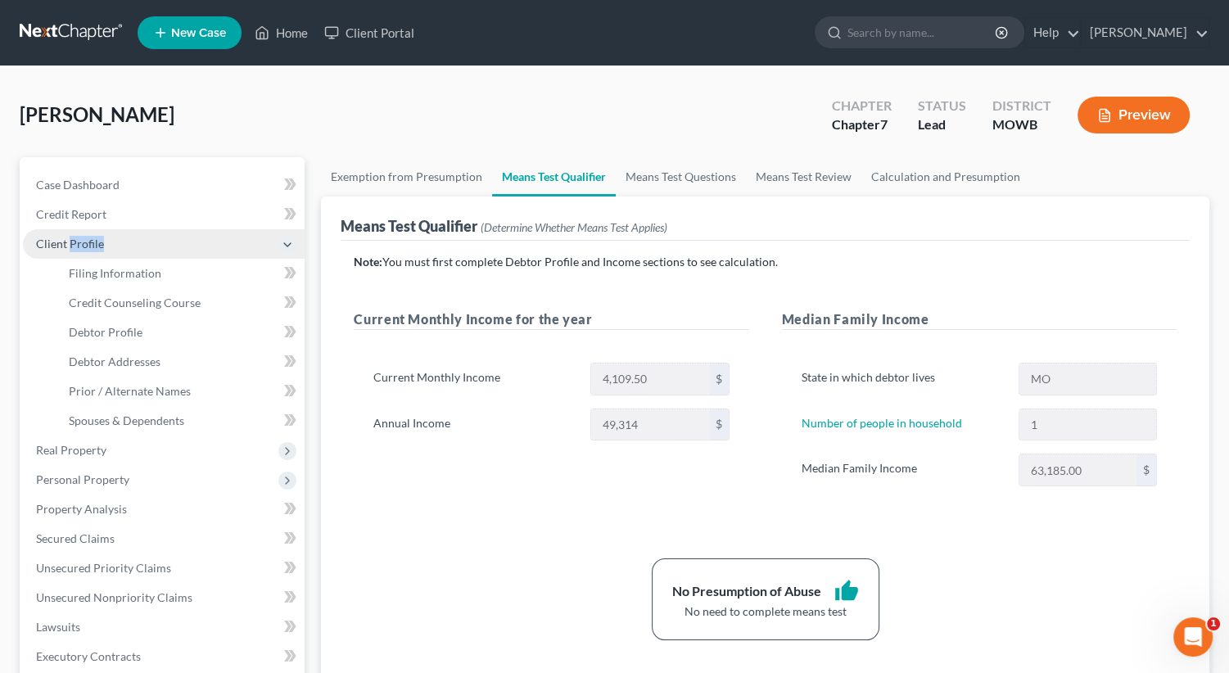
click at [95, 246] on span "Client Profile" at bounding box center [70, 244] width 68 height 14
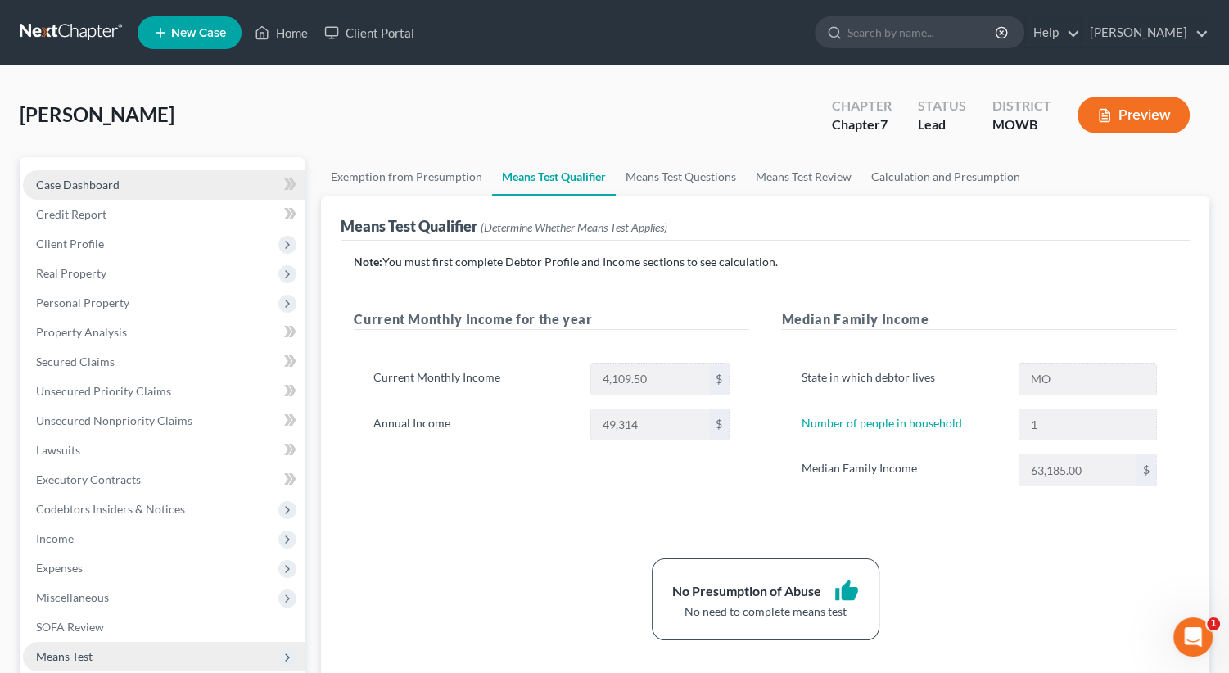
click at [123, 192] on link "Case Dashboard" at bounding box center [164, 184] width 282 height 29
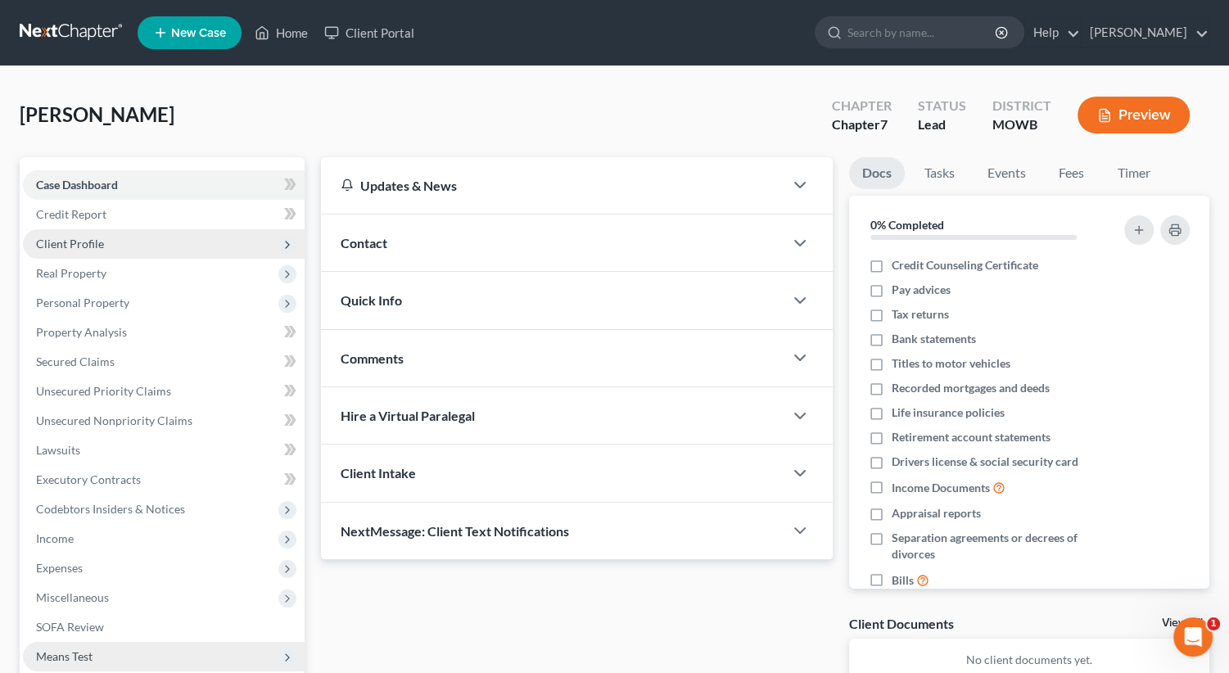
click at [98, 241] on span "Client Profile" at bounding box center [70, 244] width 68 height 14
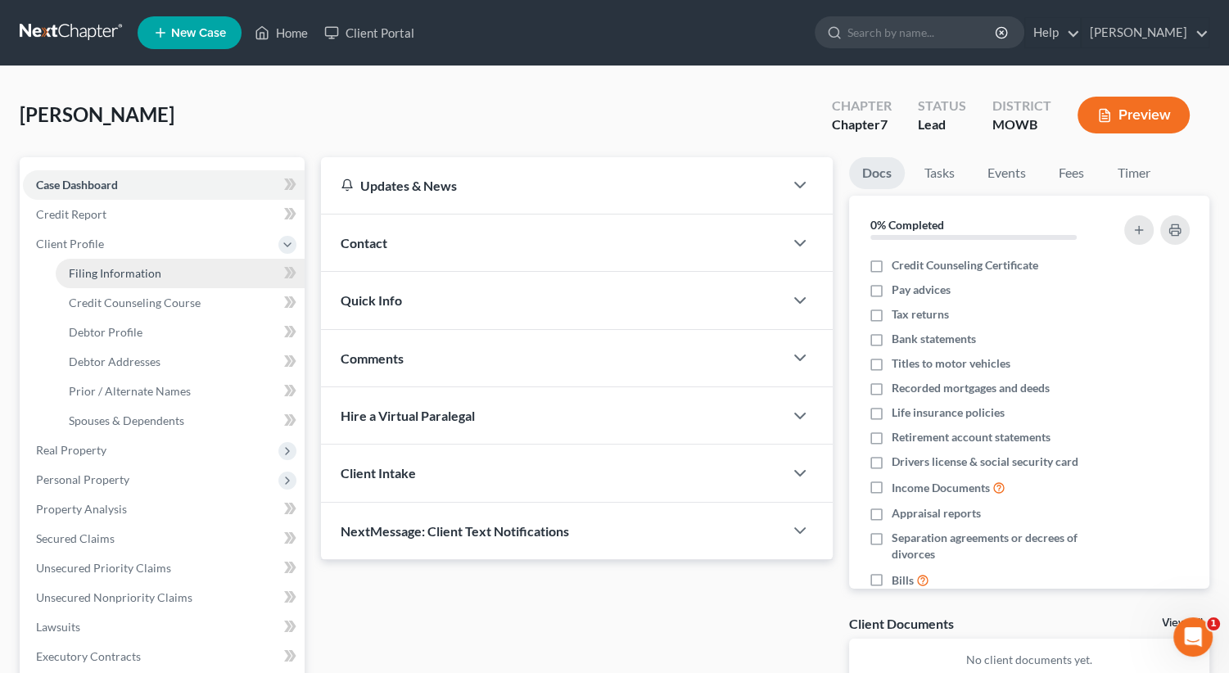
click at [103, 269] on span "Filing Information" at bounding box center [115, 273] width 93 height 14
select select "1"
select select "0"
select select "26"
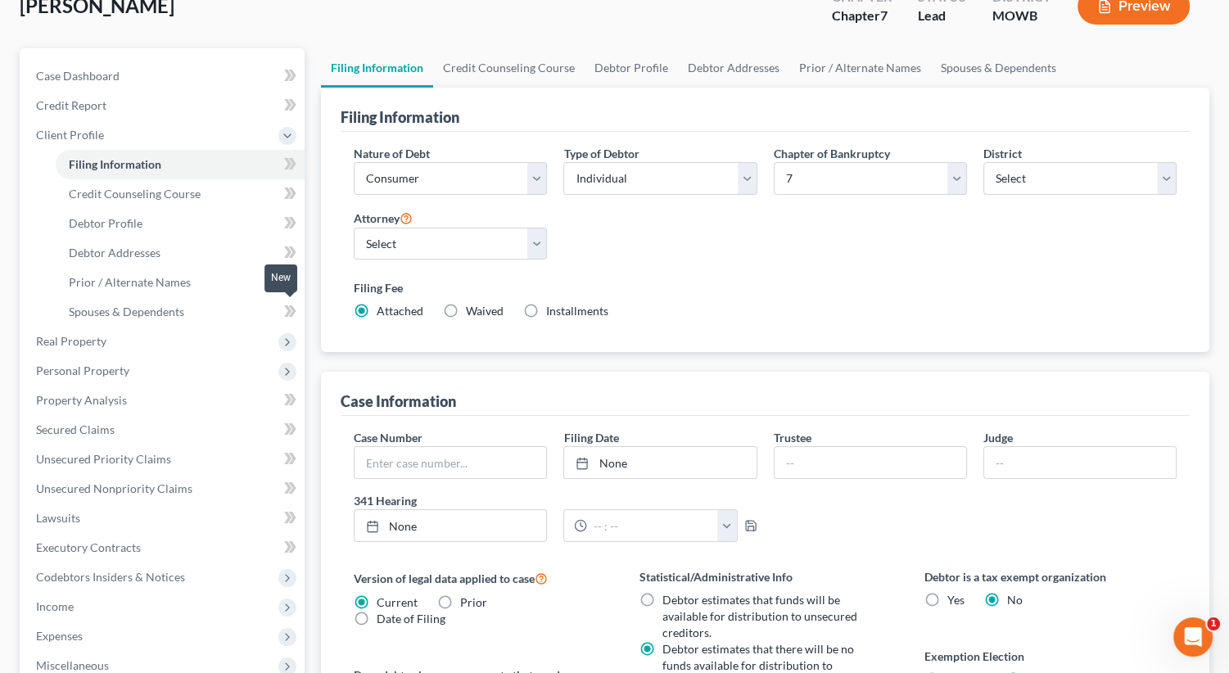
scroll to position [82, 0]
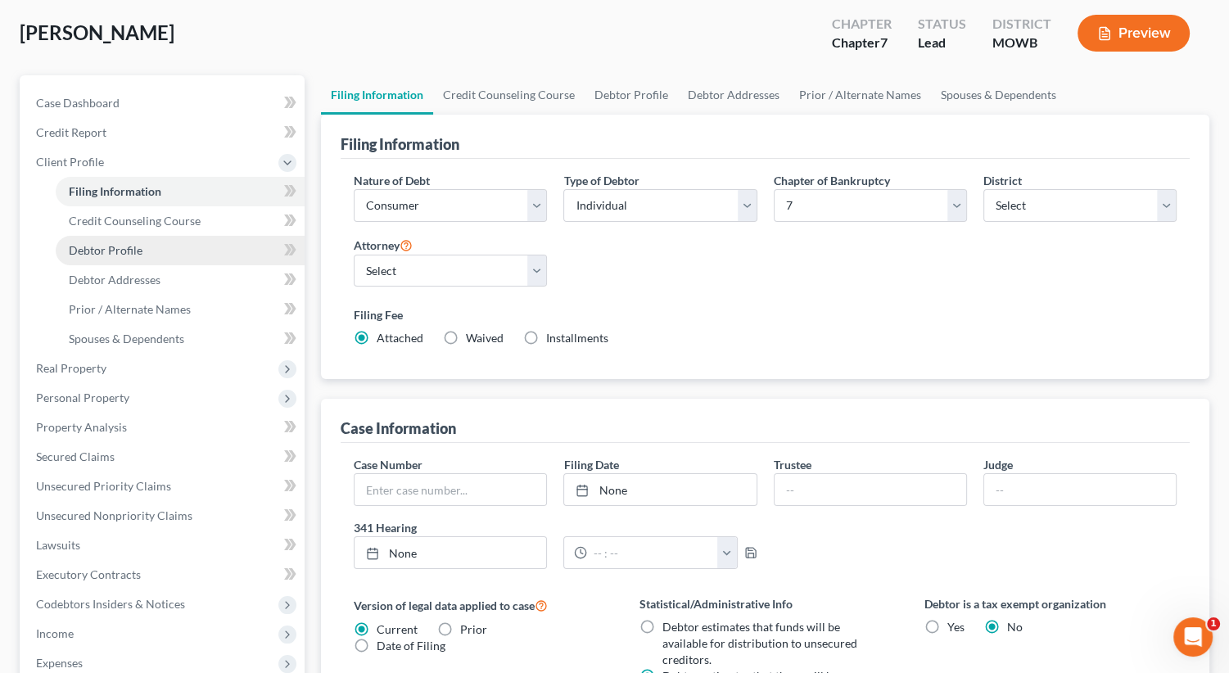
click at [210, 246] on link "Debtor Profile" at bounding box center [180, 250] width 249 height 29
select select "0"
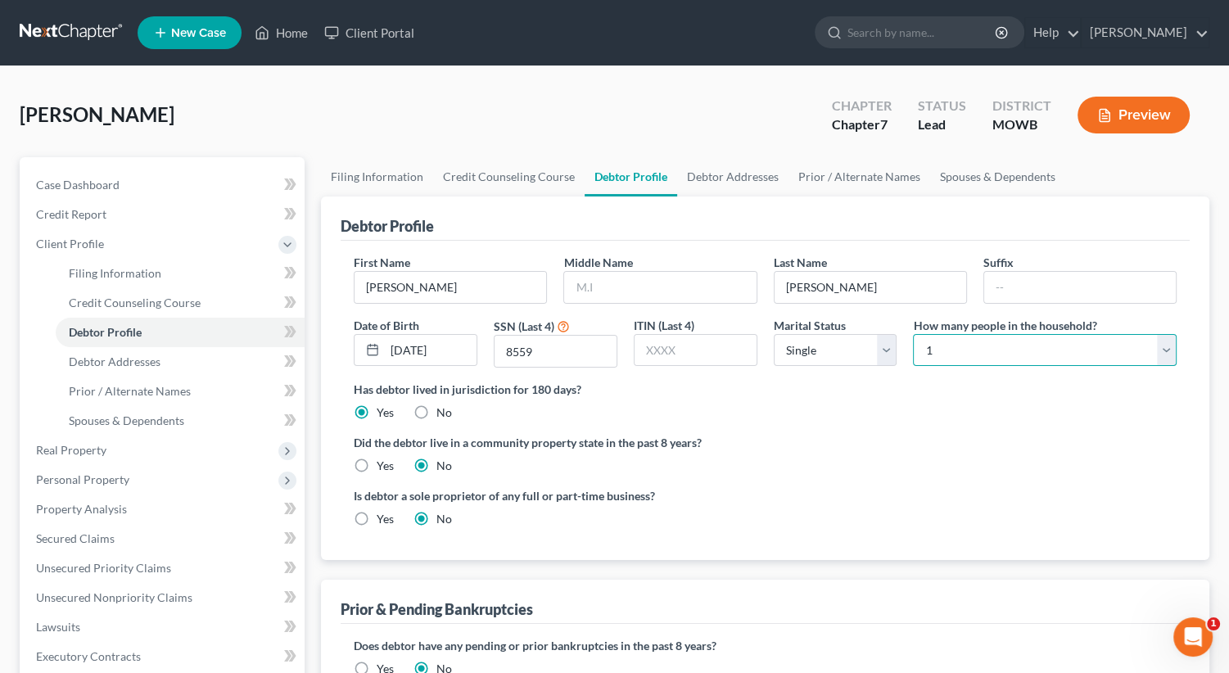
click at [1167, 350] on select "Select 1 2 3 4 5 6 7 8 9 10 11 12 13 14 15 16 17 18 19 20" at bounding box center [1045, 350] width 264 height 33
select select "1"
click at [913, 334] on select "Select 1 2 3 4 5 6 7 8 9 10 11 12 13 14 15 16 17 18 19 20" at bounding box center [1045, 350] width 264 height 33
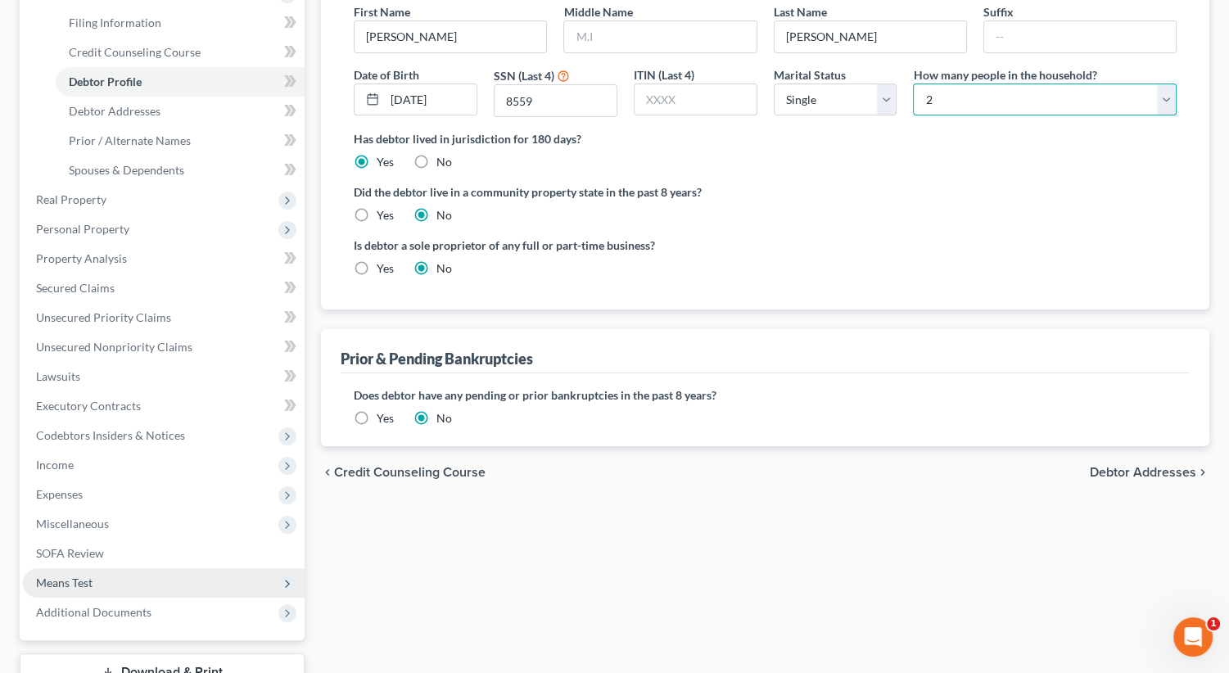
scroll to position [372, 0]
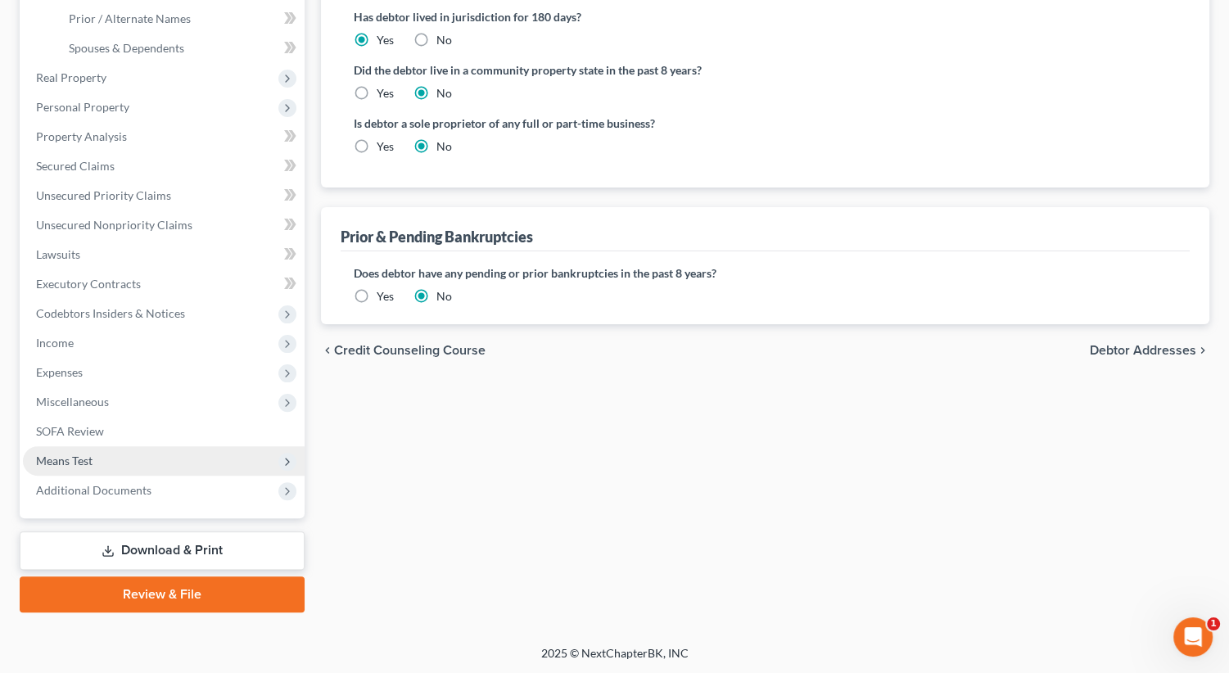
click at [1113, 344] on span "Debtor Addresses" at bounding box center [1143, 350] width 106 height 13
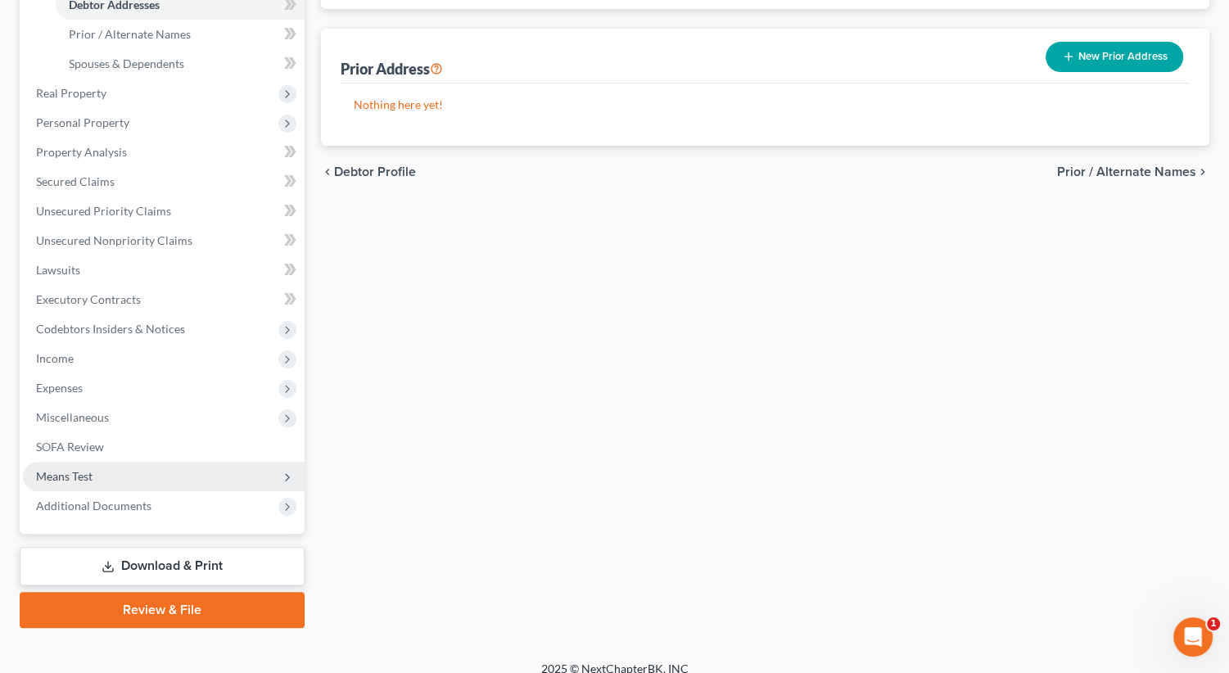
scroll to position [372, 0]
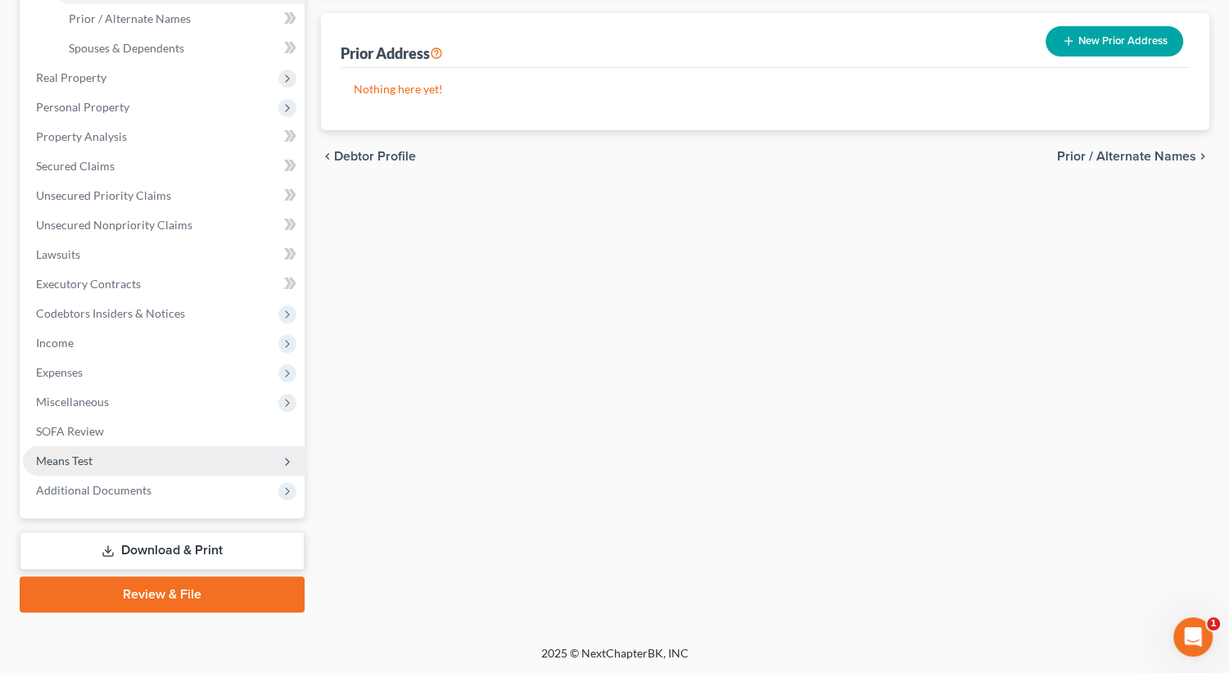
click at [135, 541] on link "Download & Print" at bounding box center [162, 550] width 285 height 38
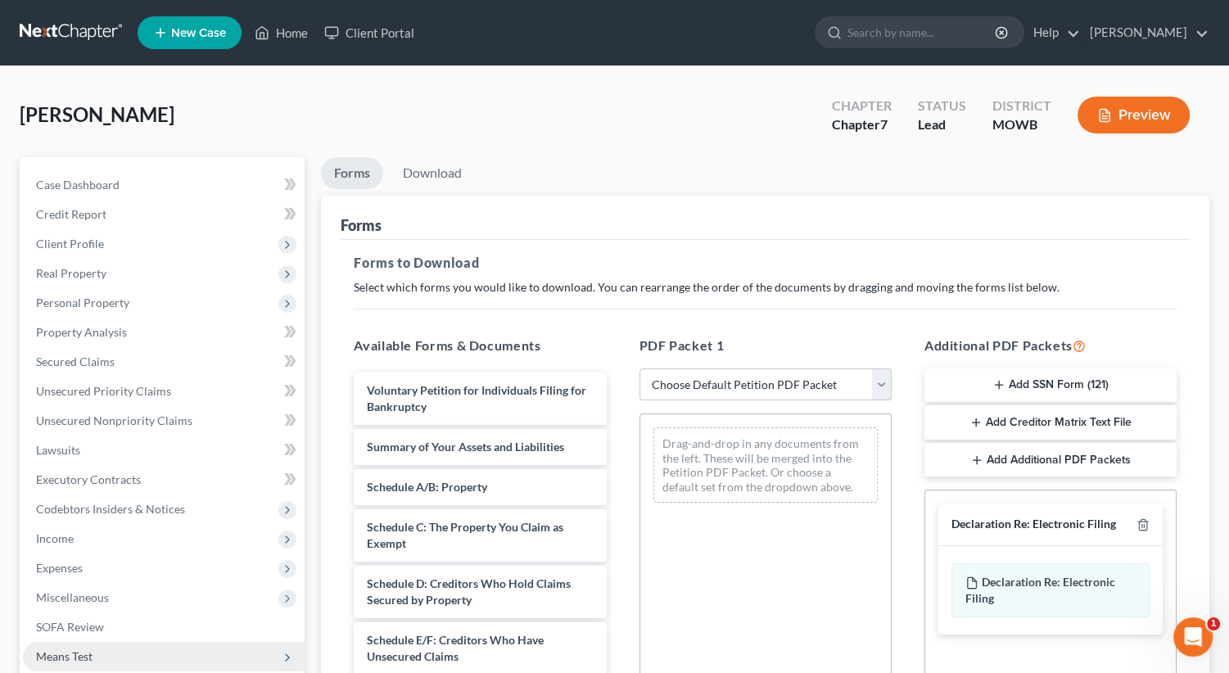
click at [878, 388] on select "Choose Default Petition PDF Packet Complete Bankruptcy Petition (all forms and …" at bounding box center [765, 384] width 252 height 33
select select "0"
click at [639, 368] on select "Choose Default Petition PDF Packet Complete Bankruptcy Petition (all forms and …" at bounding box center [765, 384] width 252 height 33
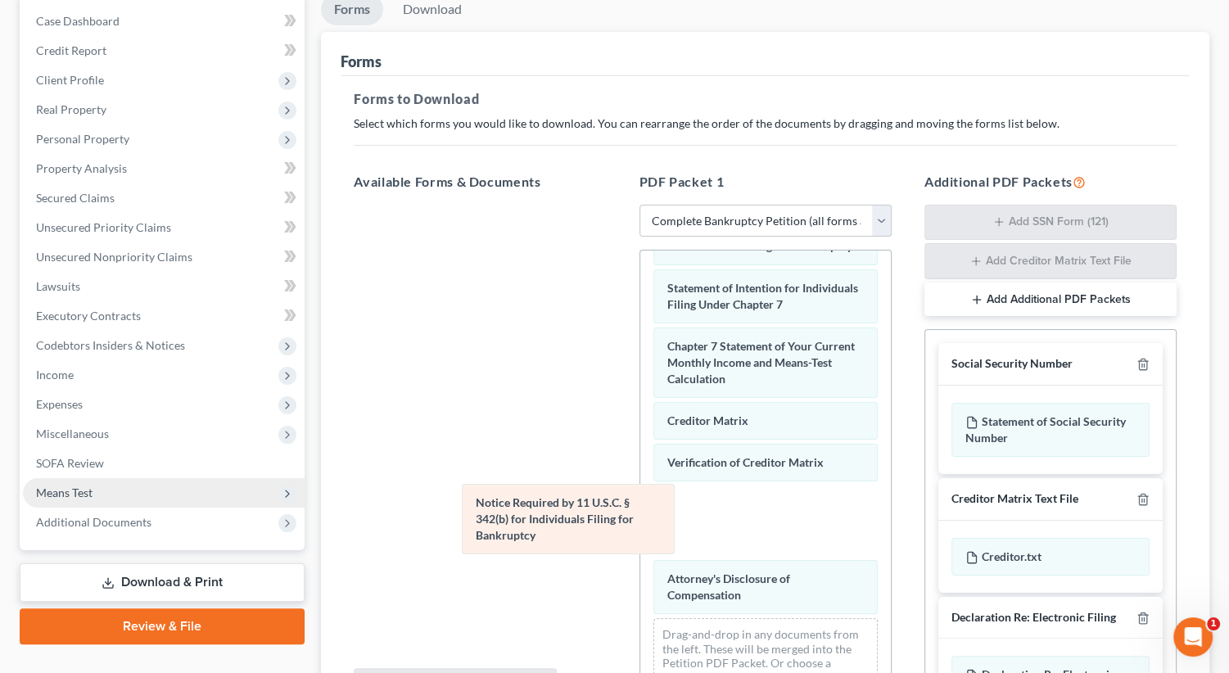
scroll to position [553, 0]
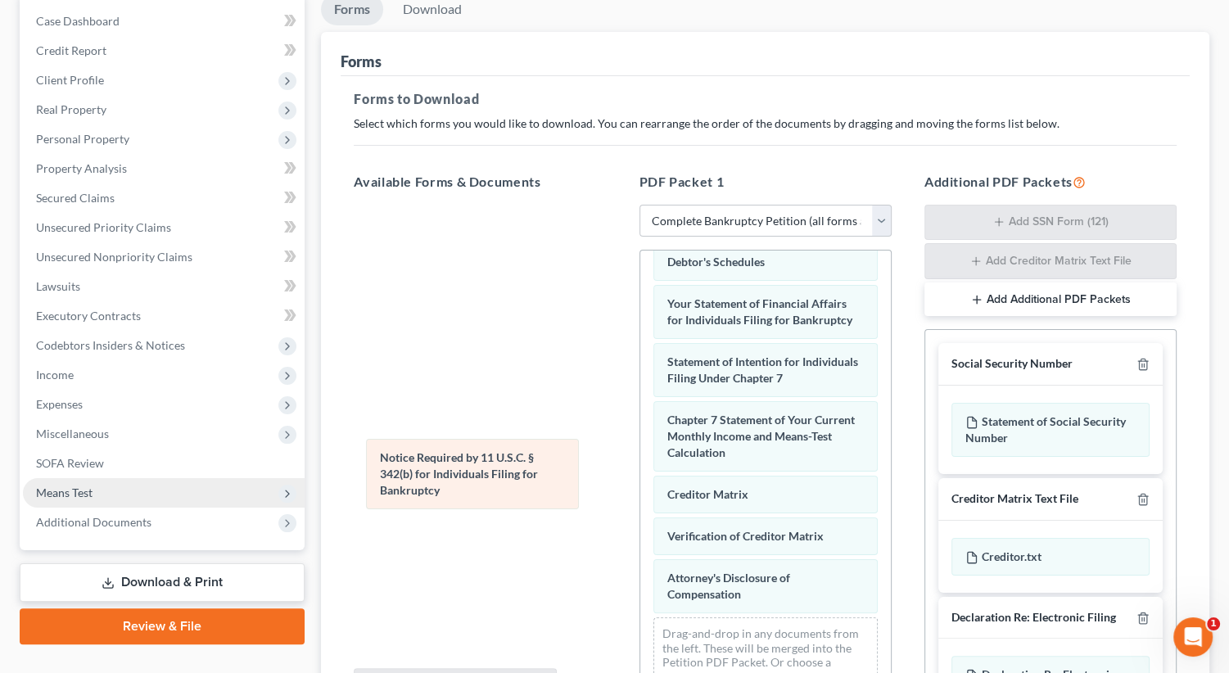
drag, startPoint x: 742, startPoint y: 521, endPoint x: 455, endPoint y: 481, distance: 289.3
click at [640, 481] on div "Notice Required by 11 U.S.C. § 342(b) for Individuals Filing for Bankruptcy Vol…" at bounding box center [765, 202] width 251 height 1008
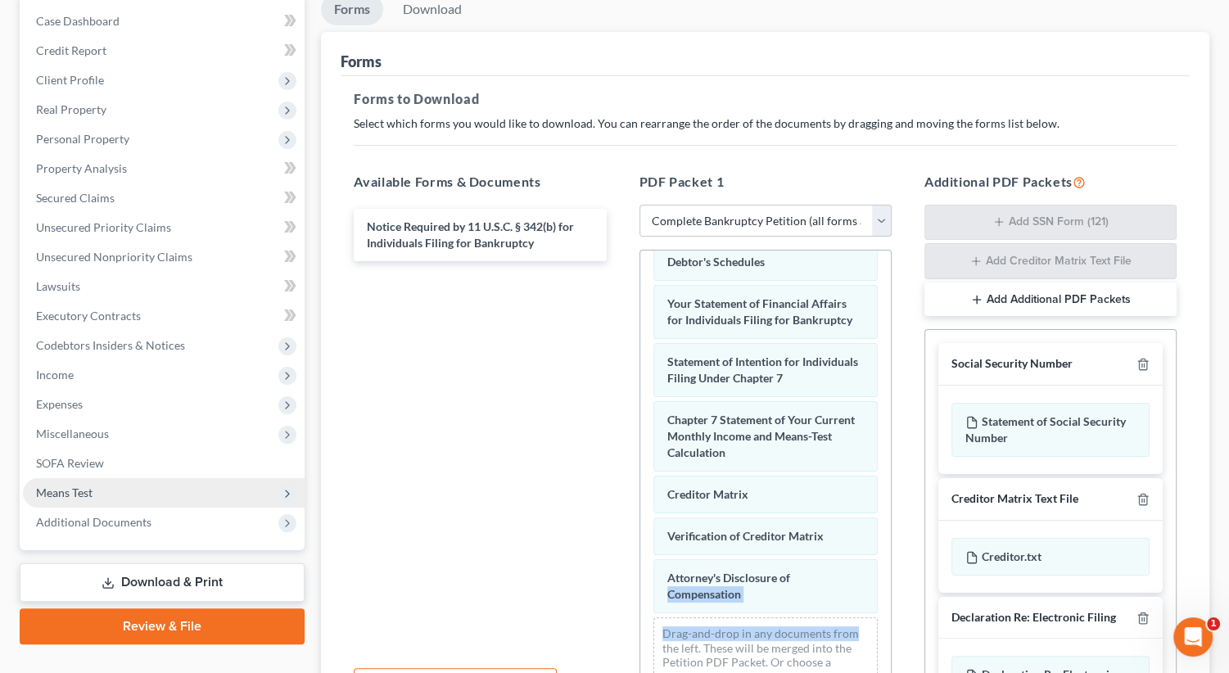
drag, startPoint x: 871, startPoint y: 552, endPoint x: 881, endPoint y: 608, distance: 57.3
click at [881, 618] on div "Voluntary Petition for Individuals Filing for Bankruptcy Summary of Your Assets…" at bounding box center [765, 475] width 252 height 450
click at [821, 585] on div "Attorney's Disclosure of Compensation Voluntary Petition for Individuals Filing…" at bounding box center [765, 202] width 251 height 1008
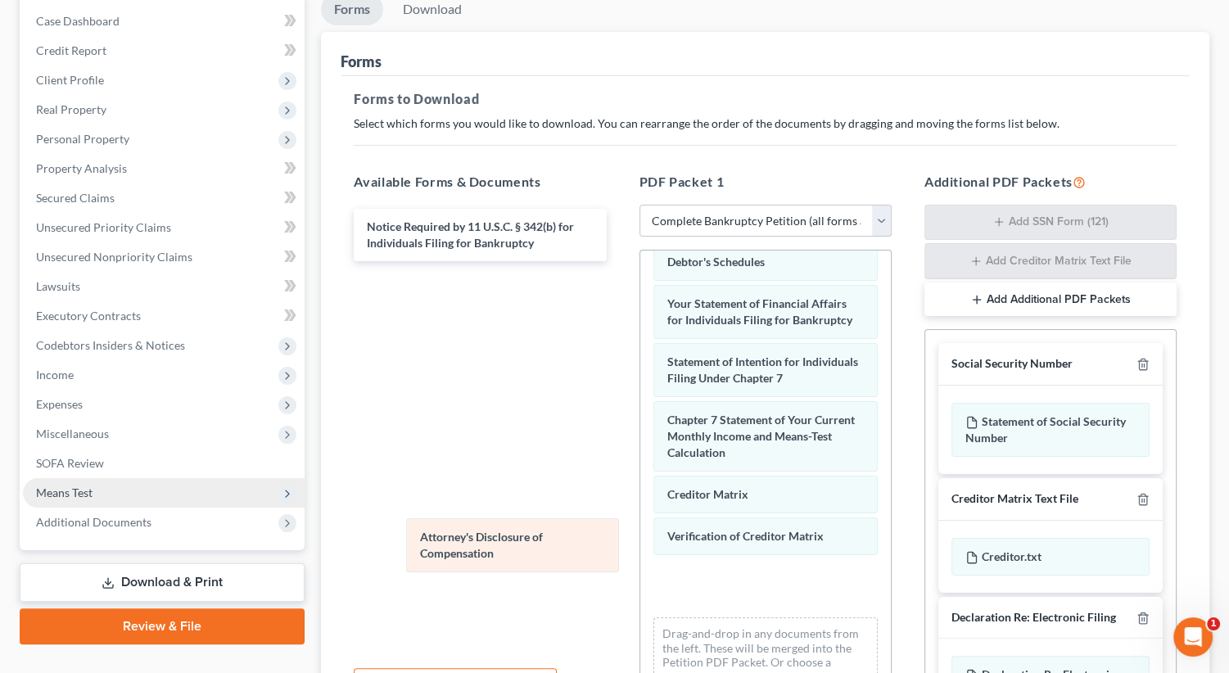
drag, startPoint x: 764, startPoint y: 574, endPoint x: 515, endPoint y: 534, distance: 252.1
click at [640, 537] on div "Attorney's Disclosure of Compensation Voluntary Petition for Individuals Filing…" at bounding box center [765, 202] width 251 height 1008
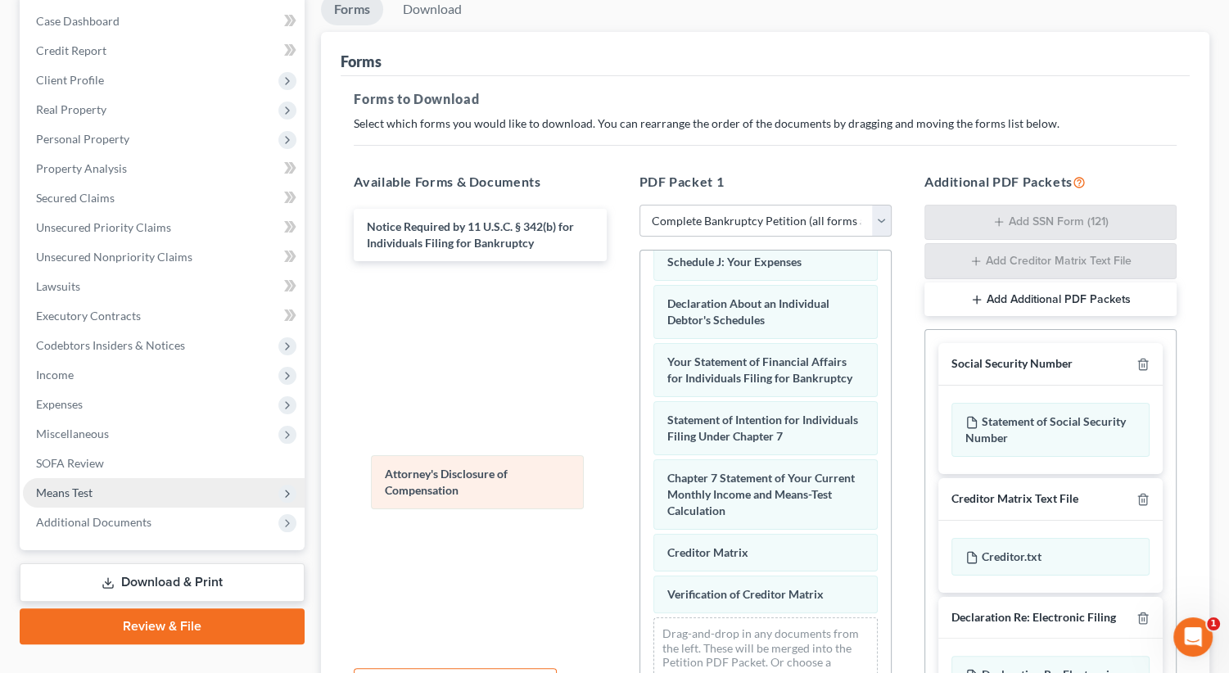
drag, startPoint x: 680, startPoint y: 566, endPoint x: 398, endPoint y: 467, distance: 299.0
click at [640, 467] on div "Attorney's Disclosure of Compensation Voluntary Petition for Individuals Filing…" at bounding box center [765, 231] width 251 height 950
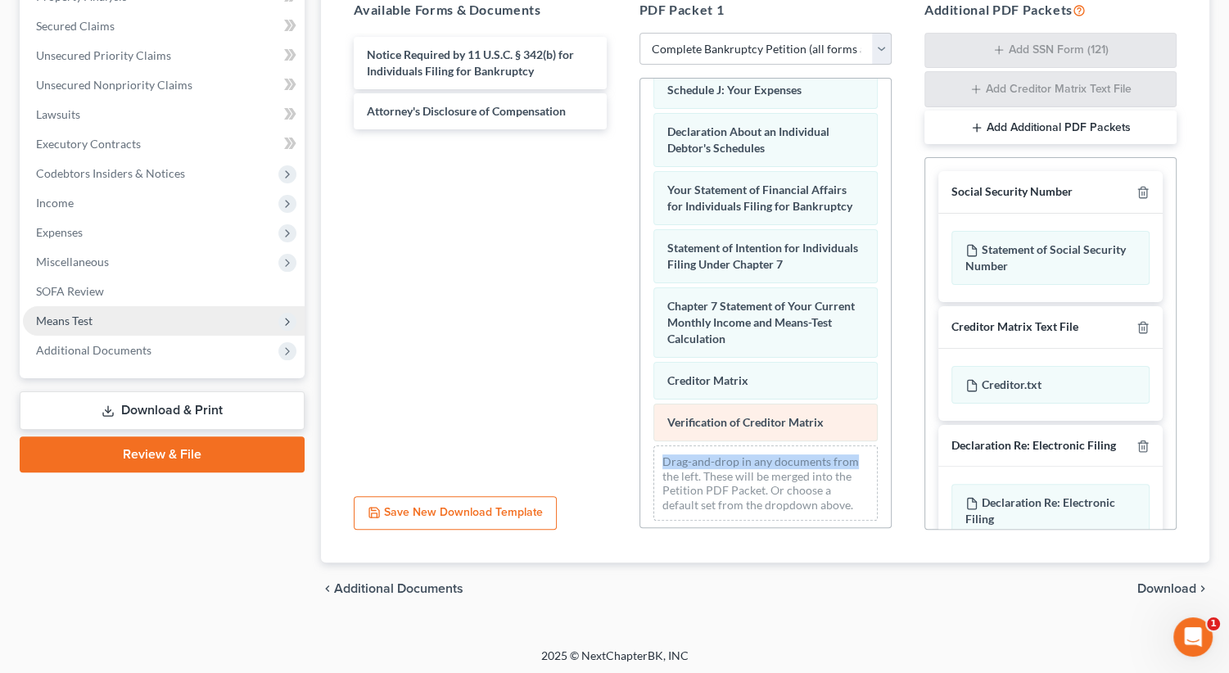
scroll to position [337, 0]
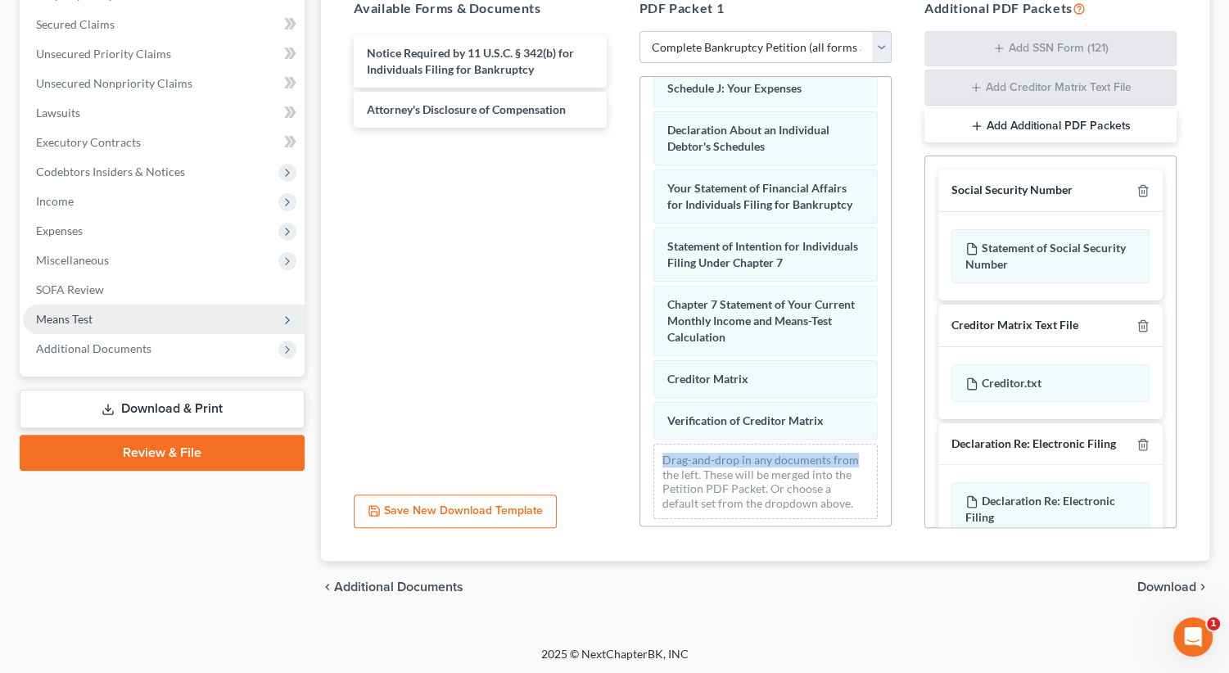
click at [1157, 585] on span "Download" at bounding box center [1166, 586] width 59 height 13
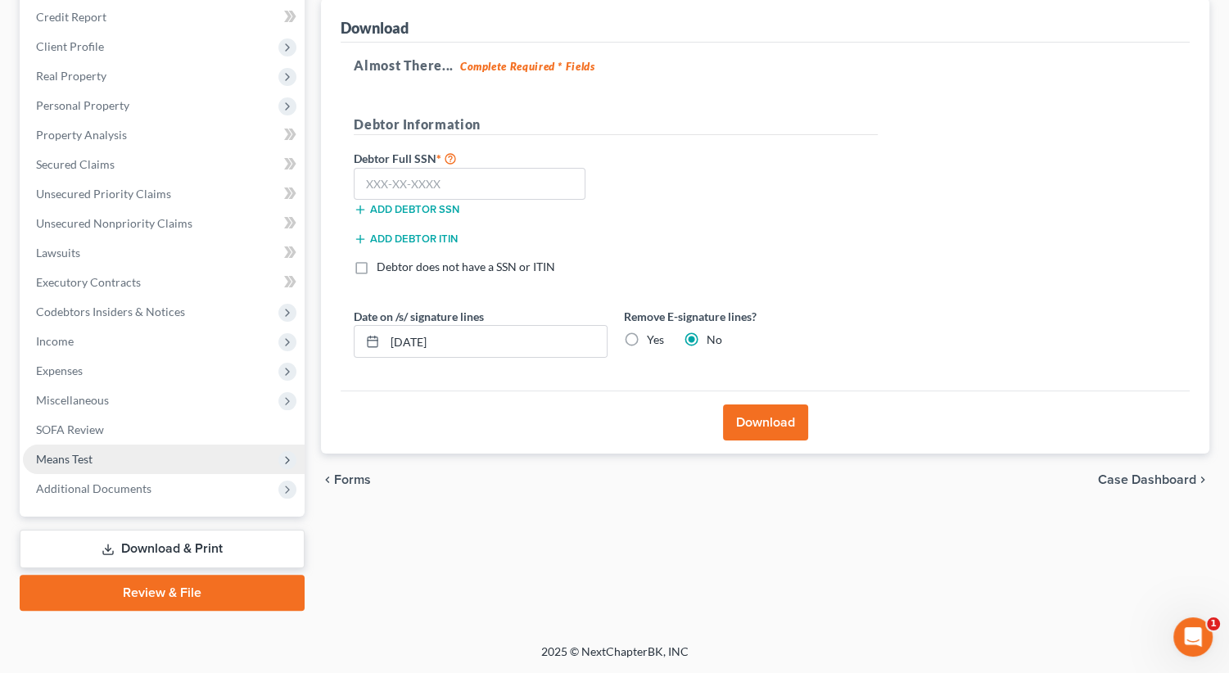
scroll to position [196, 0]
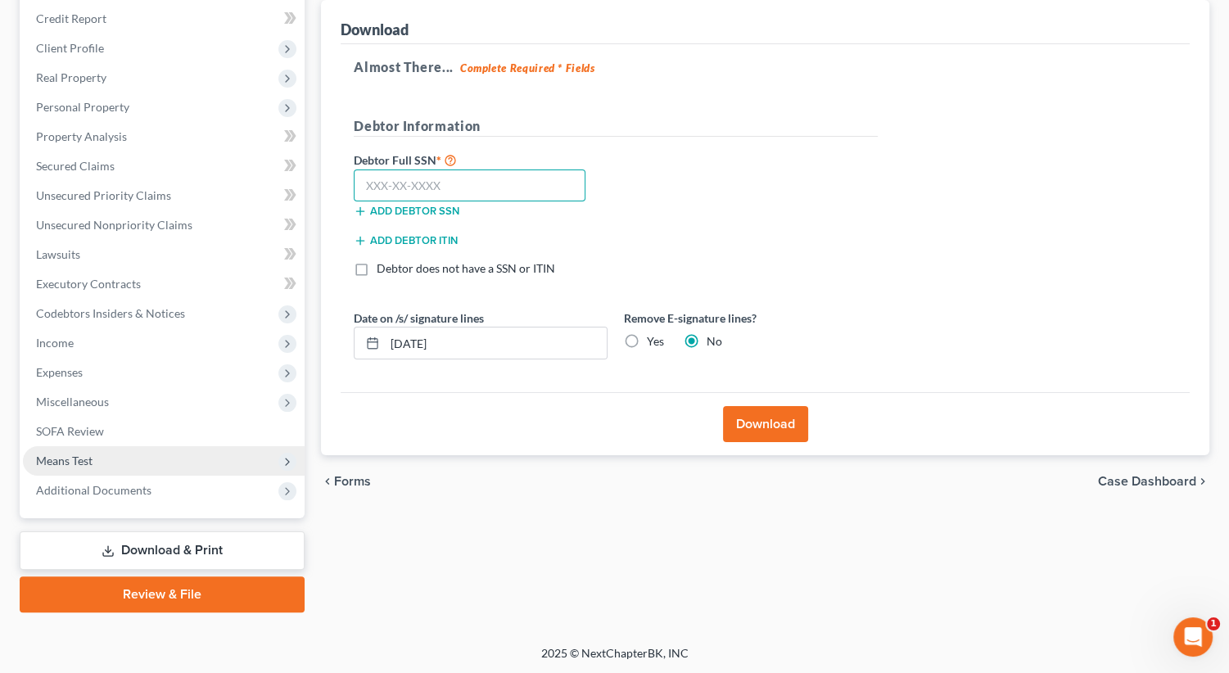
click at [454, 189] on input "text" at bounding box center [470, 185] width 232 height 33
type input "000-00-0000"
click at [743, 419] on button "Download" at bounding box center [765, 424] width 85 height 36
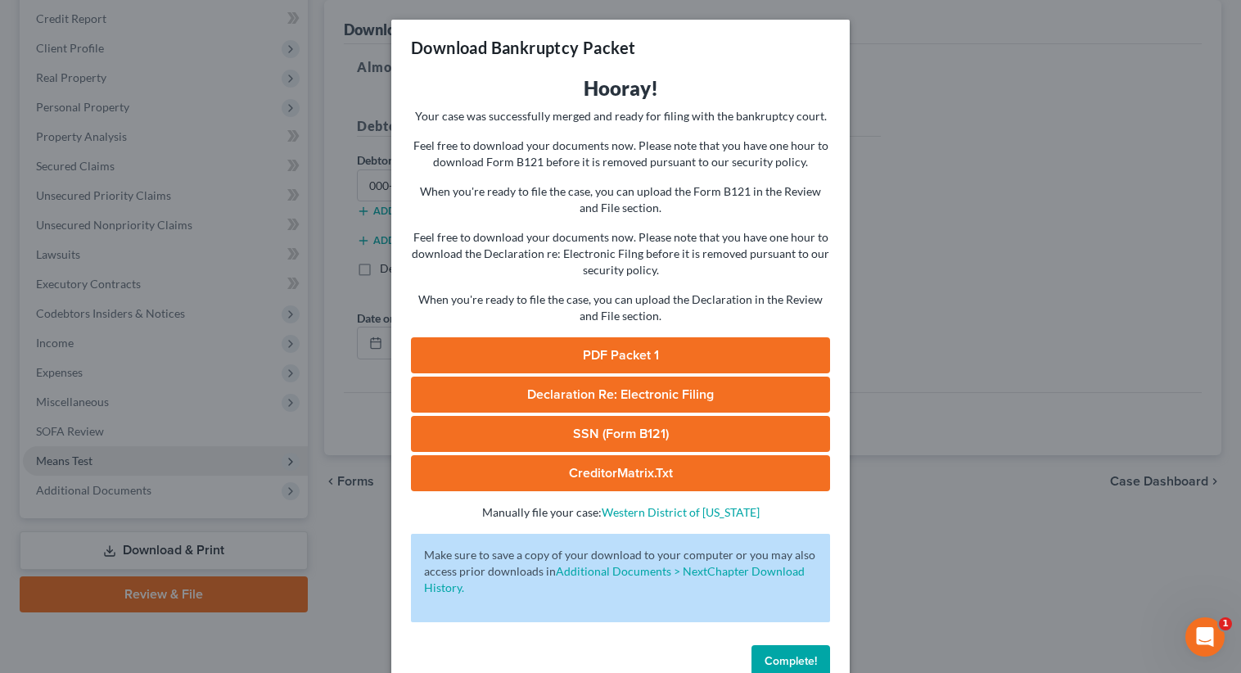
click at [576, 350] on link "PDF Packet 1" at bounding box center [620, 355] width 419 height 36
click at [986, 467] on div "Download Bankruptcy Packet Hooray! Your case was successfully merged and ready …" at bounding box center [620, 336] width 1241 height 673
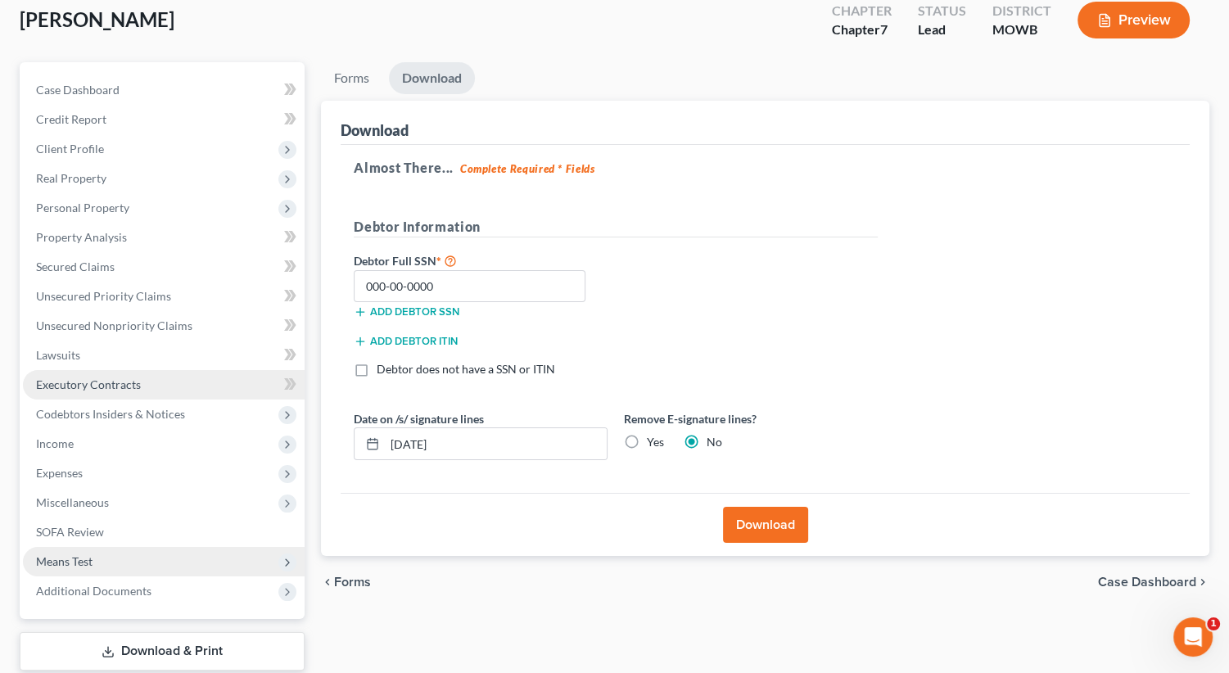
scroll to position [0, 0]
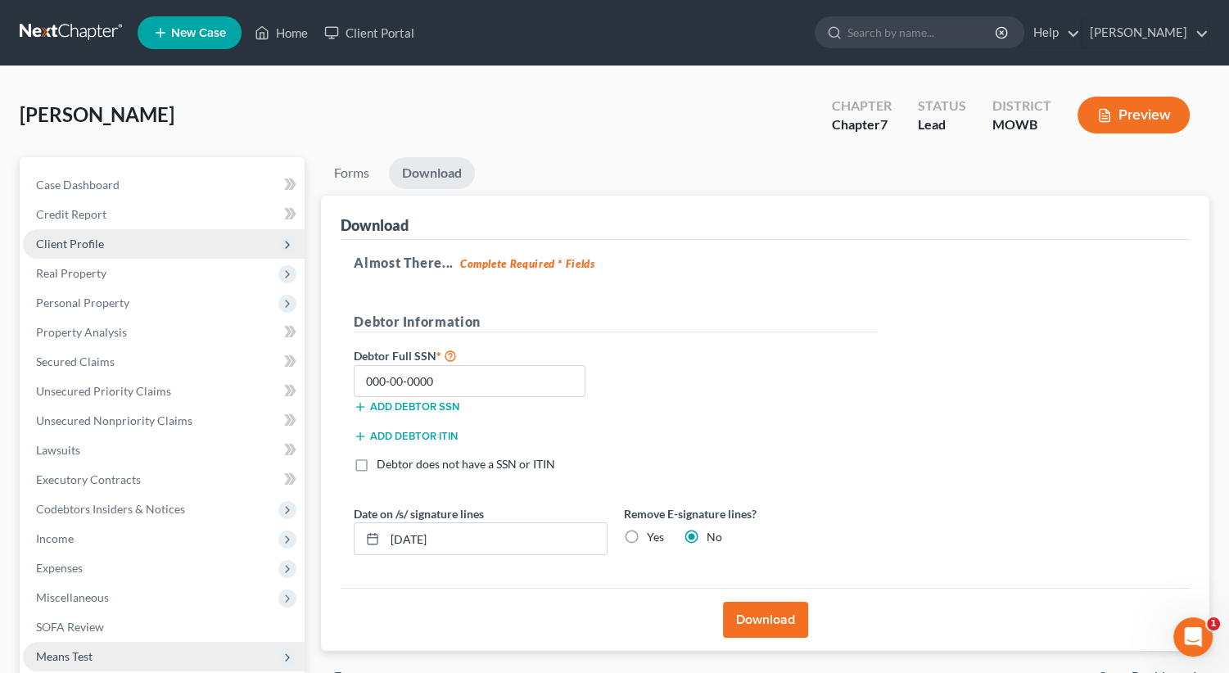
click at [98, 246] on span "Client Profile" at bounding box center [70, 244] width 68 height 14
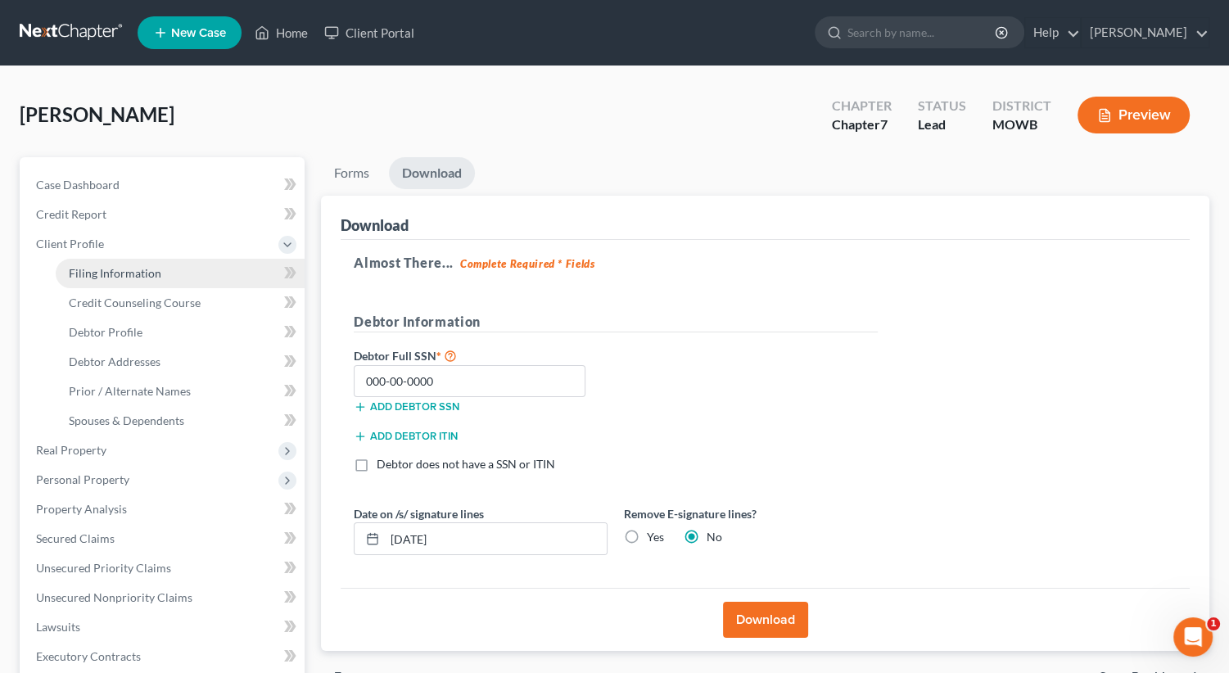
click at [115, 264] on link "Filing Information" at bounding box center [180, 273] width 249 height 29
select select "1"
select select "0"
select select "46"
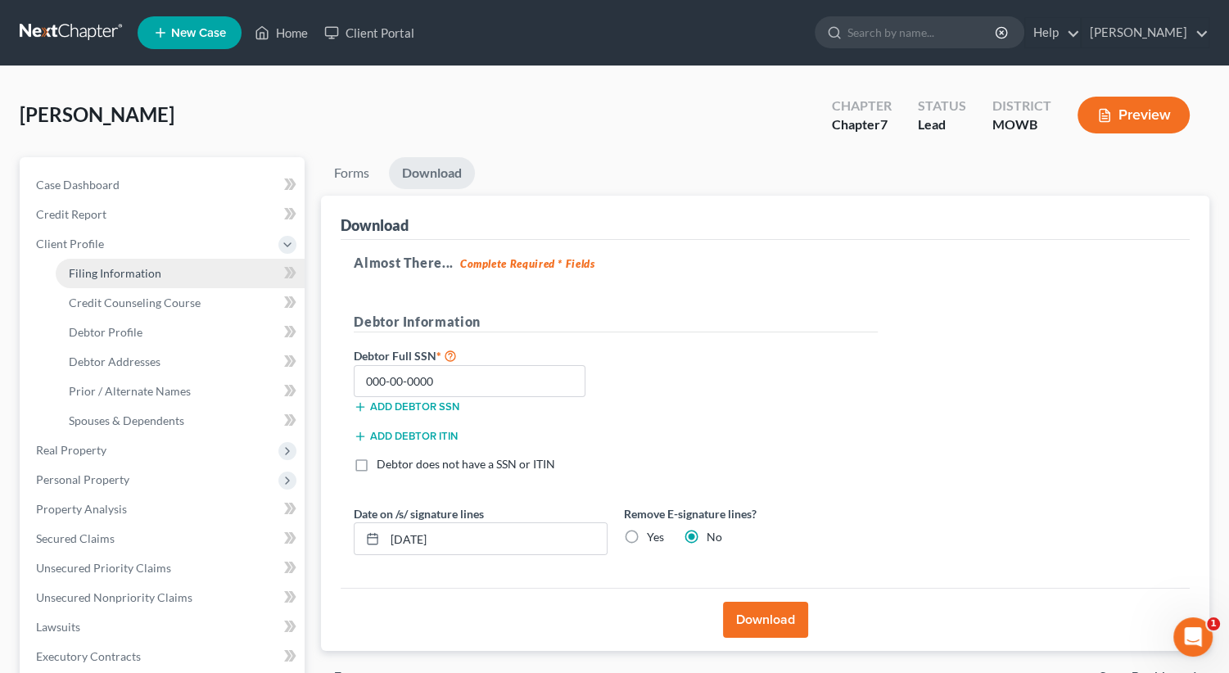
select select "0"
select select "26"
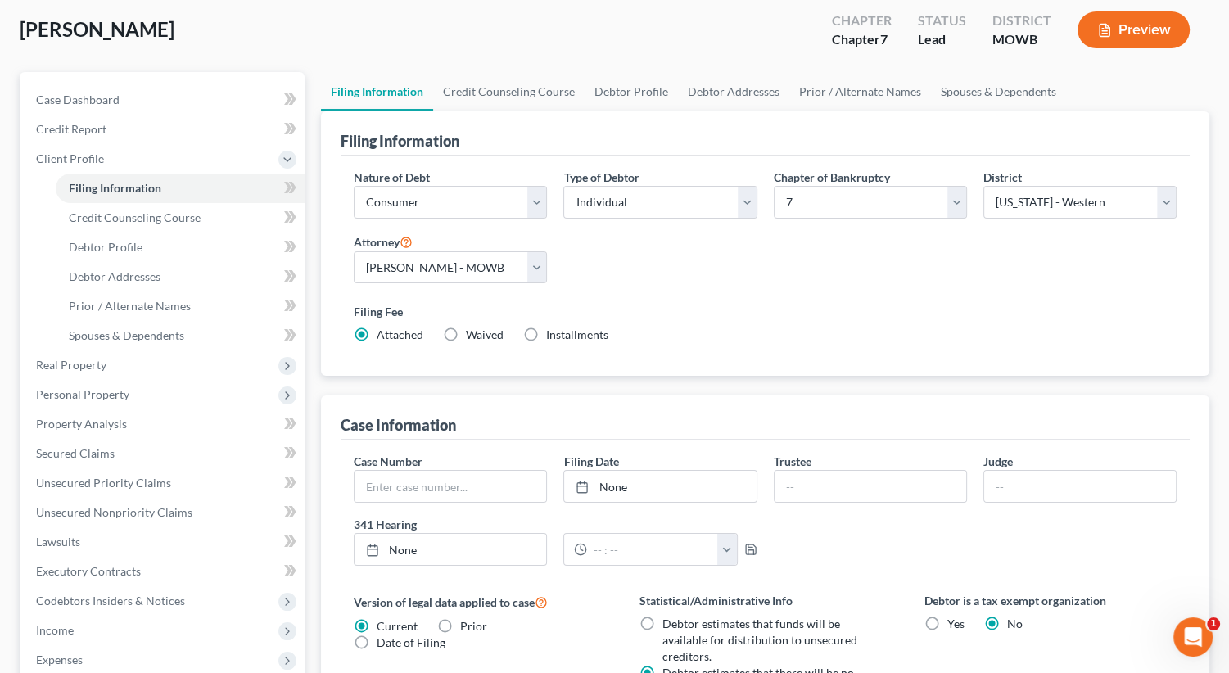
scroll to position [164, 0]
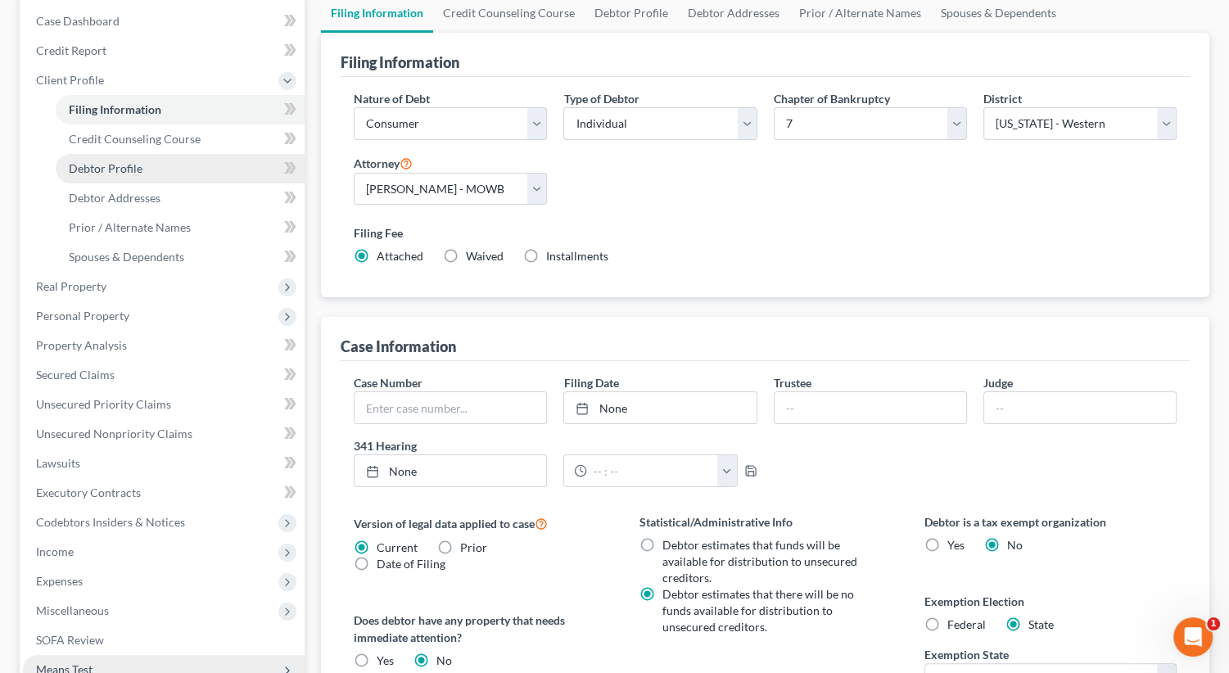
click at [141, 169] on link "Debtor Profile" at bounding box center [180, 168] width 249 height 29
select select "0"
select select "1"
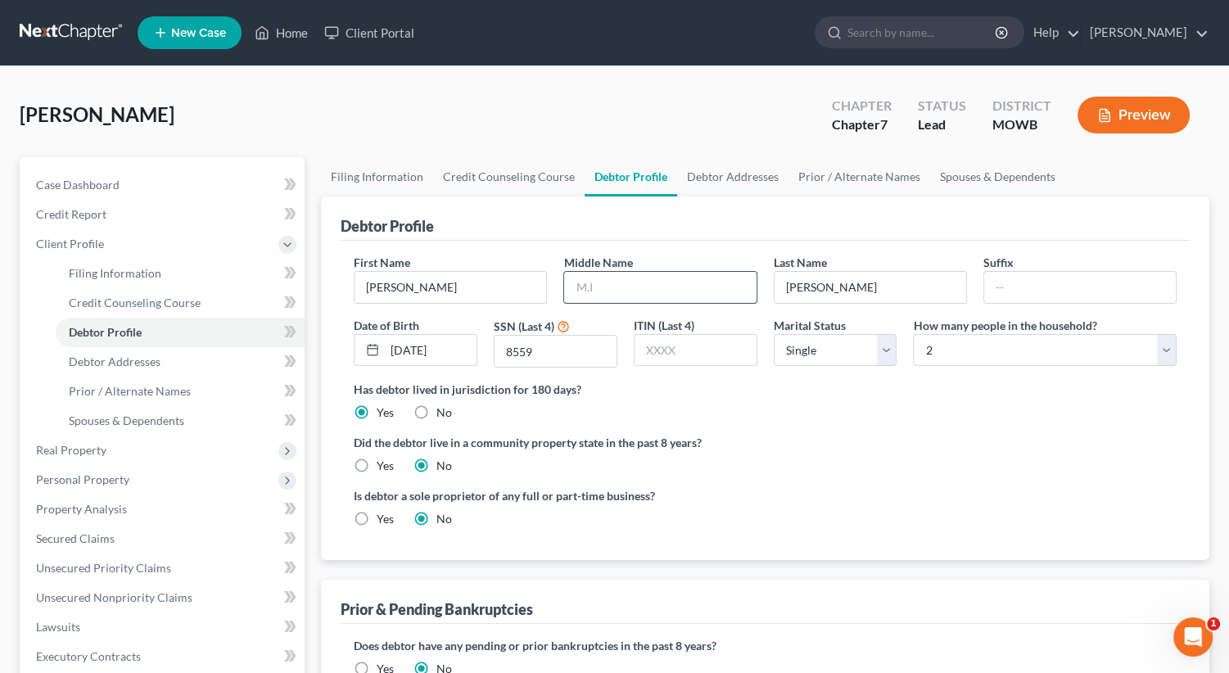
click at [622, 286] on input "text" at bounding box center [660, 287] width 192 height 31
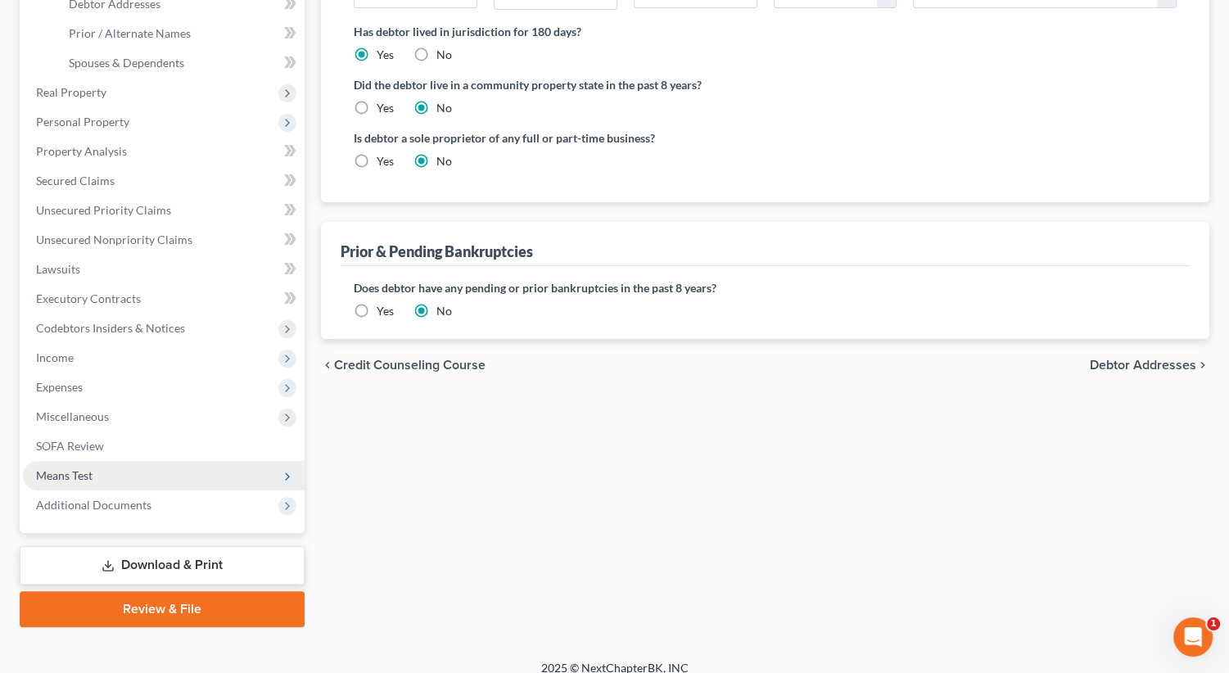
scroll to position [372, 0]
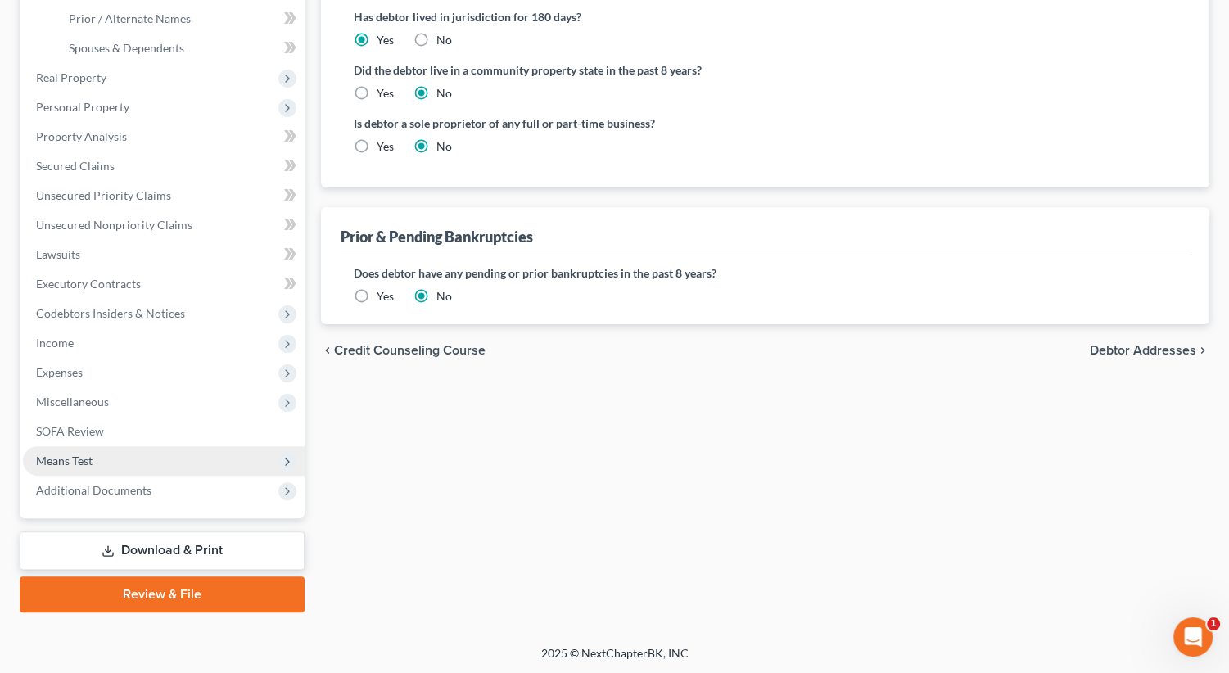
type input "[PERSON_NAME]"
click at [1118, 352] on span "Debtor Addresses" at bounding box center [1143, 350] width 106 height 13
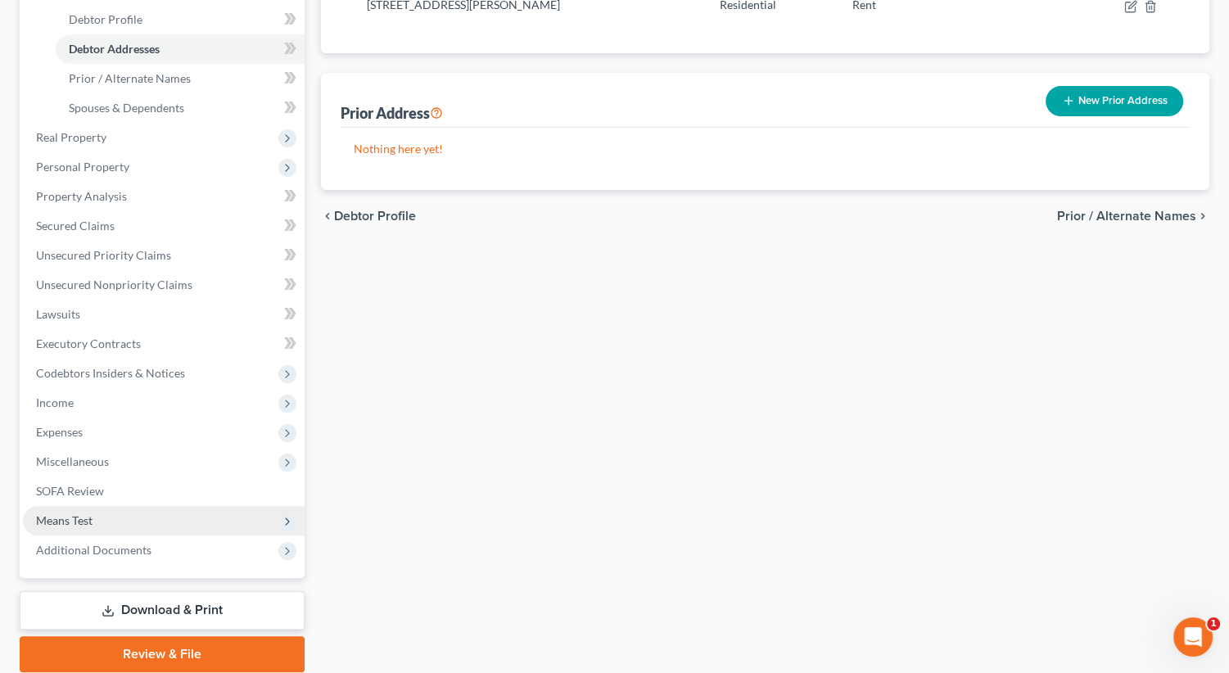
scroll to position [372, 0]
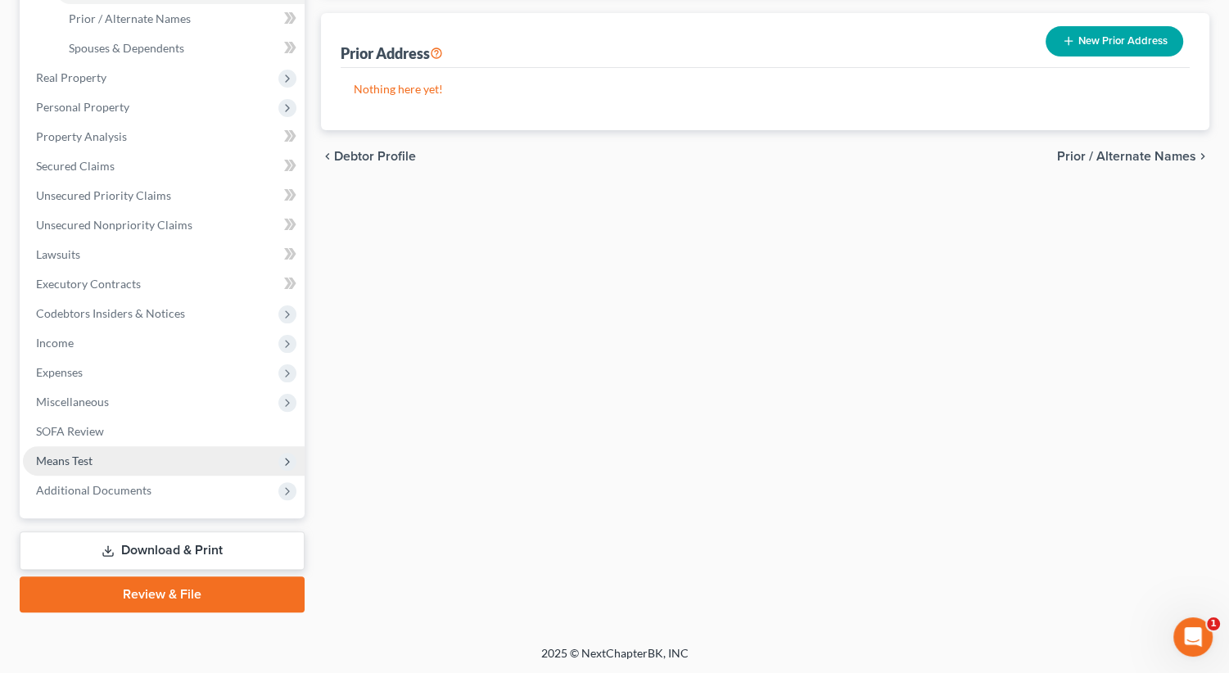
click at [169, 544] on link "Download & Print" at bounding box center [162, 550] width 285 height 38
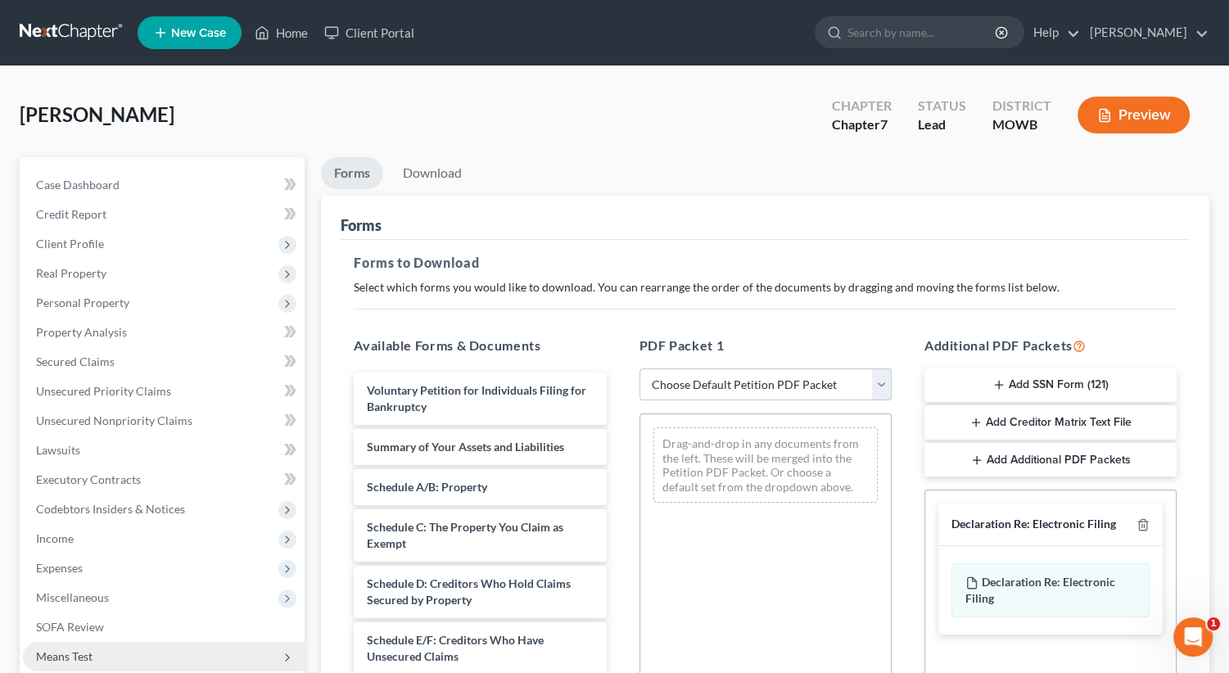
click at [881, 381] on select "Choose Default Petition PDF Packet Complete Bankruptcy Petition (all forms and …" at bounding box center [765, 384] width 252 height 33
select select "0"
click at [639, 368] on select "Choose Default Petition PDF Packet Complete Bankruptcy Petition (all forms and …" at bounding box center [765, 384] width 252 height 33
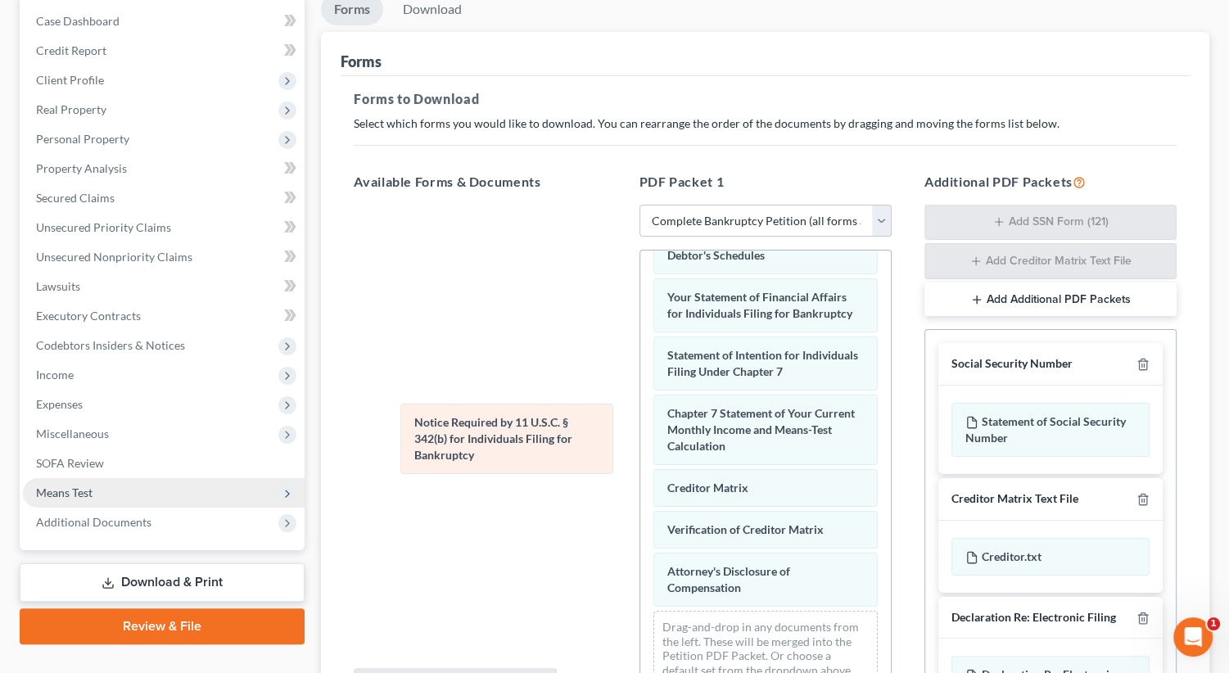
scroll to position [553, 0]
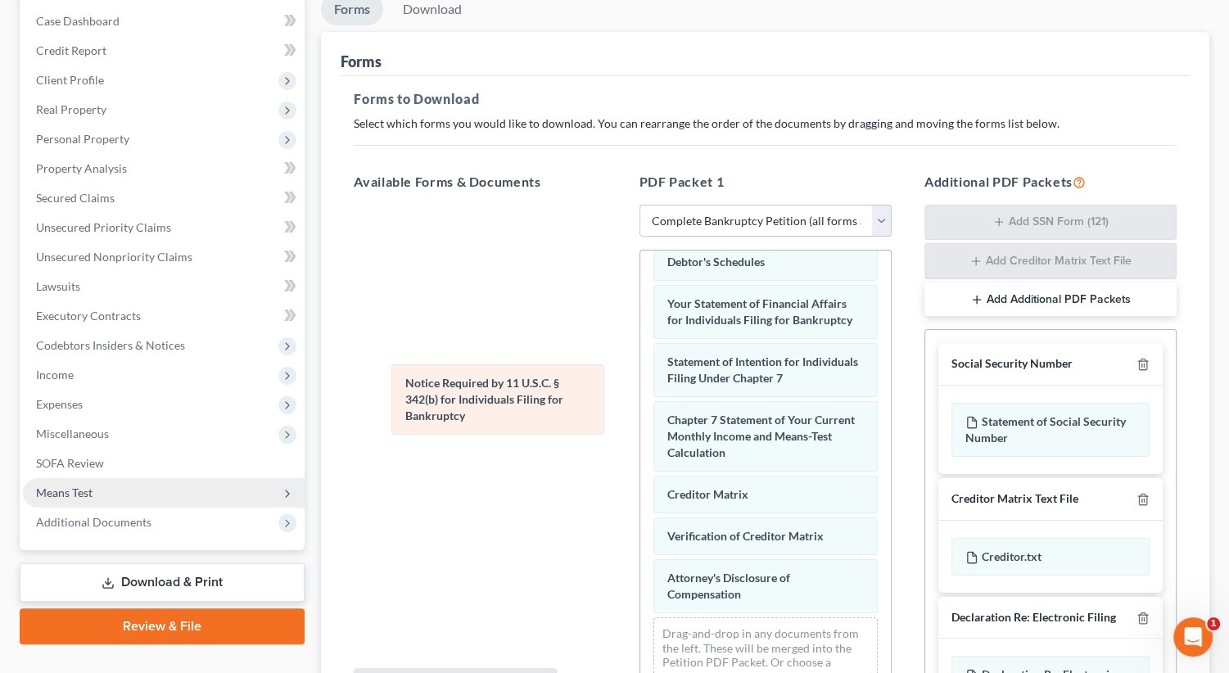
drag, startPoint x: 769, startPoint y: 517, endPoint x: 508, endPoint y: 402, distance: 285.2
click at [640, 402] on div "Notice Required by 11 U.S.C. § 342(b) for Individuals Filing for Bankruptcy Vol…" at bounding box center [765, 202] width 251 height 1008
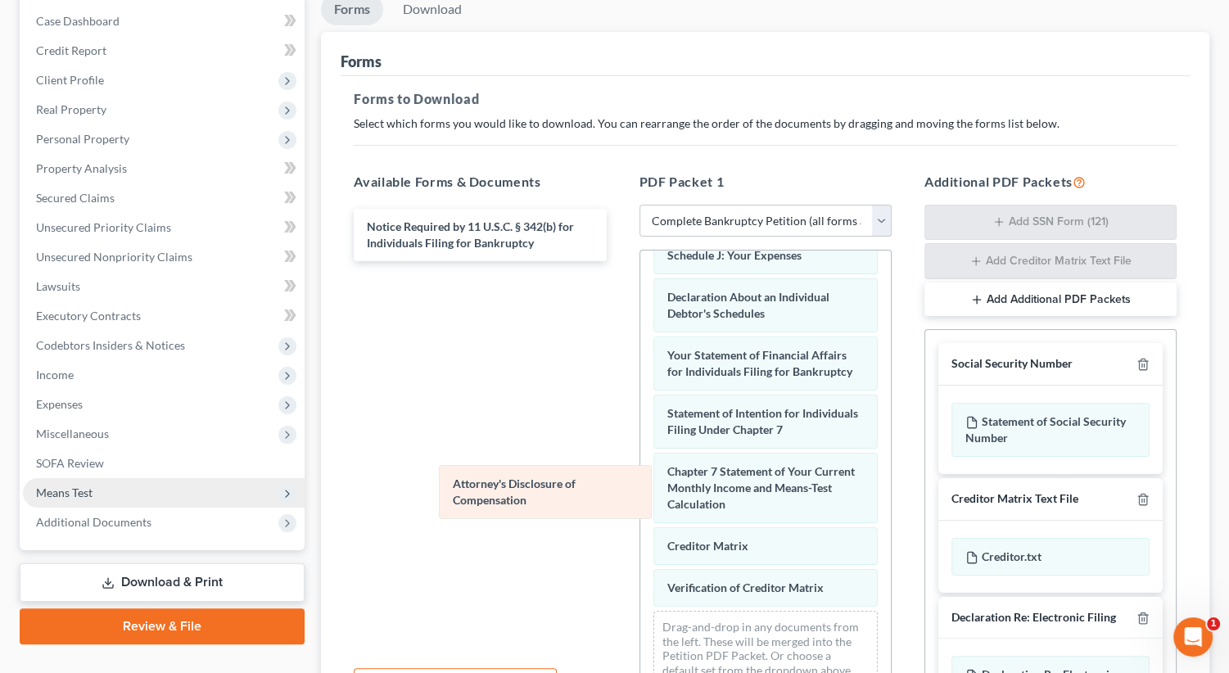
scroll to position [494, 0]
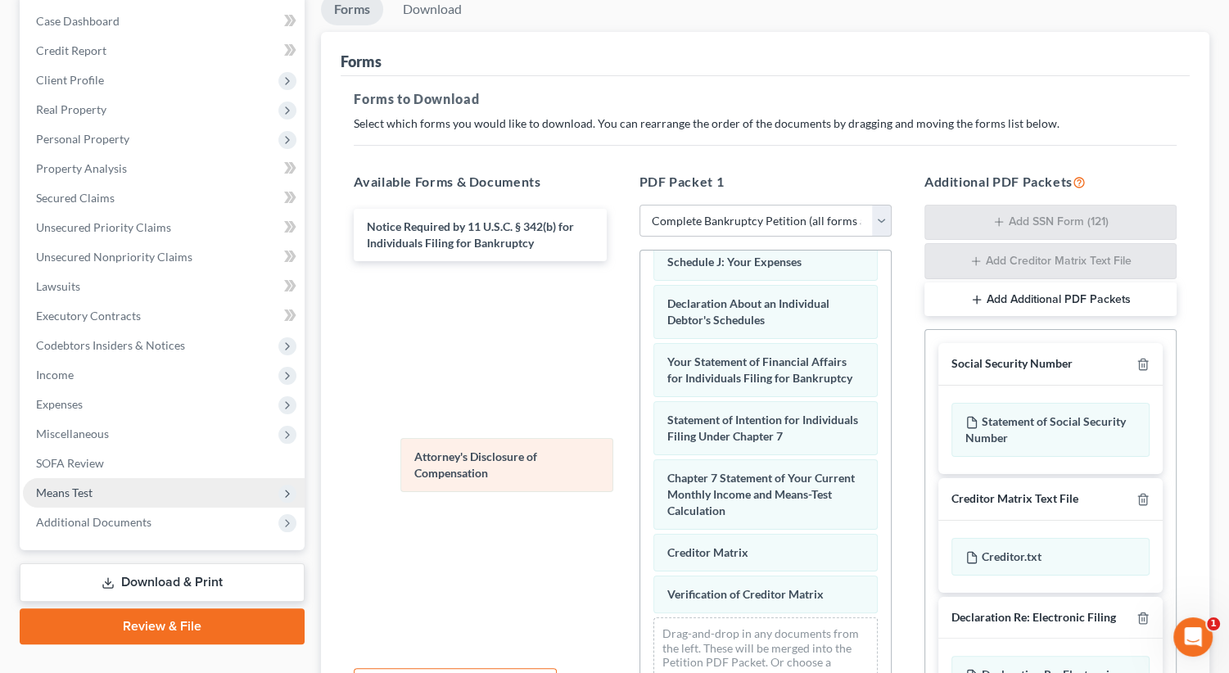
drag, startPoint x: 720, startPoint y: 567, endPoint x: 468, endPoint y: 453, distance: 277.0
click at [640, 453] on div "Attorney's Disclosure of Compensation Voluntary Petition for Individuals Filing…" at bounding box center [765, 231] width 251 height 950
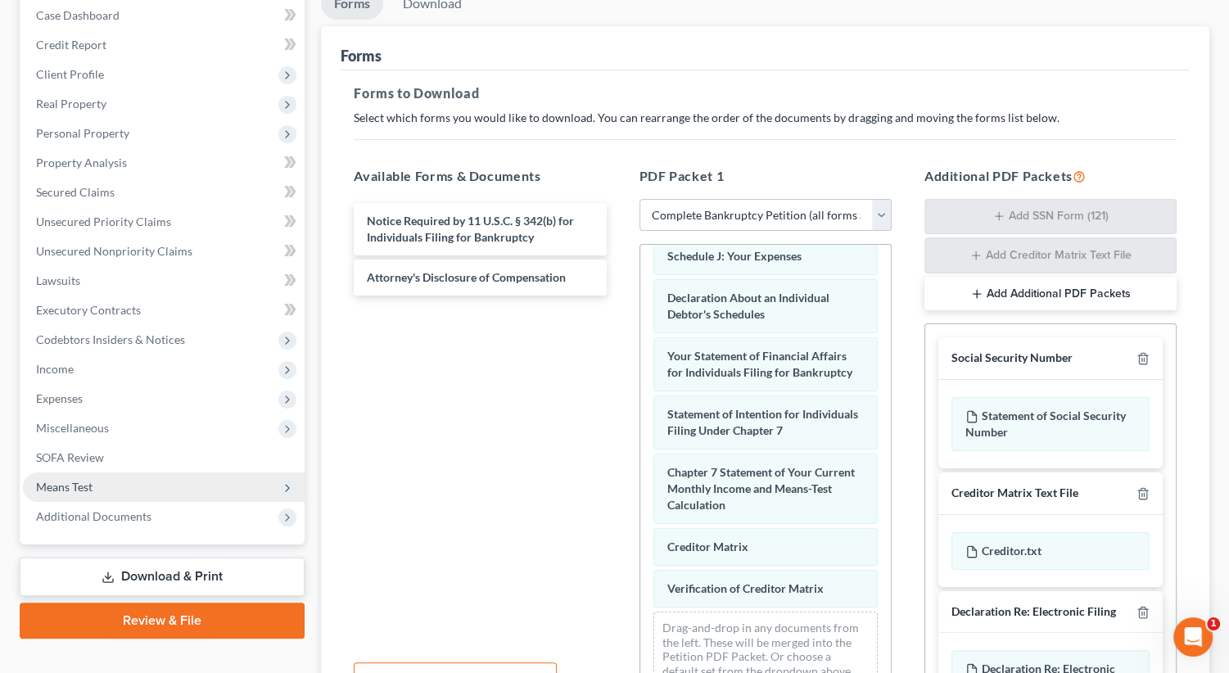
scroll to position [337, 0]
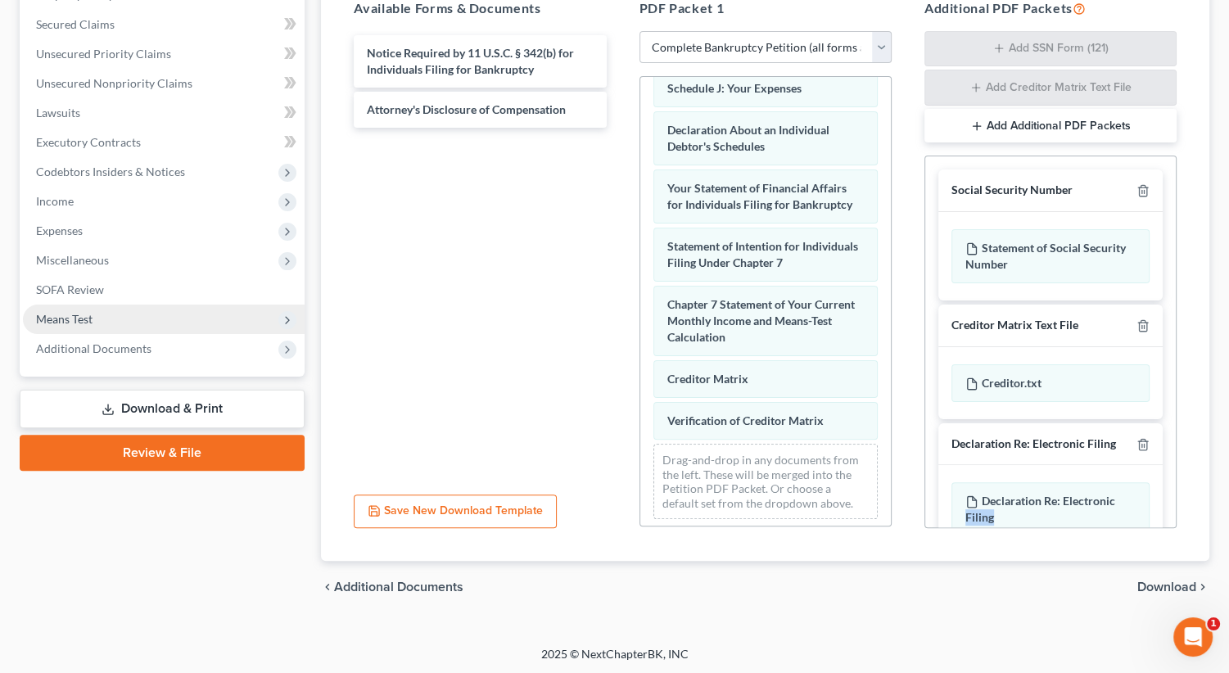
drag, startPoint x: 1131, startPoint y: 500, endPoint x: 1144, endPoint y: 532, distance: 34.5
click at [1144, 532] on div "Additional PDF Packets Add SSN Form (121) Add Creditor Matrix Text File Add Add…" at bounding box center [1050, 263] width 285 height 557
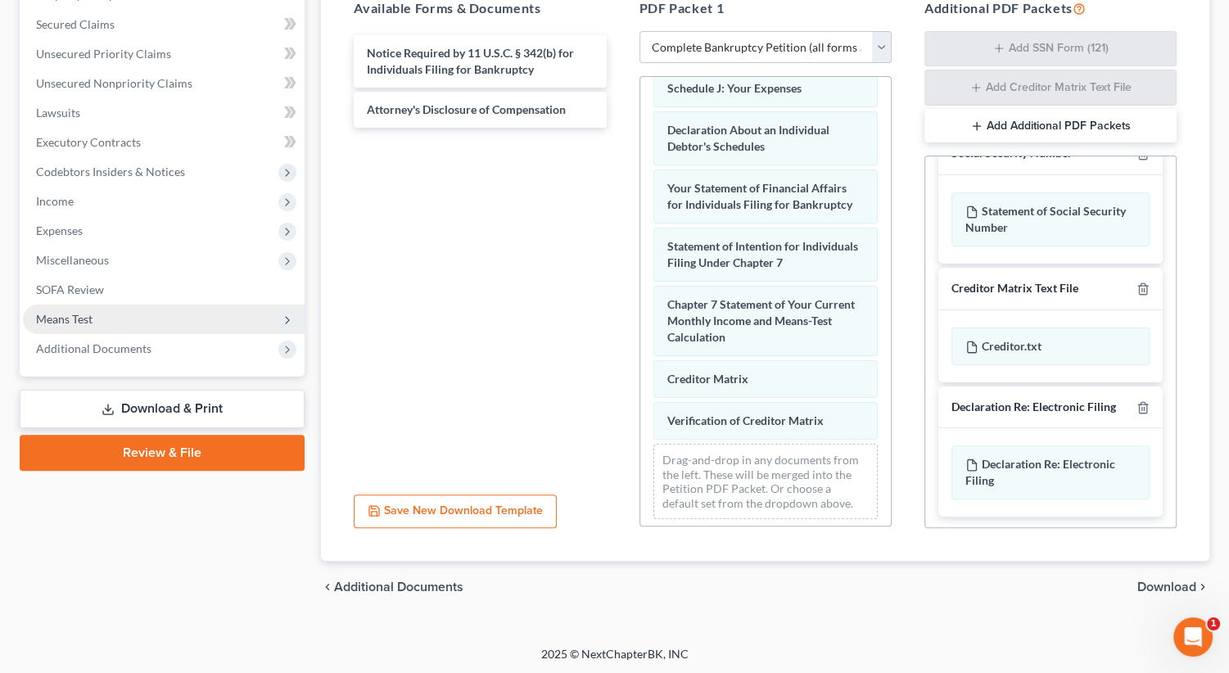
drag, startPoint x: 1144, startPoint y: 532, endPoint x: 1027, endPoint y: 589, distance: 130.0
click at [1027, 589] on div "chevron_left Additional Documents Download chevron_right" at bounding box center [765, 587] width 888 height 52
click at [973, 467] on icon at bounding box center [971, 465] width 9 height 11
click at [965, 347] on icon at bounding box center [971, 347] width 13 height 13
click at [971, 346] on icon at bounding box center [971, 347] width 13 height 13
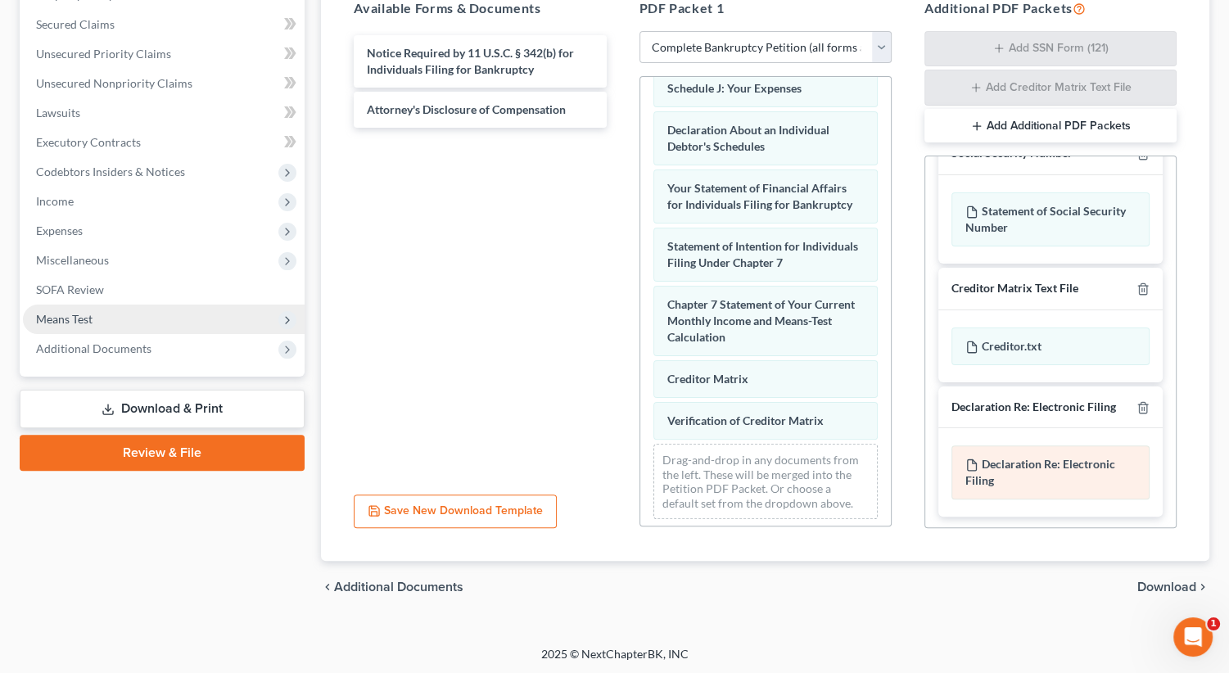
click at [976, 465] on div "Declaration Re: Electronic Filing of Petition, Lists, Schedules and Statements …" at bounding box center [1050, 472] width 198 height 54
click at [968, 462] on icon at bounding box center [971, 464] width 13 height 13
click at [963, 586] on div "chevron_left Additional Documents Download chevron_right" at bounding box center [765, 587] width 888 height 52
click at [970, 458] on icon at bounding box center [971, 464] width 13 height 13
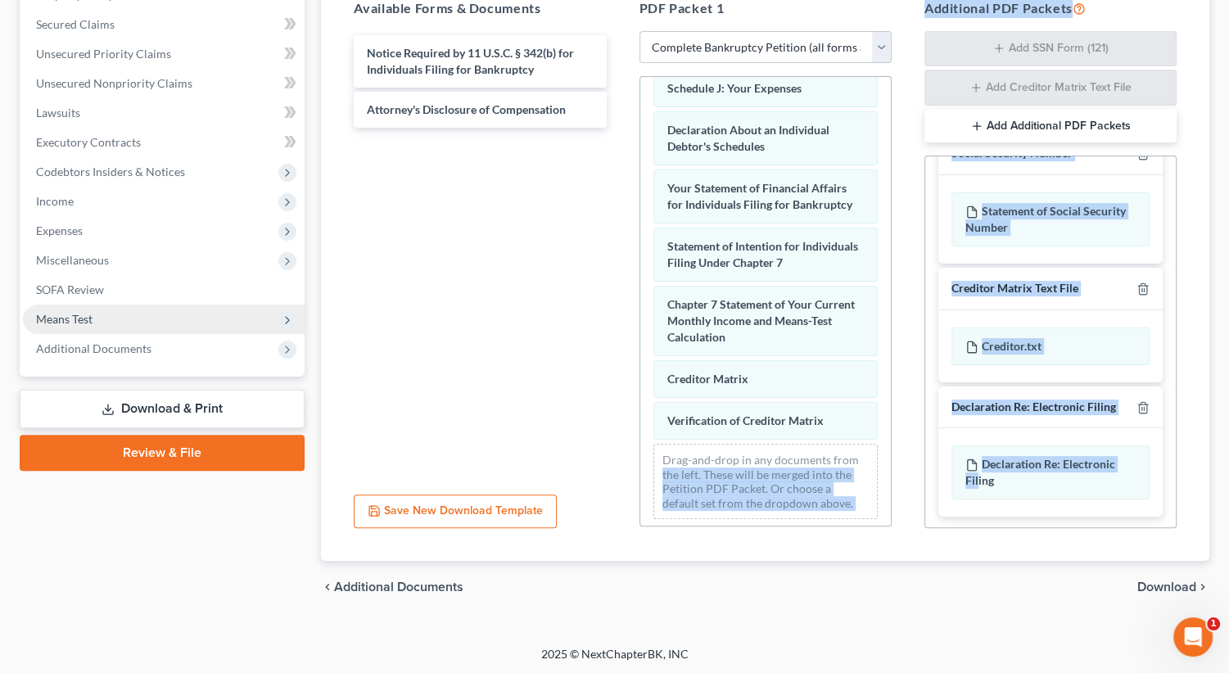
drag, startPoint x: 977, startPoint y: 470, endPoint x: 862, endPoint y: 445, distance: 118.2
click at [861, 447] on div "Available Forms & Documents Notice Required by 11 U.S.C. § 342(b) for Individua…" at bounding box center [764, 263] width 855 height 557
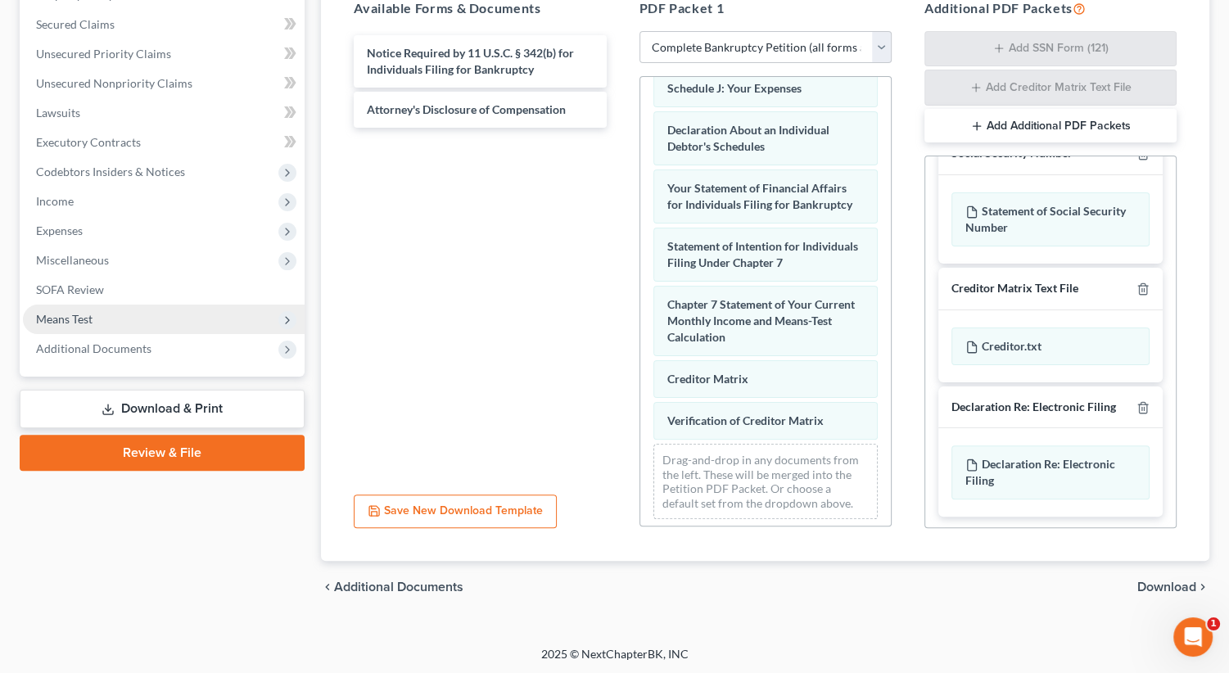
drag, startPoint x: 862, startPoint y: 445, endPoint x: 969, endPoint y: 575, distance: 168.7
click at [969, 575] on div "chevron_left Additional Documents Download chevron_right" at bounding box center [765, 587] width 888 height 52
click at [1176, 583] on span "Download" at bounding box center [1166, 586] width 59 height 13
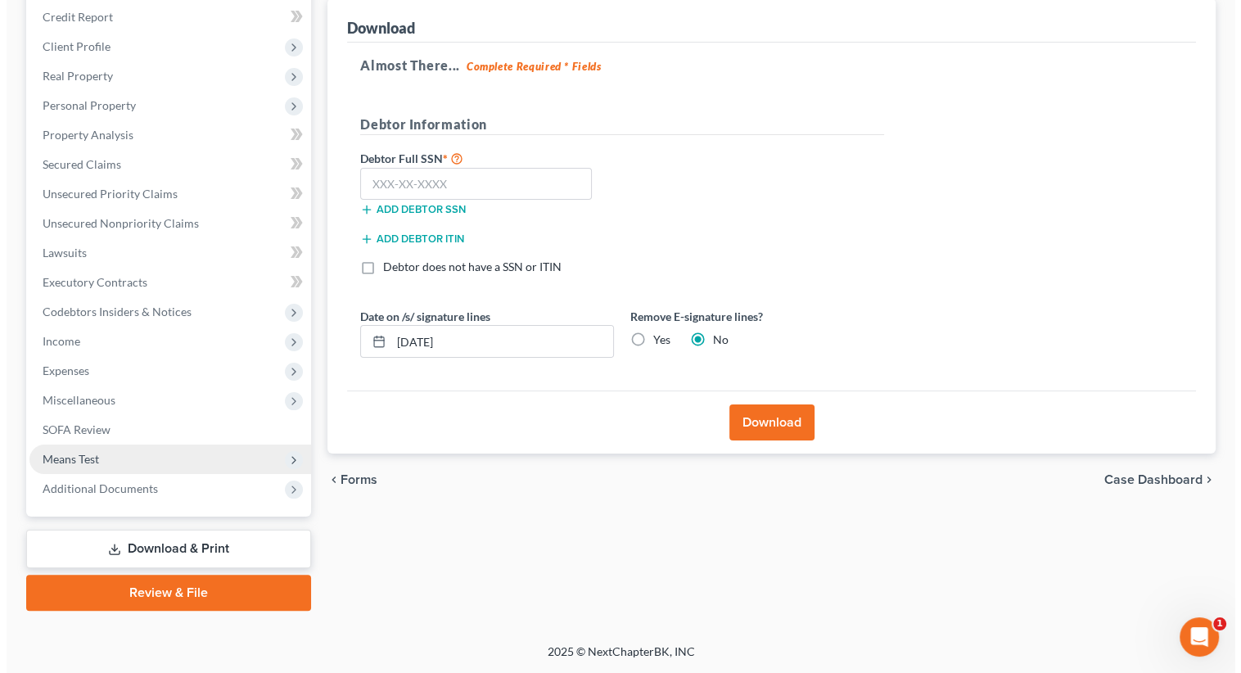
scroll to position [196, 0]
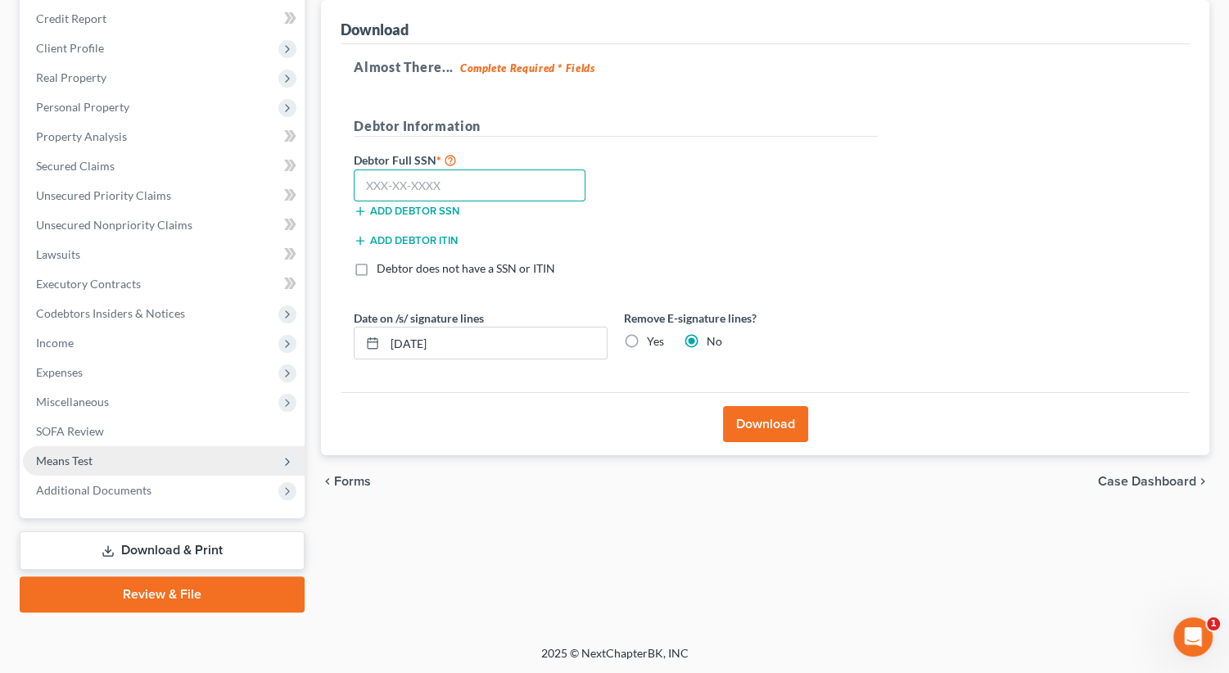
click at [504, 186] on input "text" at bounding box center [470, 185] width 232 height 33
type input "000-00-0000"
click at [740, 429] on button "Download" at bounding box center [765, 424] width 85 height 36
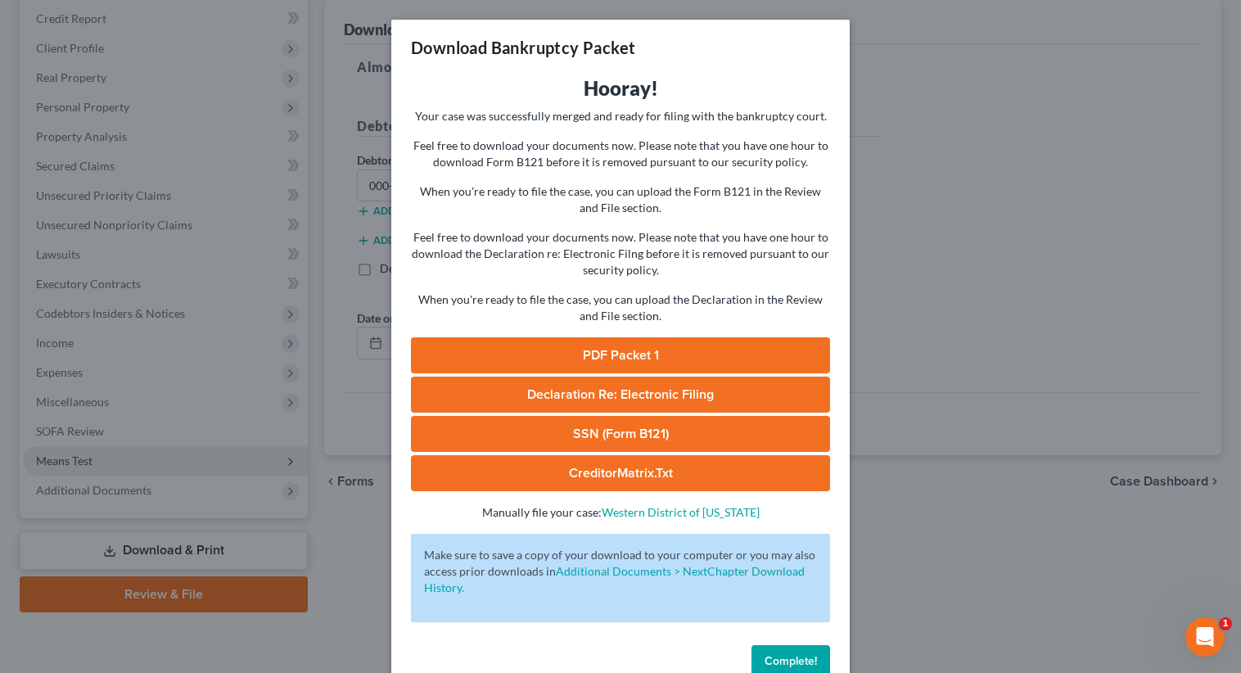
click at [603, 346] on link "PDF Packet 1" at bounding box center [620, 355] width 419 height 36
